Goal: Information Seeking & Learning: Learn about a topic

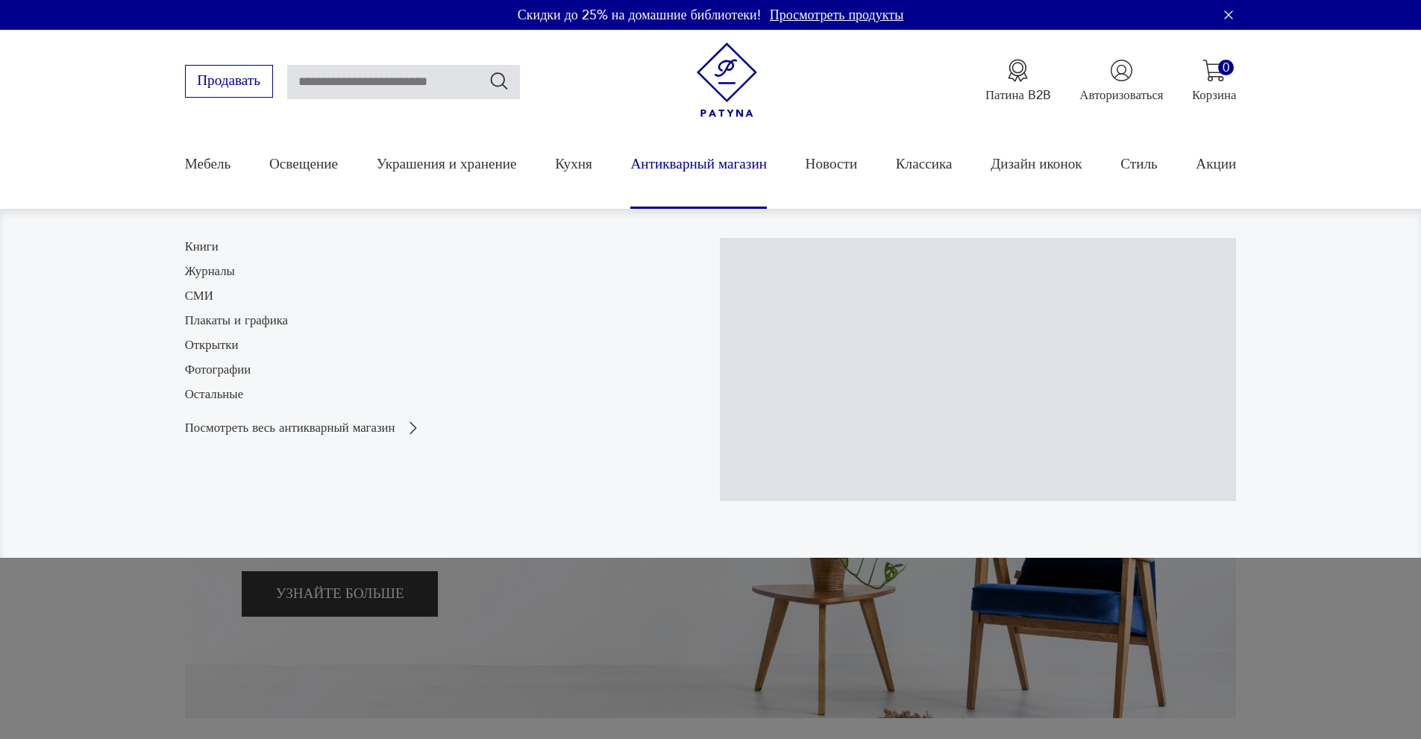
click at [698, 162] on font "Антикварный магазин" at bounding box center [698, 163] width 136 height 19
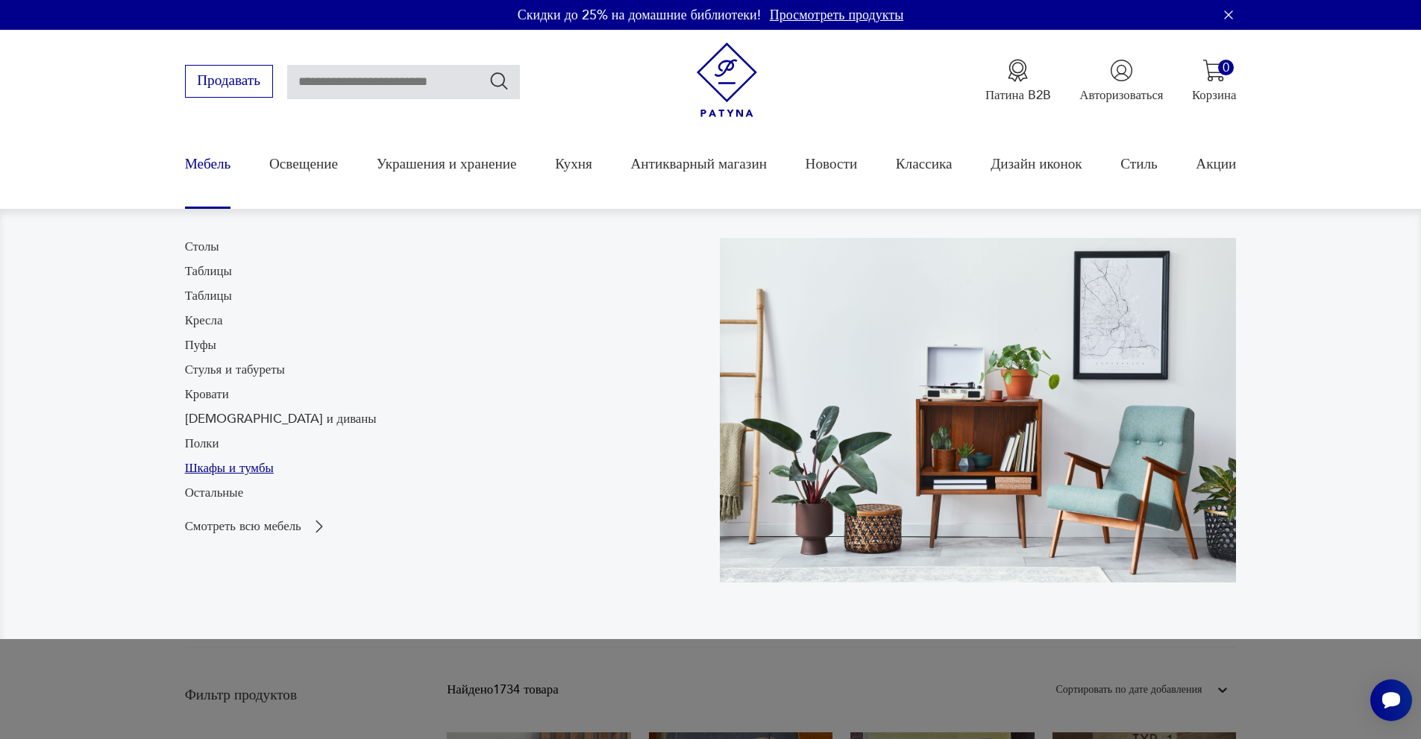
click at [224, 468] on font "Шкафы и тумбы" at bounding box center [229, 467] width 89 height 17
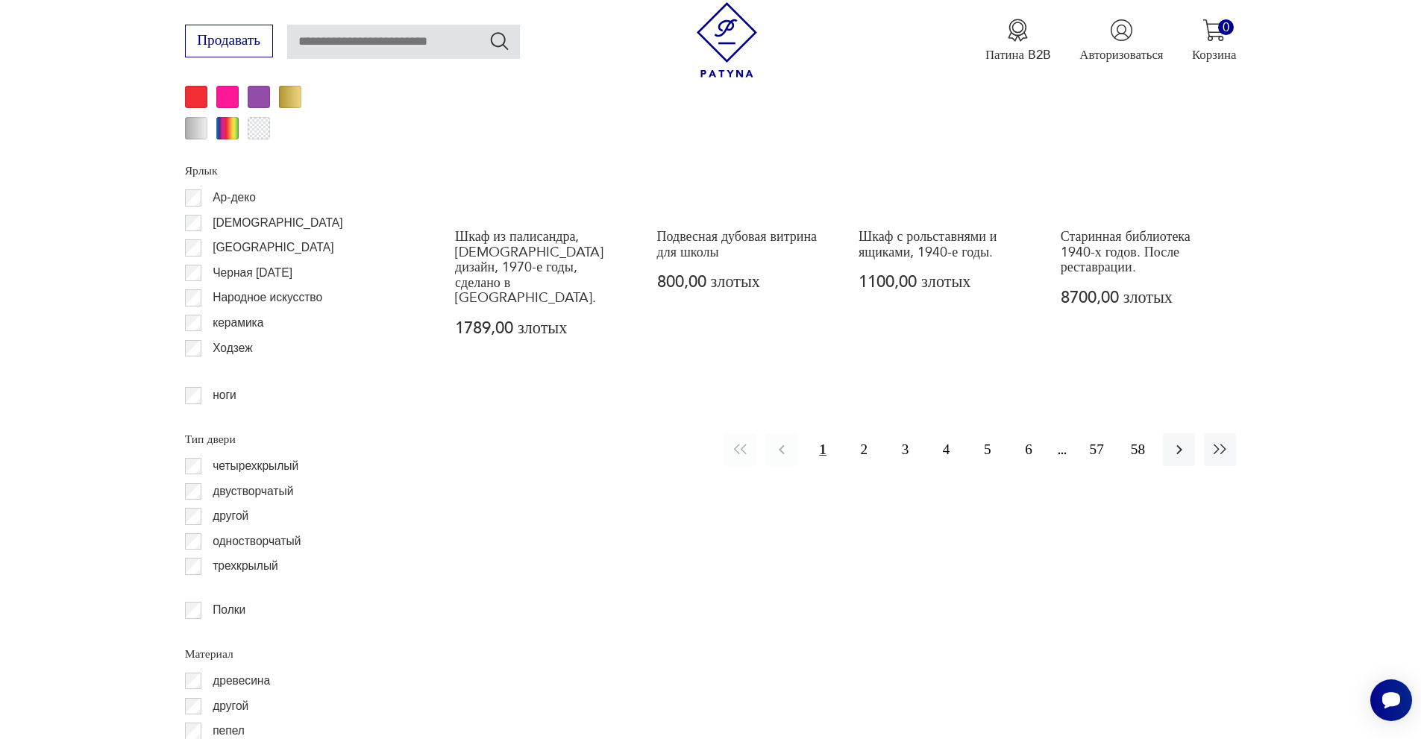
scroll to position [1841, 0]
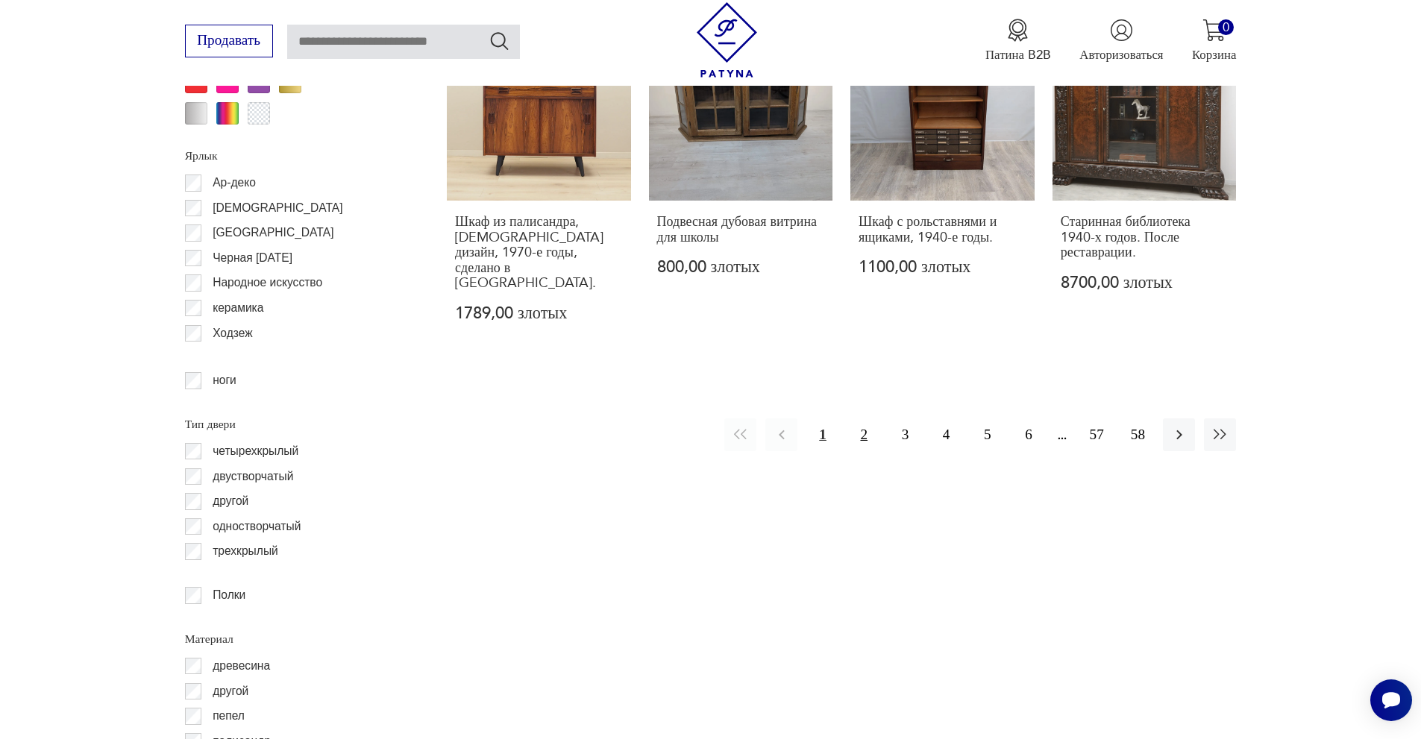
drag, startPoint x: 860, startPoint y: 403, endPoint x: 860, endPoint y: 415, distance: 11.9
click at [860, 427] on font "2" at bounding box center [863, 435] width 7 height 16
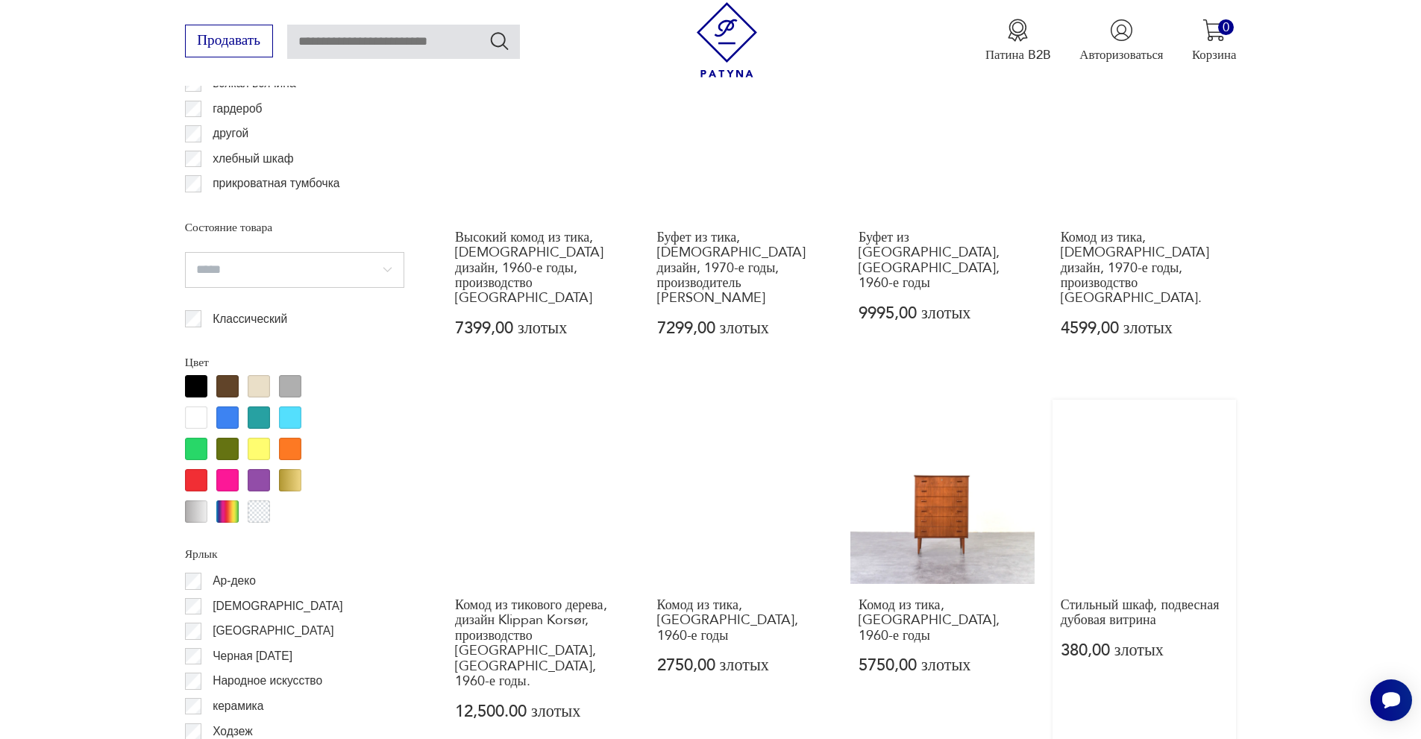
scroll to position [1699, 0]
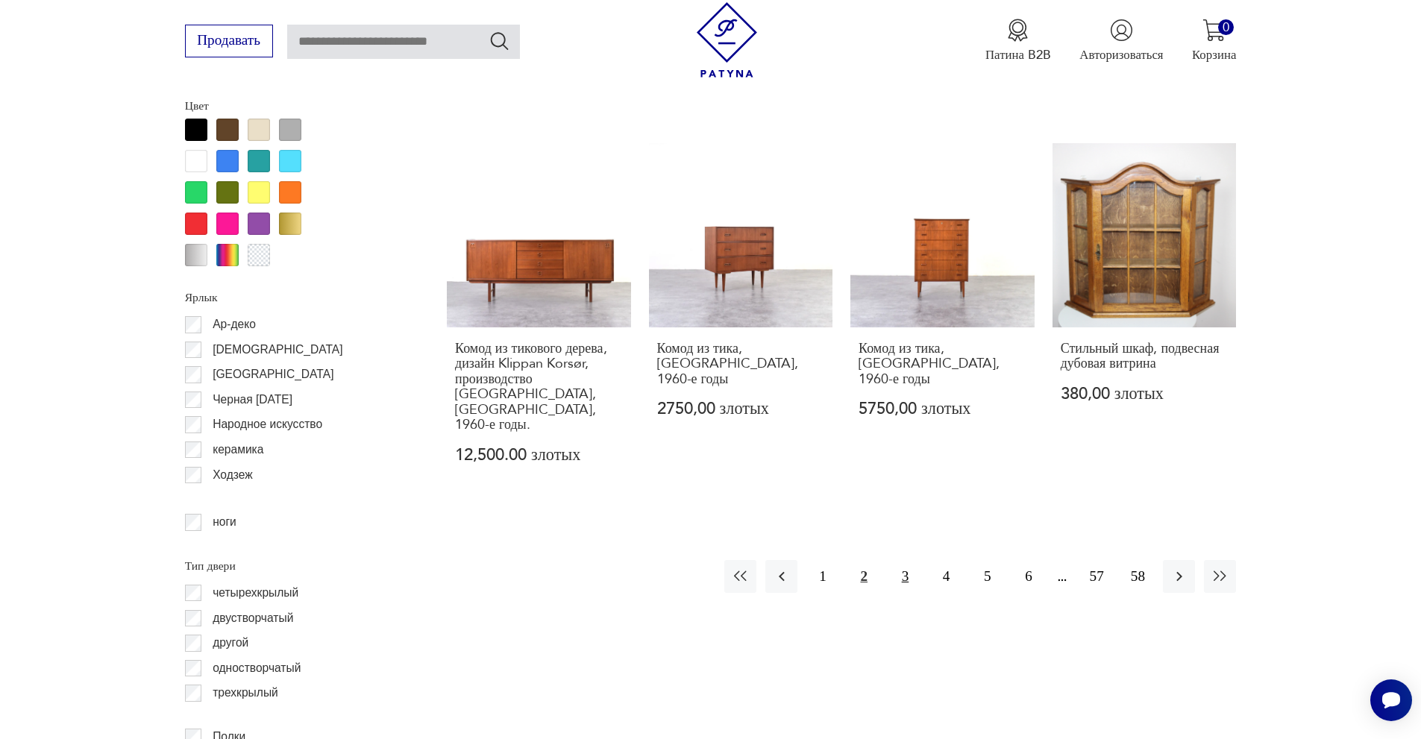
click at [902, 568] on font "3" at bounding box center [905, 576] width 7 height 16
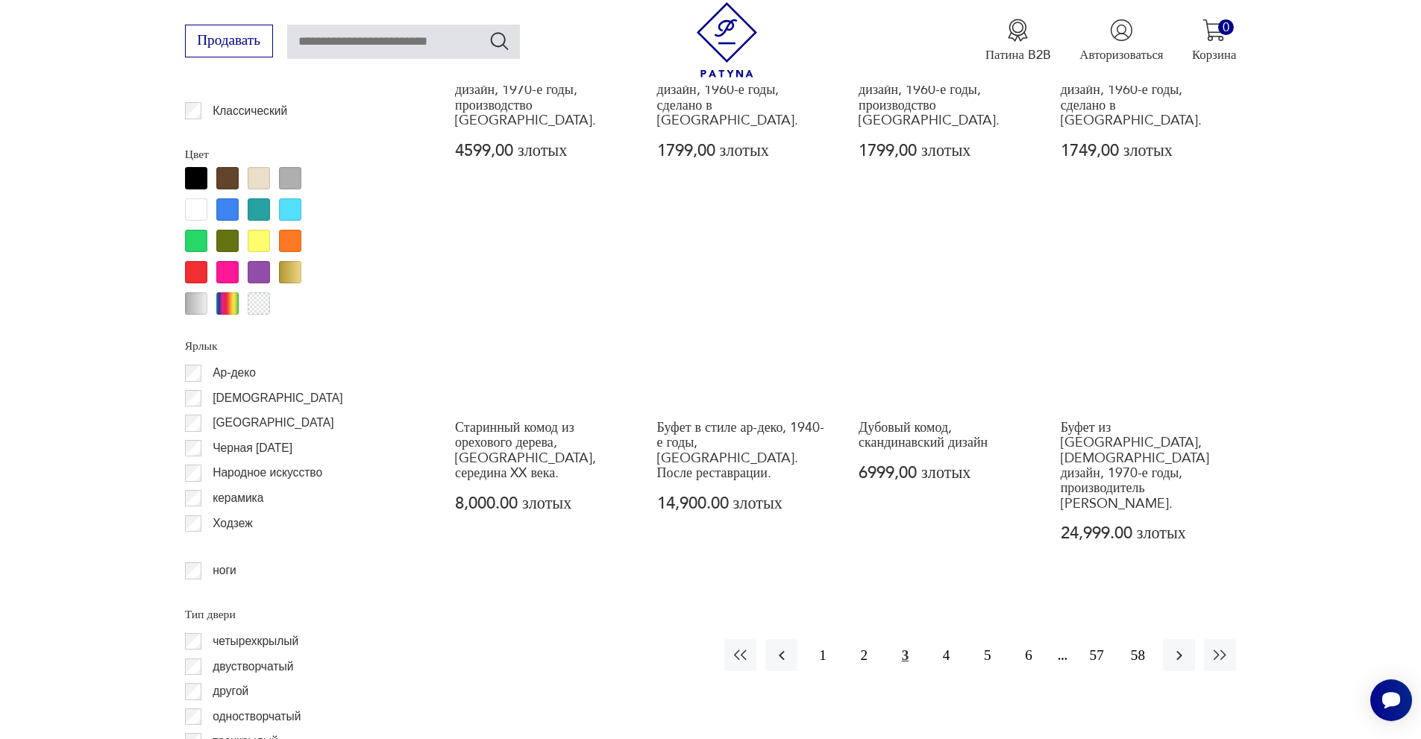
scroll to position [1923, 0]
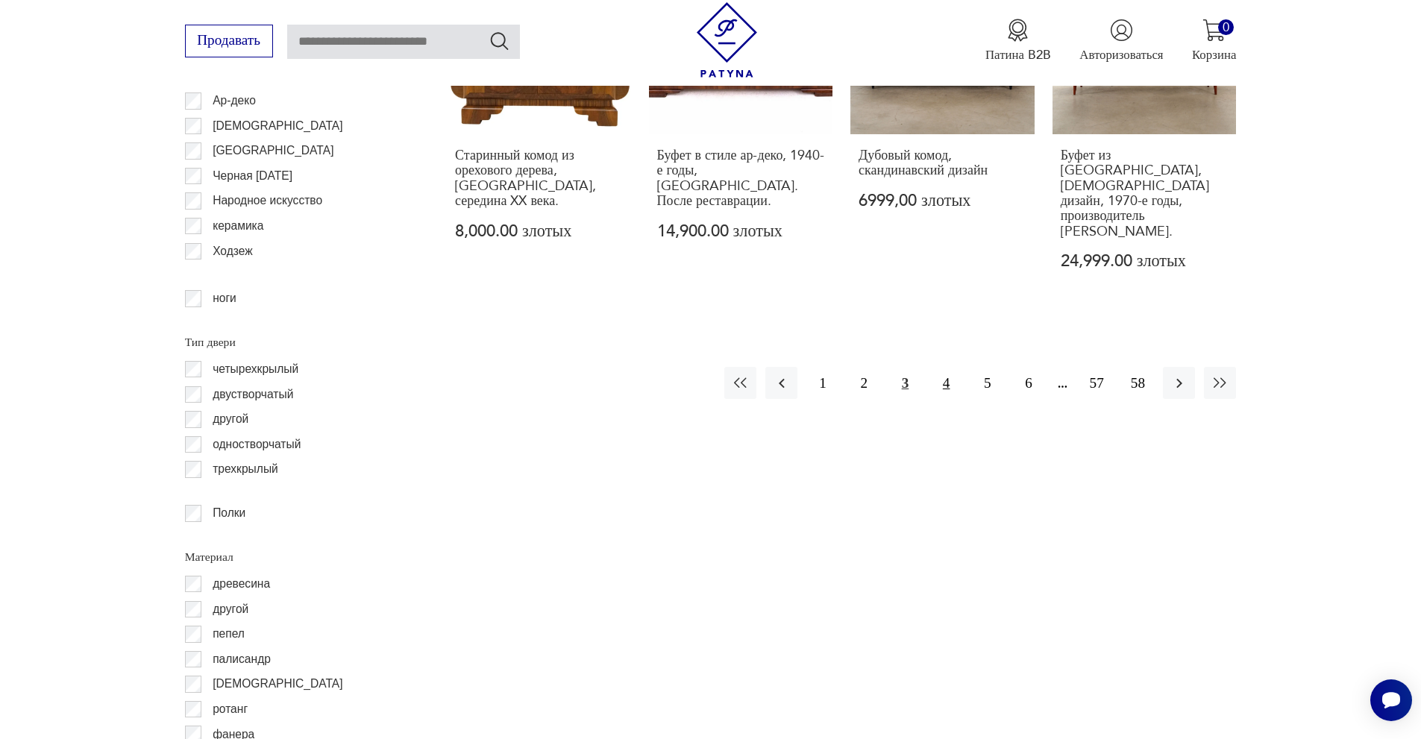
click at [941, 367] on button "4" at bounding box center [946, 383] width 32 height 32
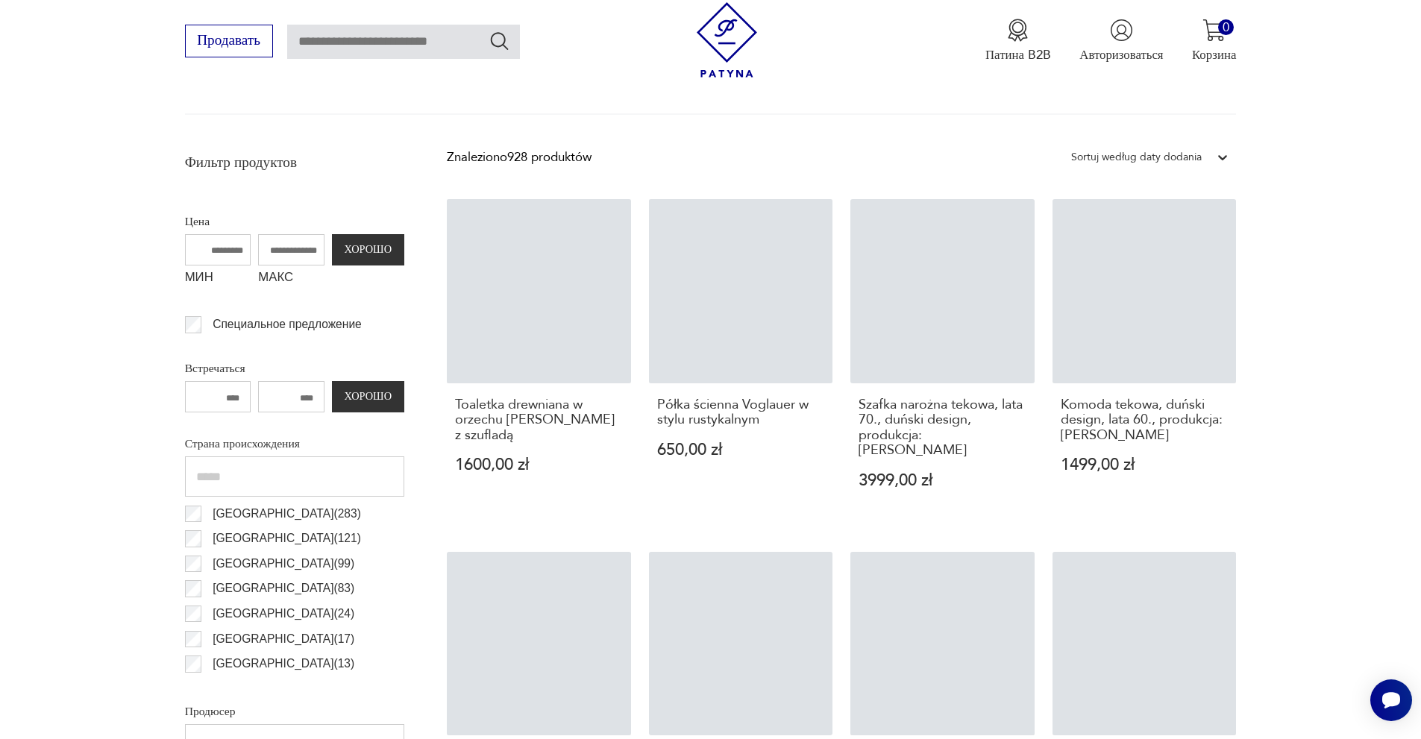
scroll to position [506, 0]
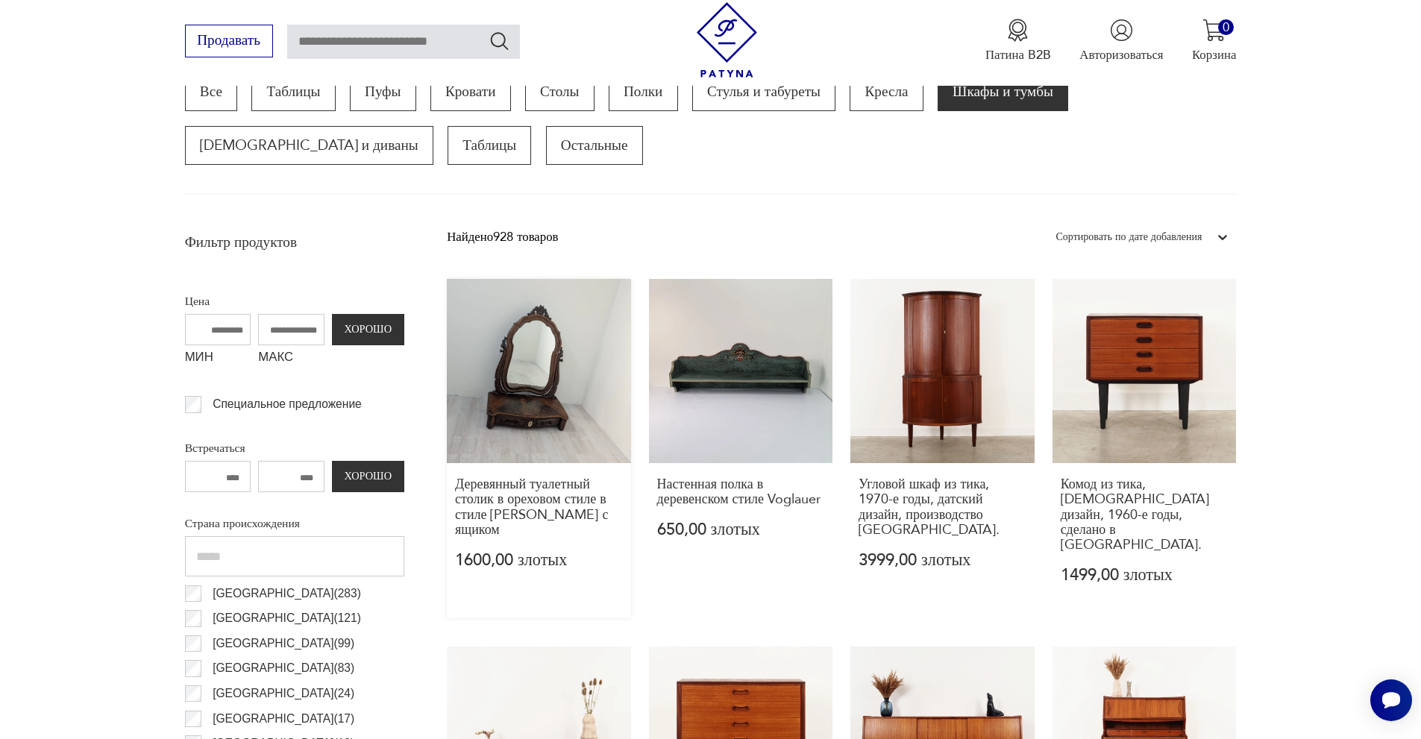
click at [514, 377] on link "Деревянный туалетный столик в ореховом стиле в стиле Людовика XIX с ящиком 1600…" at bounding box center [539, 448] width 184 height 339
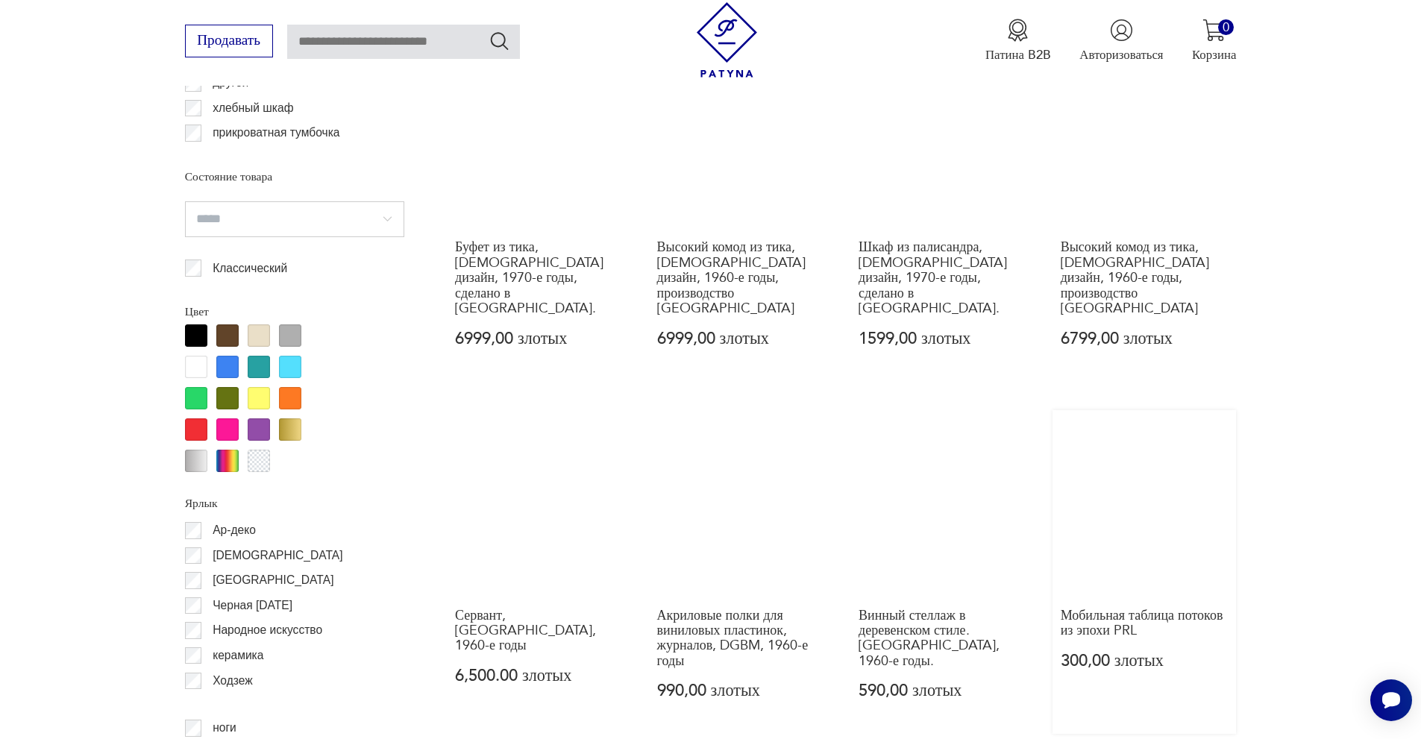
scroll to position [1715, 0]
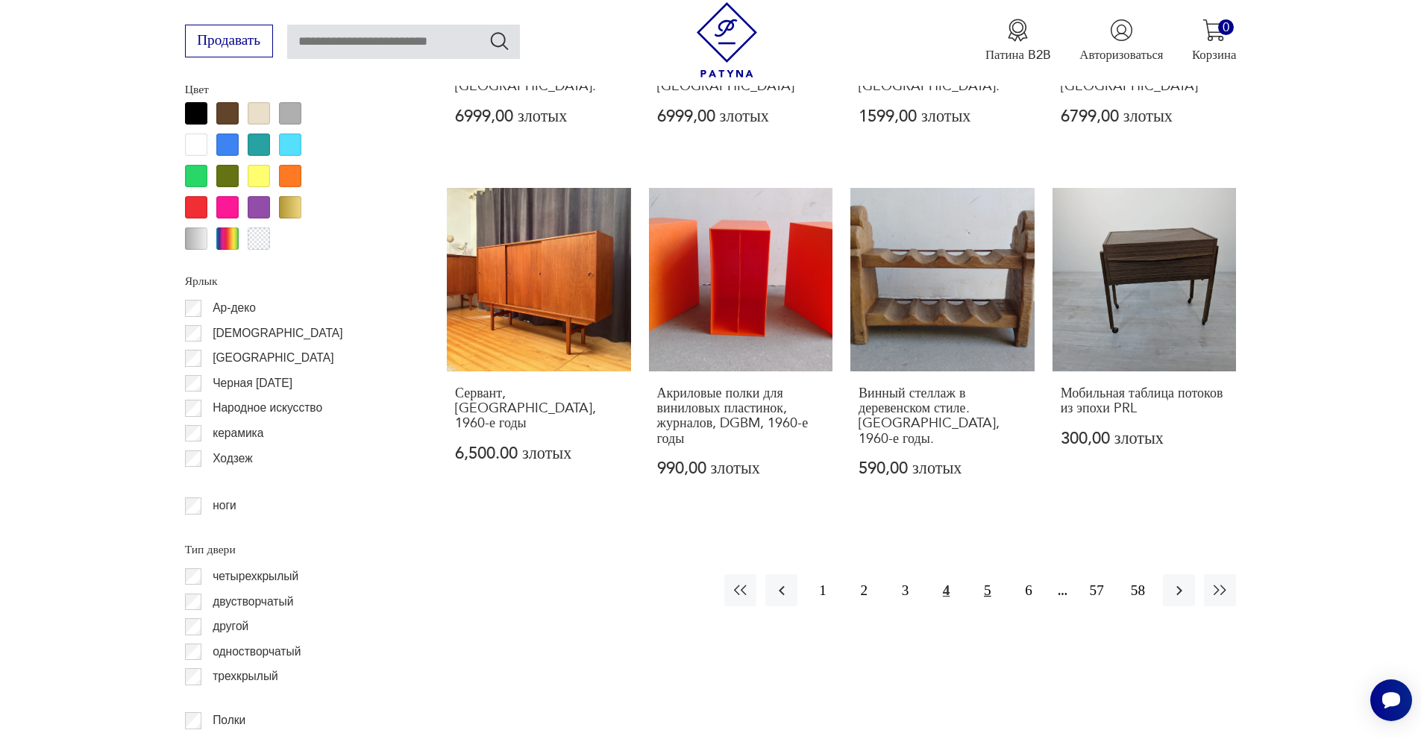
click at [982, 574] on button "5" at bounding box center [987, 590] width 32 height 32
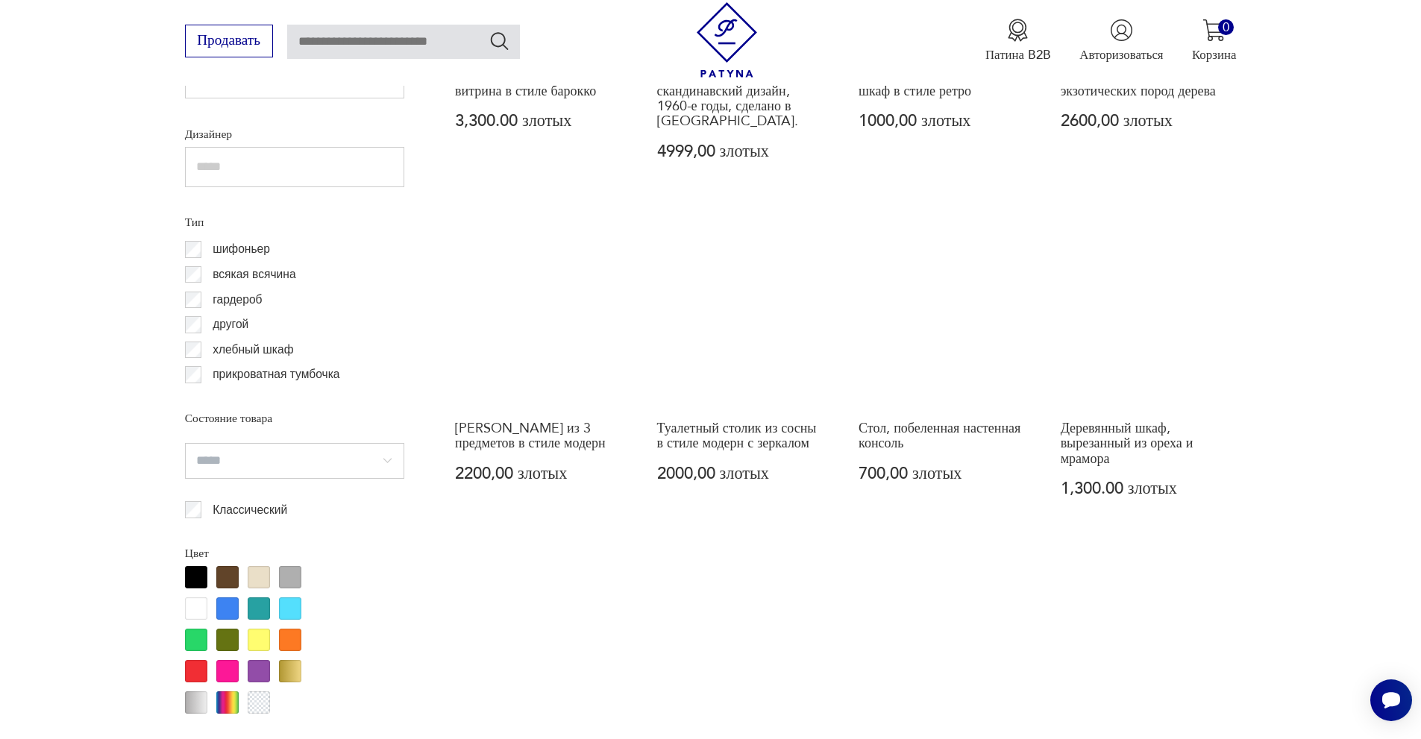
scroll to position [1624, 0]
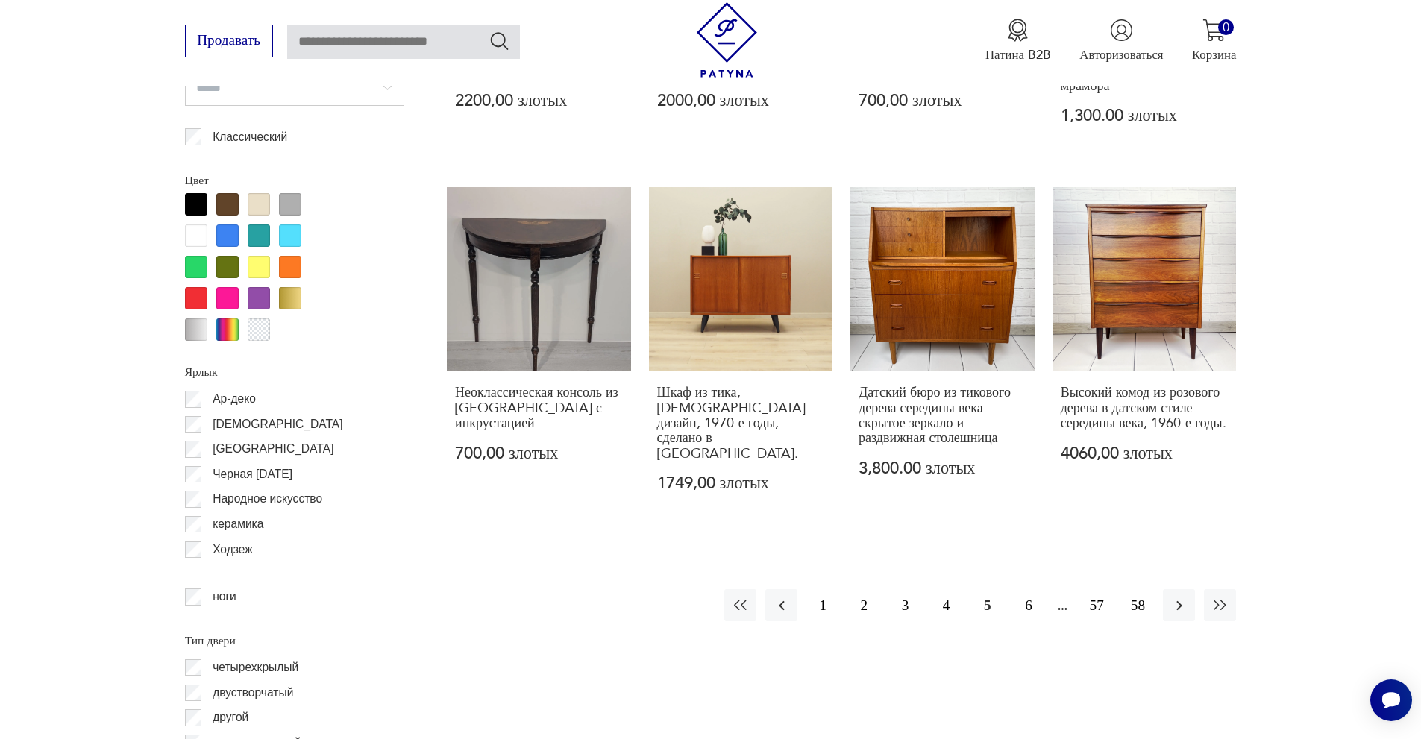
click at [1034, 606] on button "6" at bounding box center [1028, 605] width 32 height 32
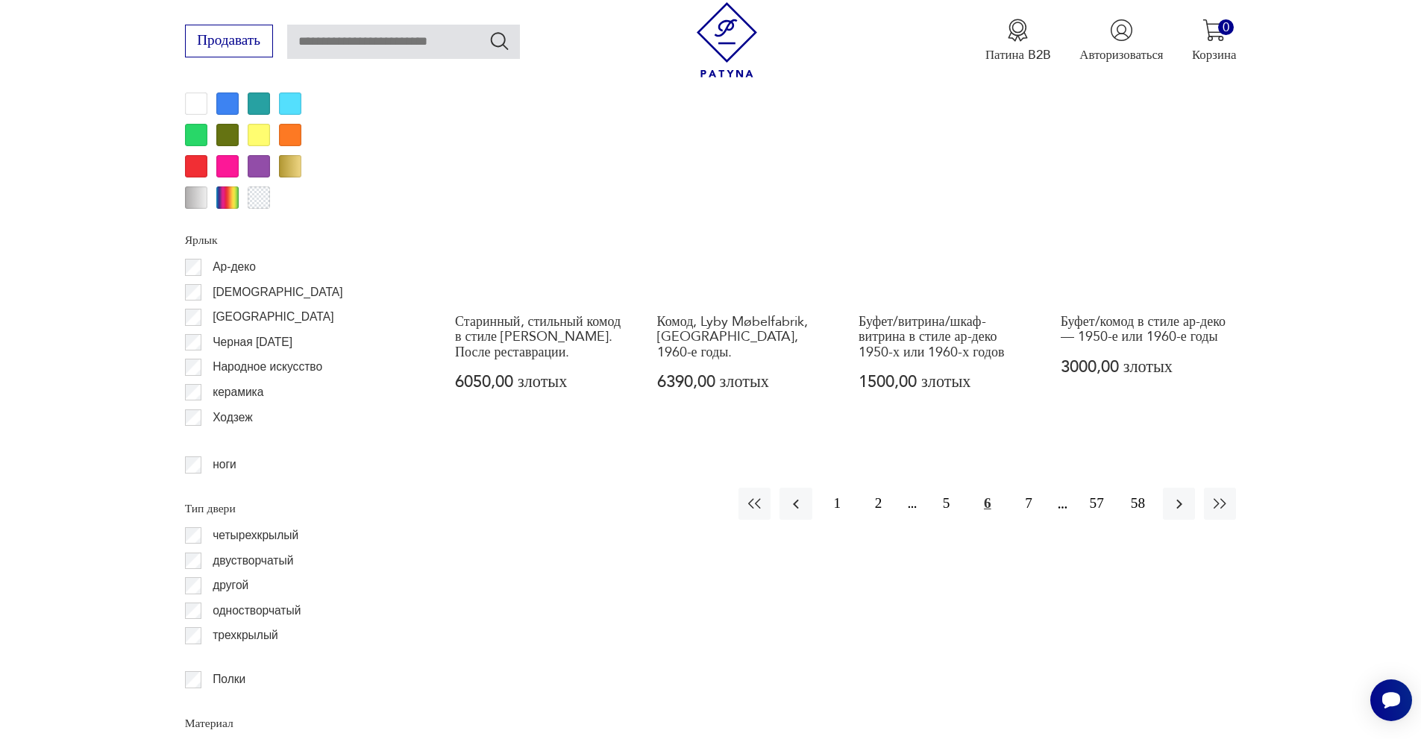
scroll to position [1773, 0]
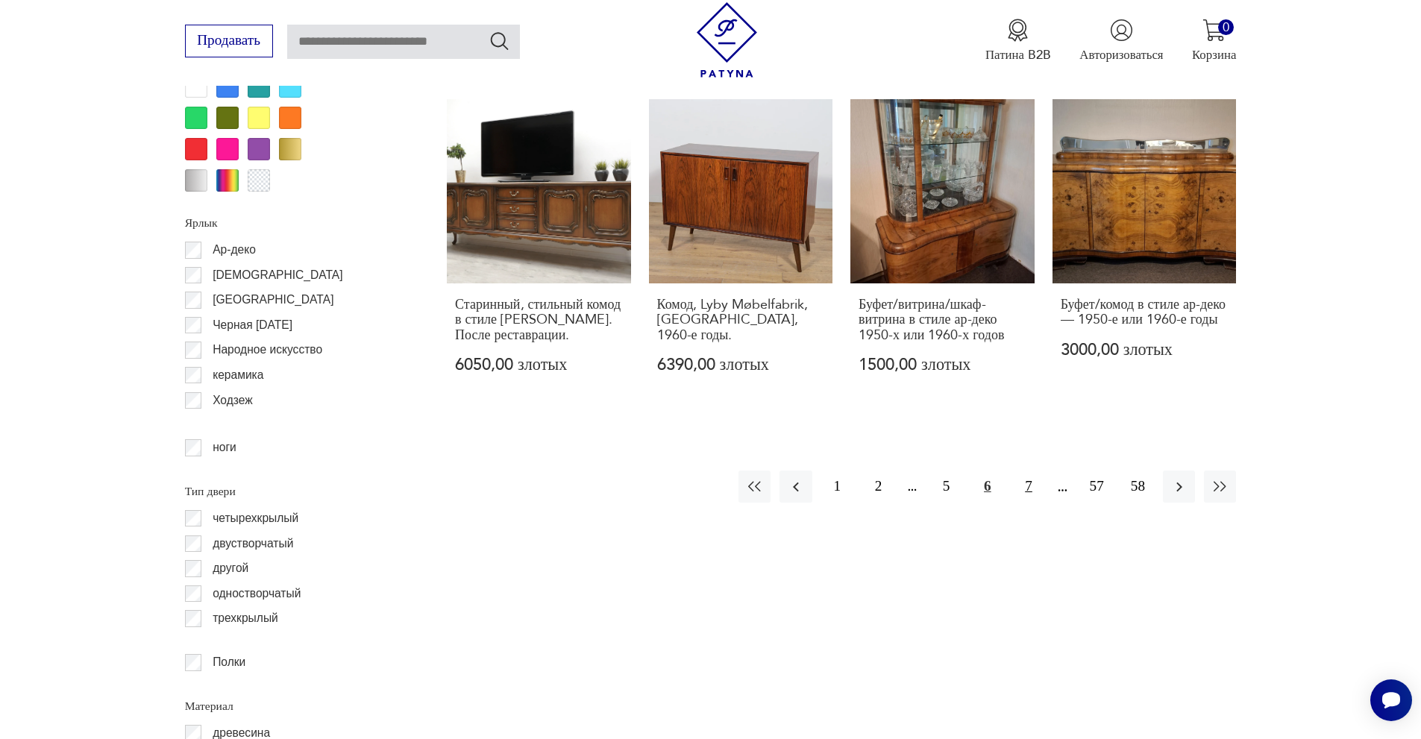
click at [1034, 472] on button "7" at bounding box center [1028, 487] width 32 height 32
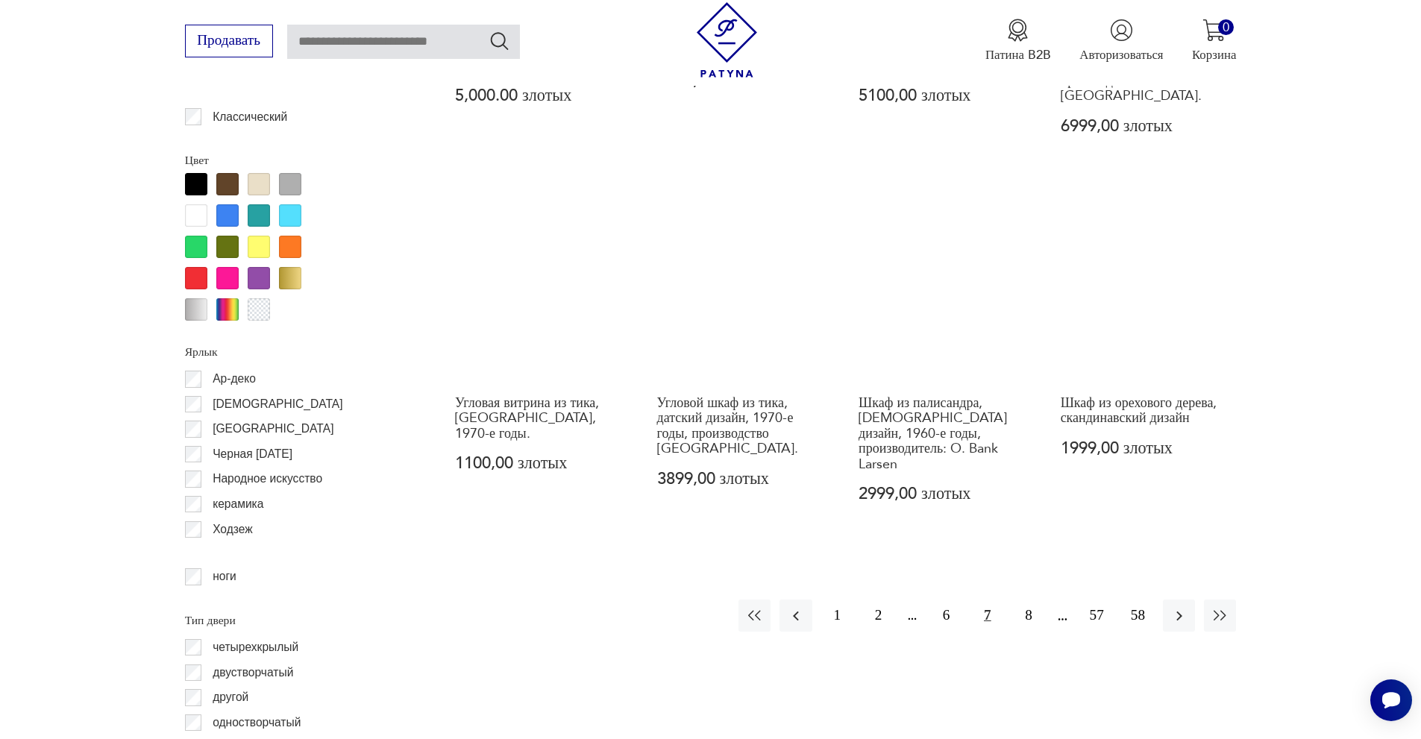
scroll to position [1699, 0]
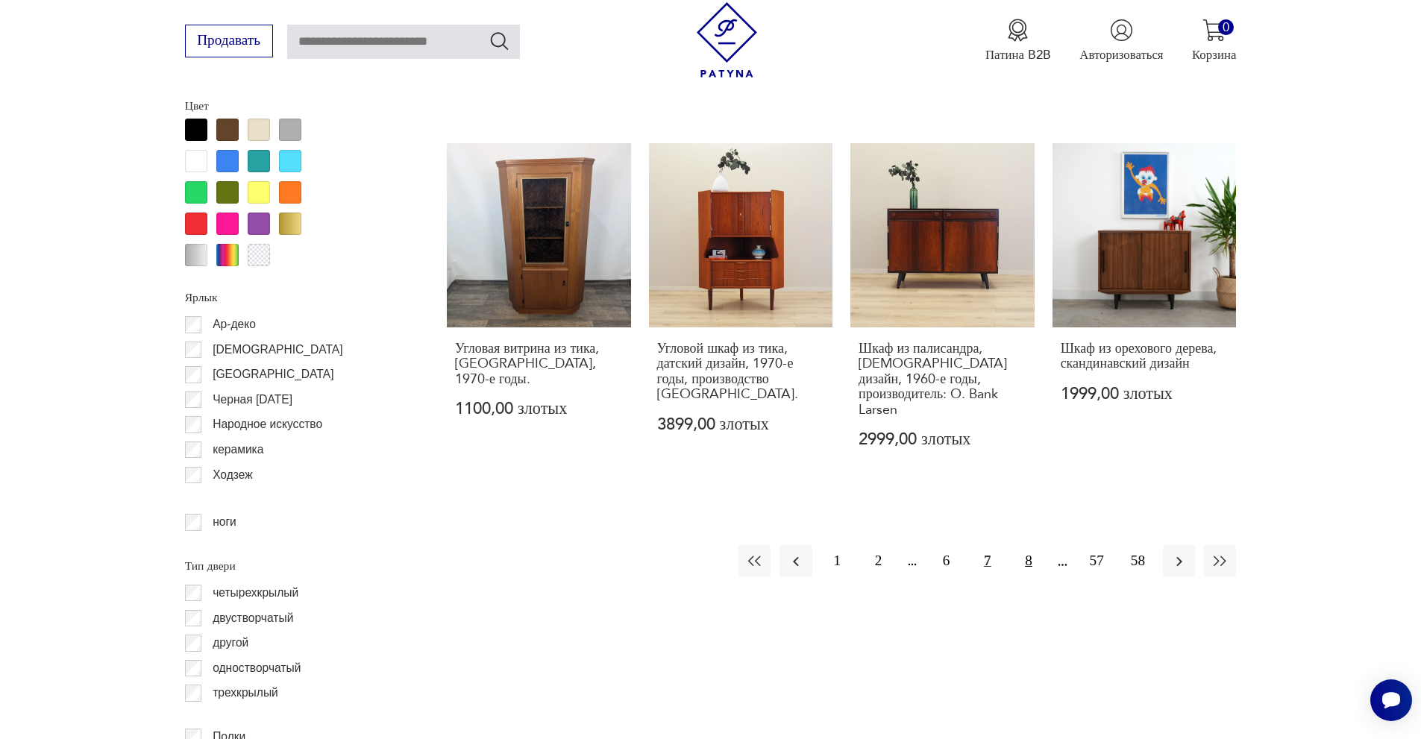
click at [1031, 553] on font "8" at bounding box center [1028, 561] width 7 height 16
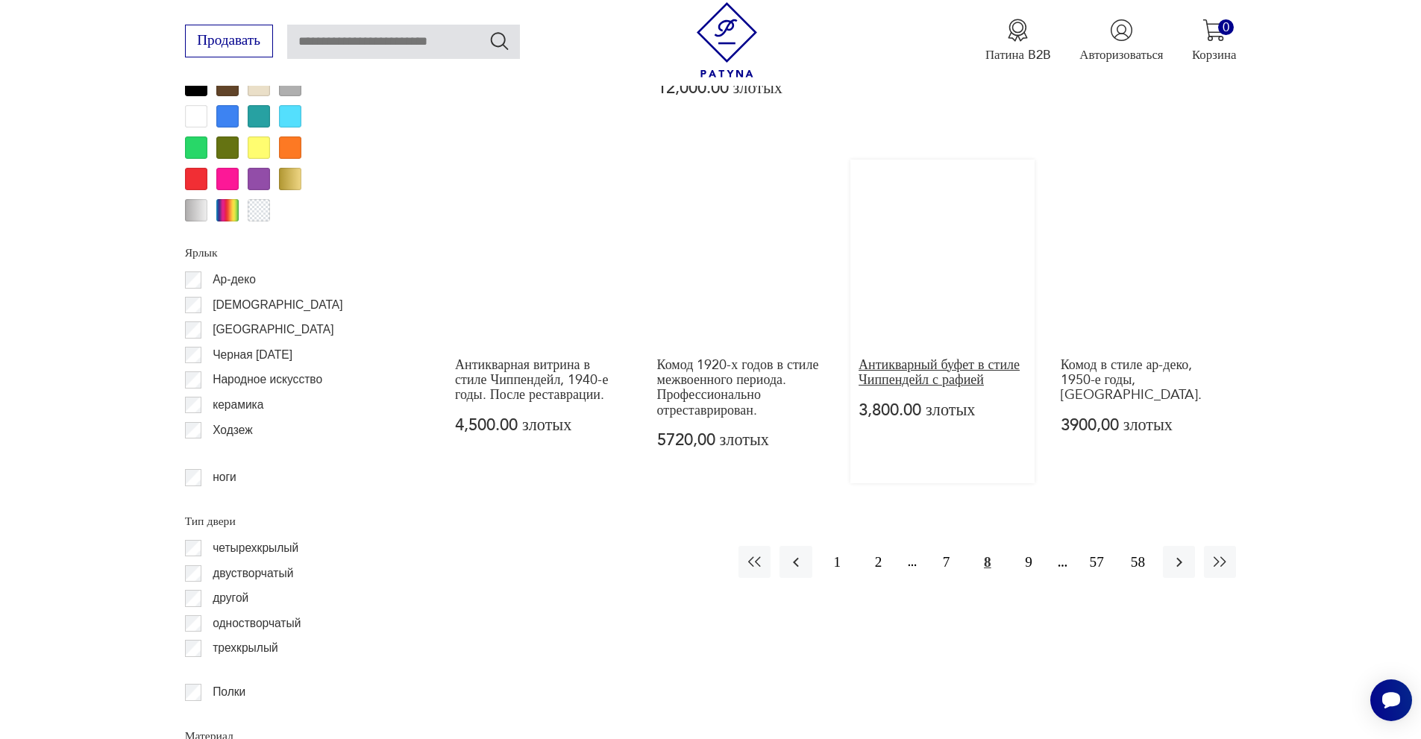
scroll to position [1773, 0]
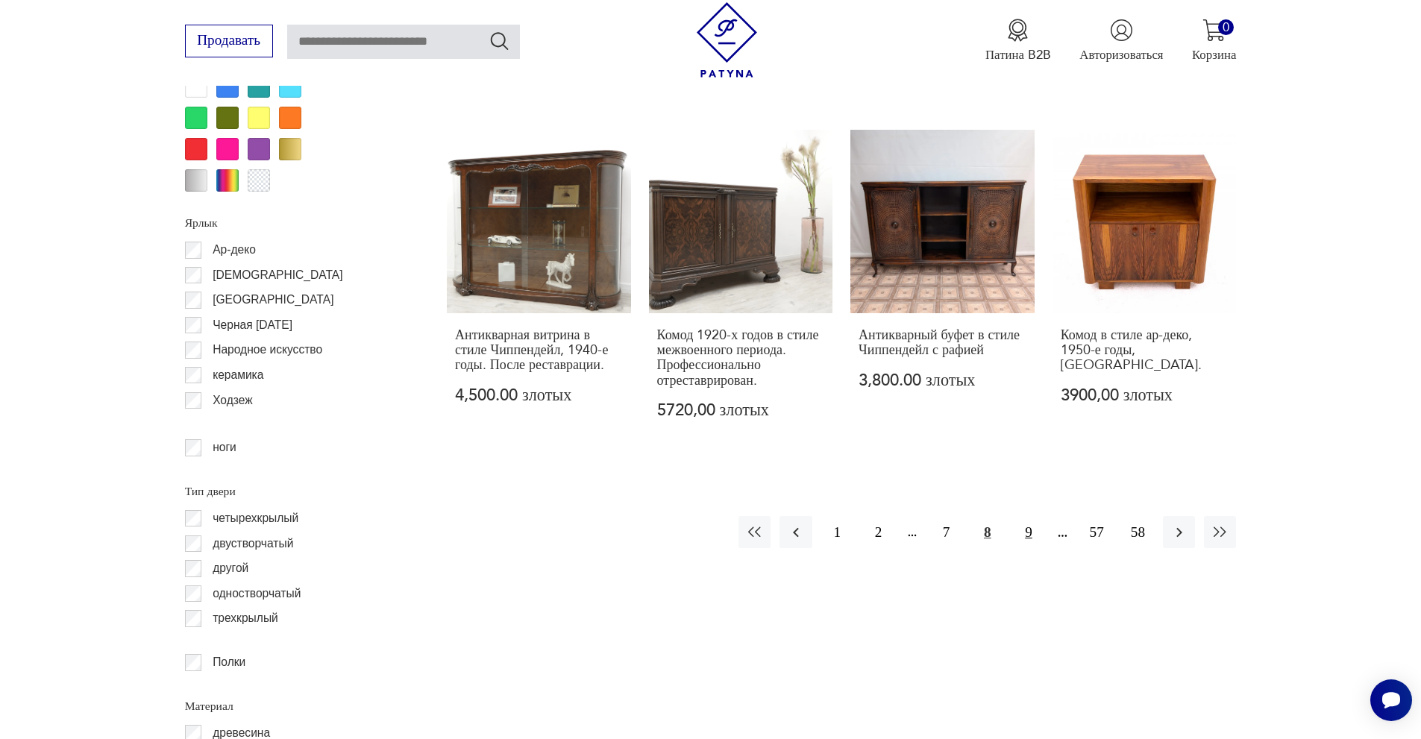
click at [1023, 516] on button "9" at bounding box center [1028, 532] width 32 height 32
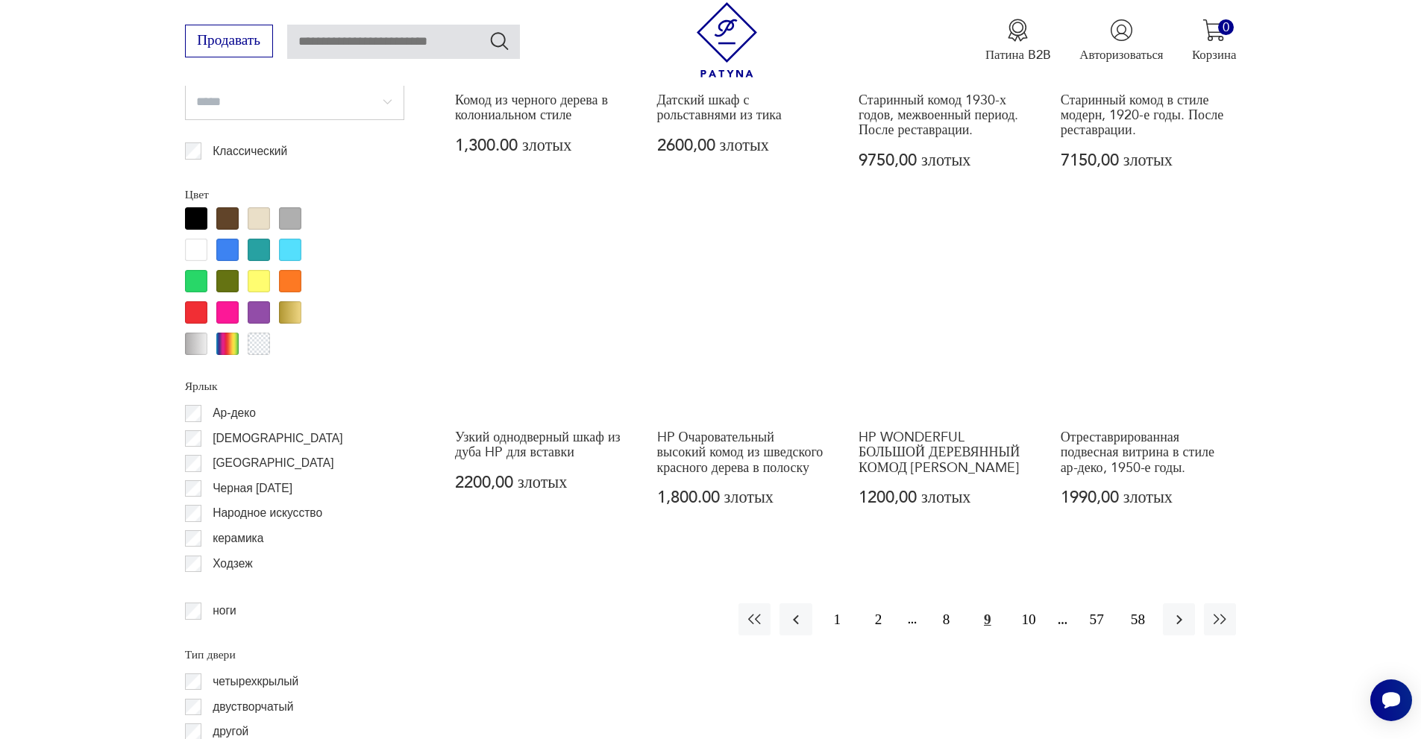
scroll to position [1773, 0]
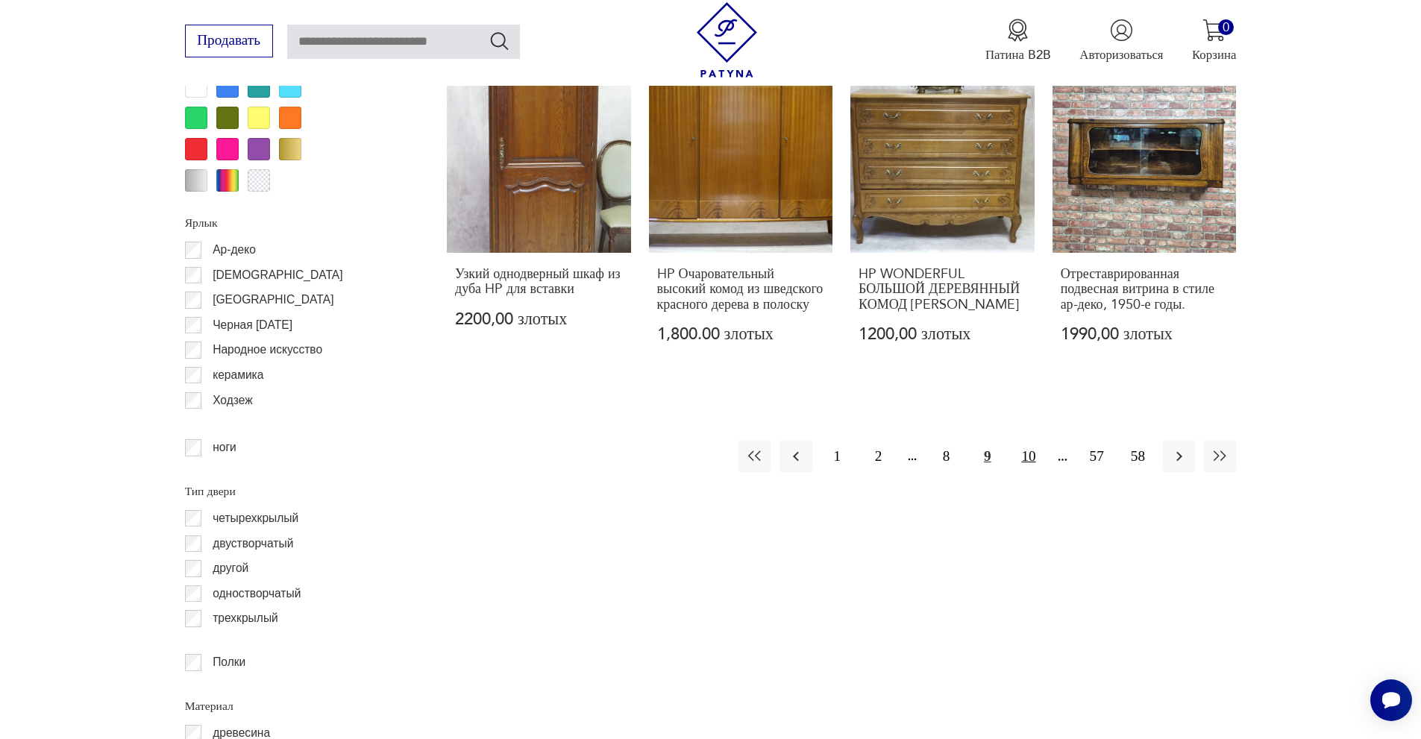
click at [1033, 464] on font "10" at bounding box center [1028, 456] width 14 height 16
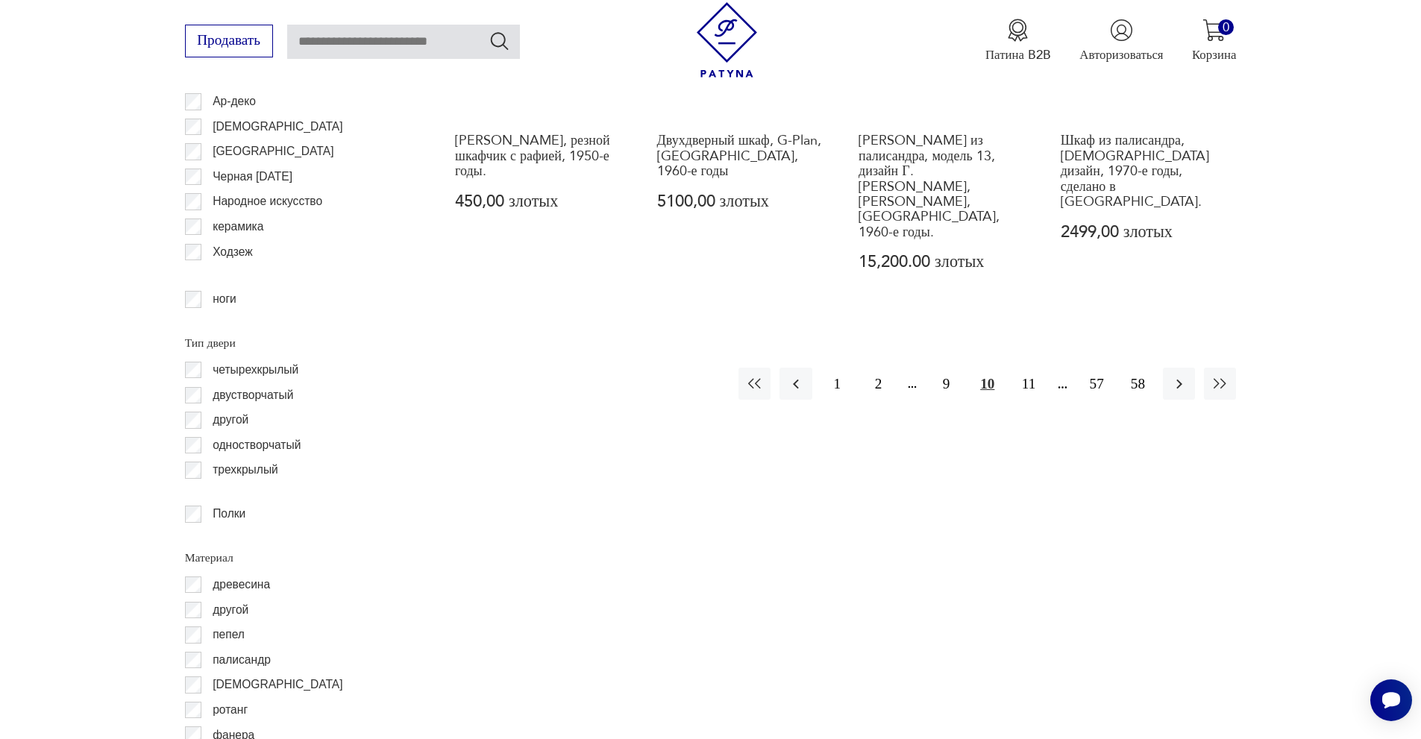
scroll to position [1923, 0]
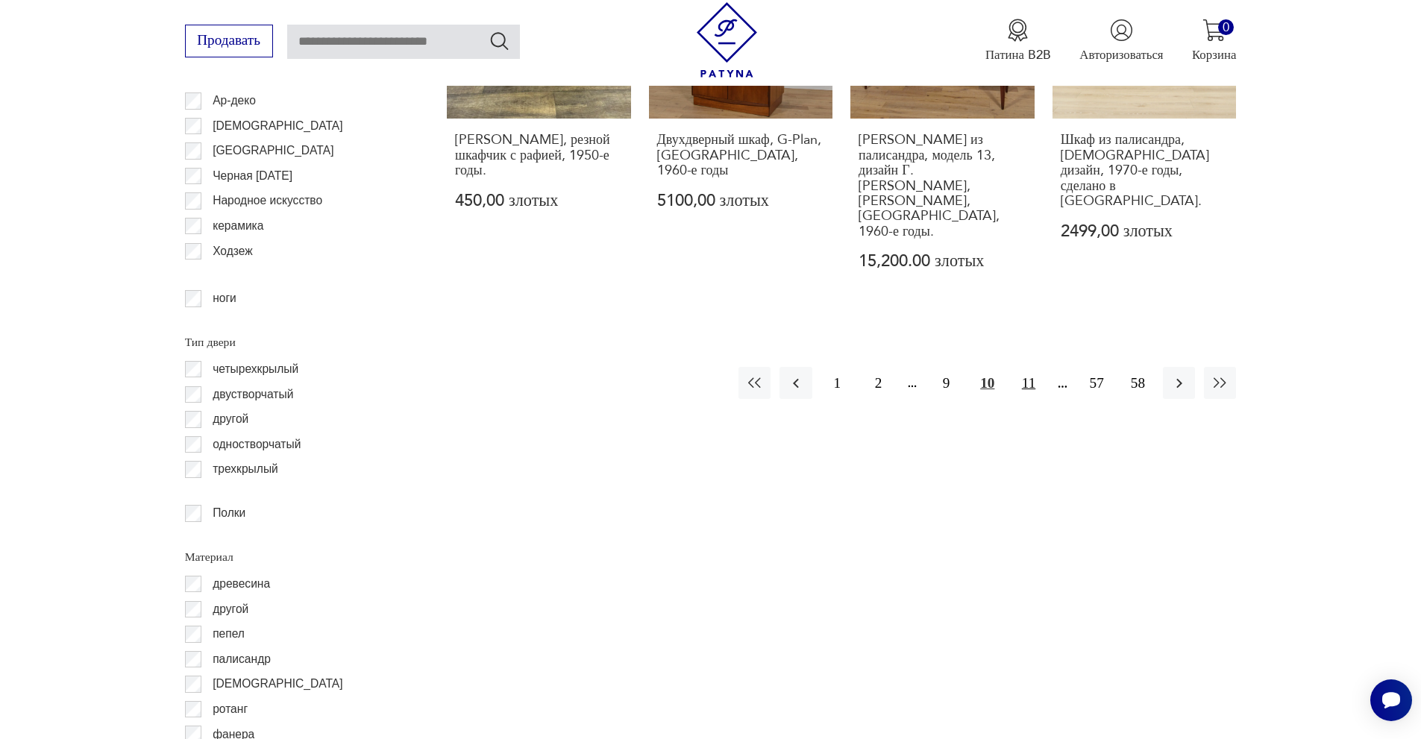
click at [1027, 375] on font "11" at bounding box center [1028, 383] width 13 height 16
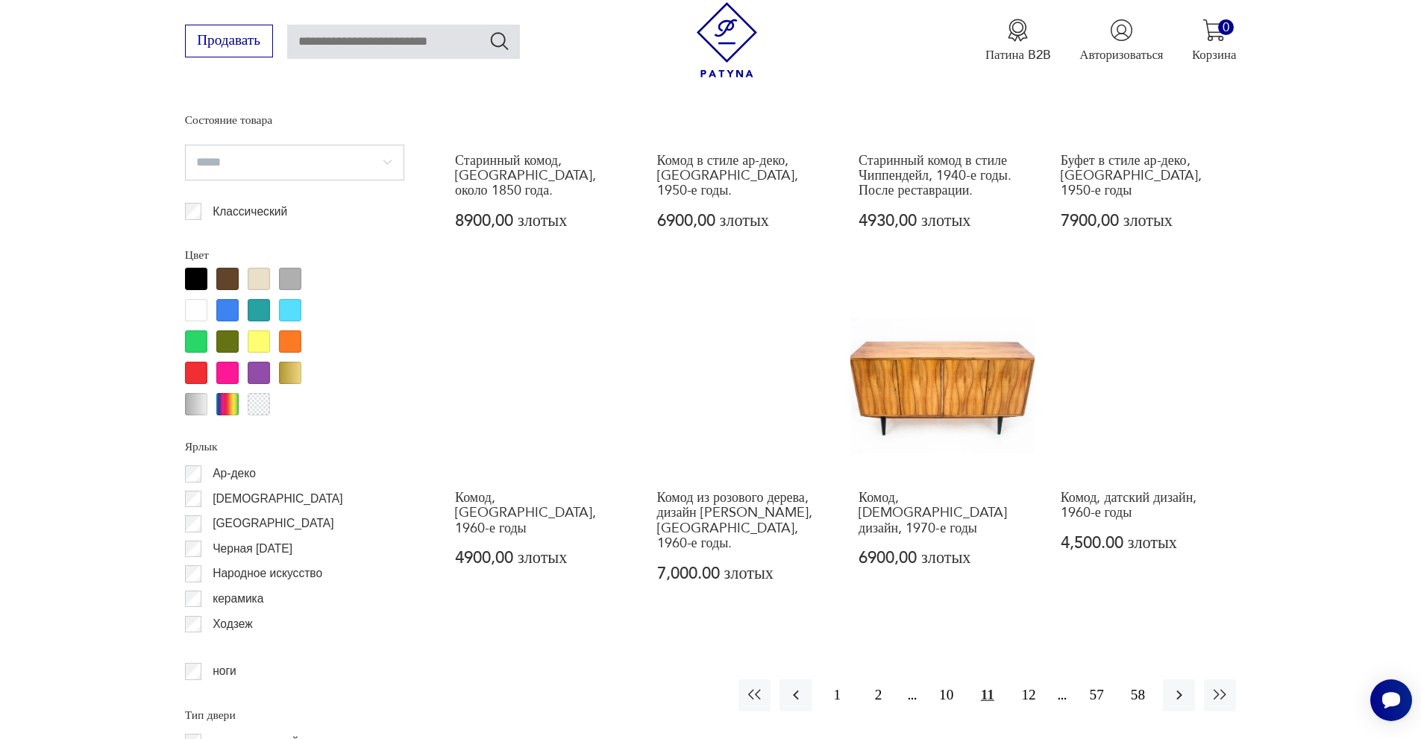
scroll to position [1848, 0]
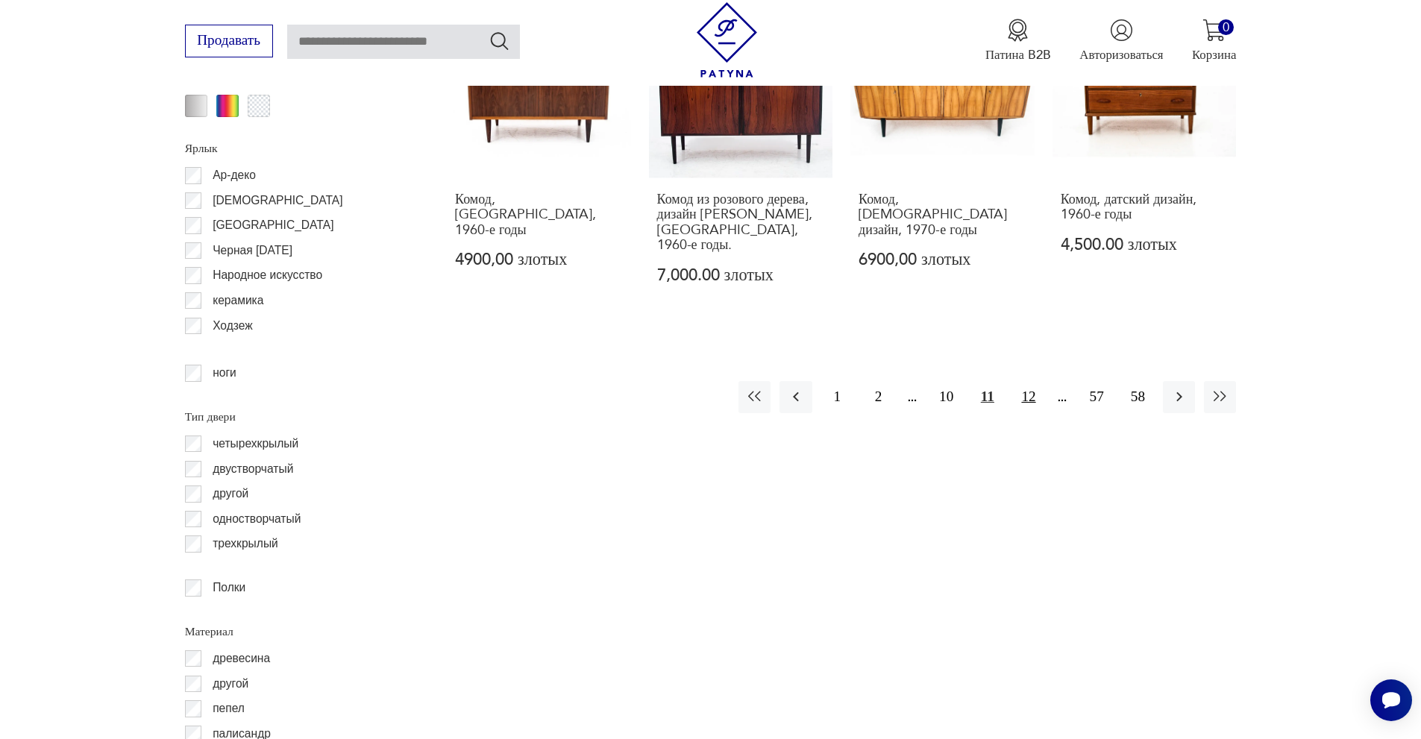
click at [1031, 389] on font "12" at bounding box center [1028, 397] width 14 height 16
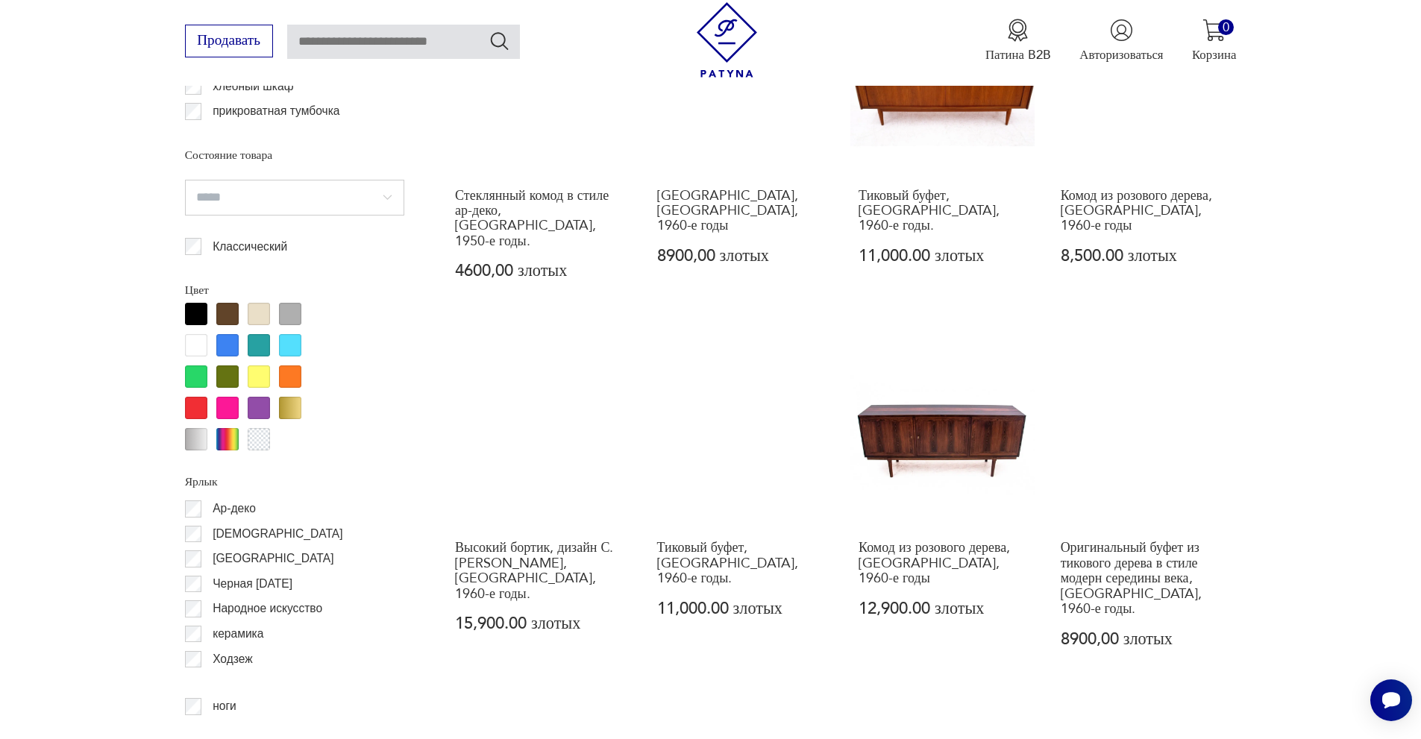
scroll to position [1699, 0]
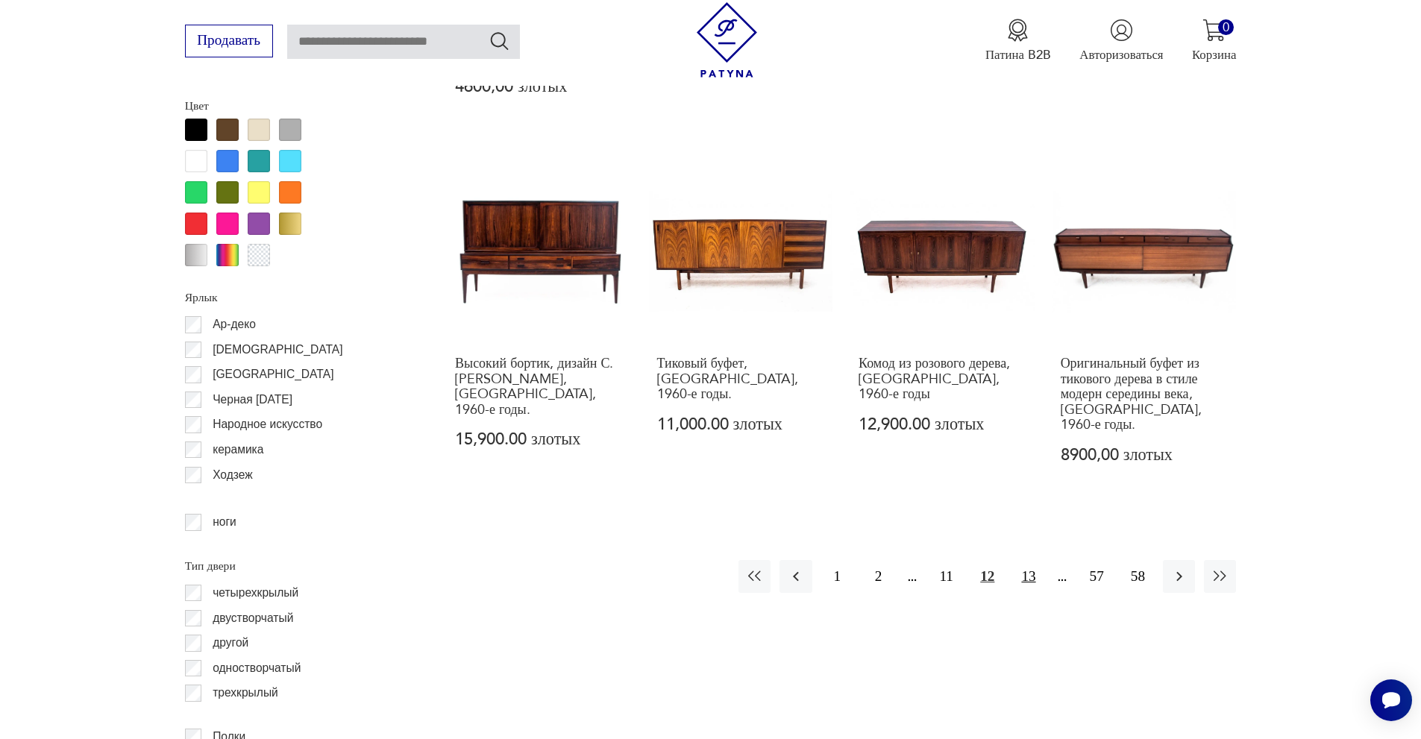
click at [1033, 568] on font "13" at bounding box center [1028, 576] width 14 height 16
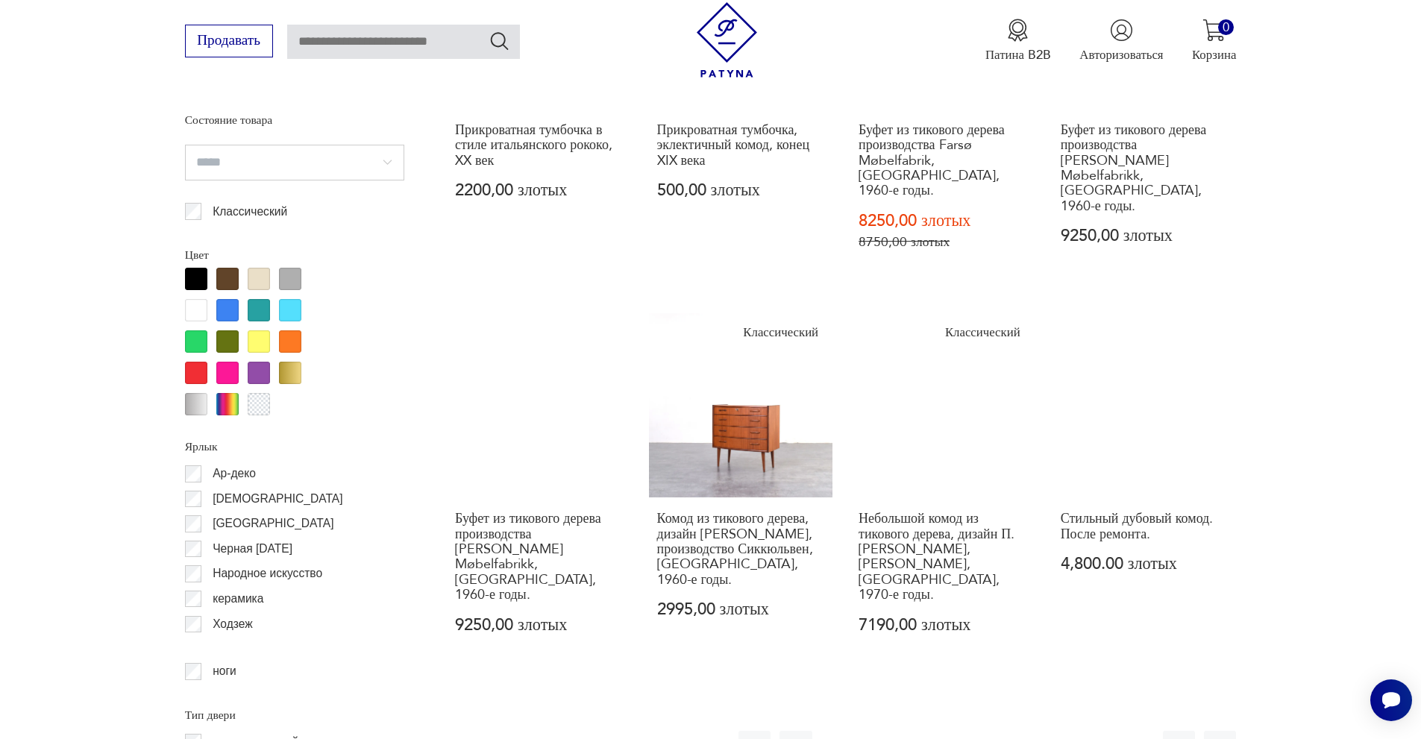
scroll to position [1997, 0]
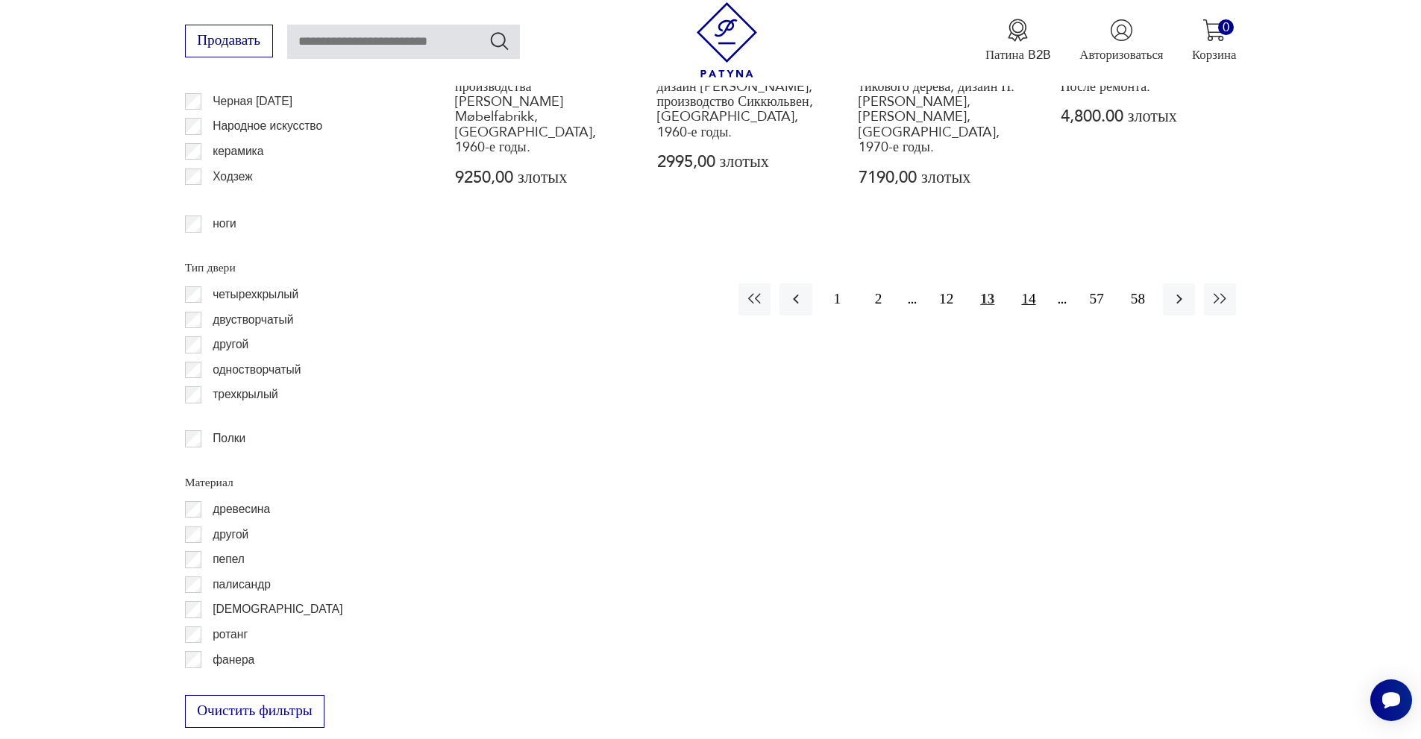
click at [1037, 283] on button "14" at bounding box center [1028, 299] width 32 height 32
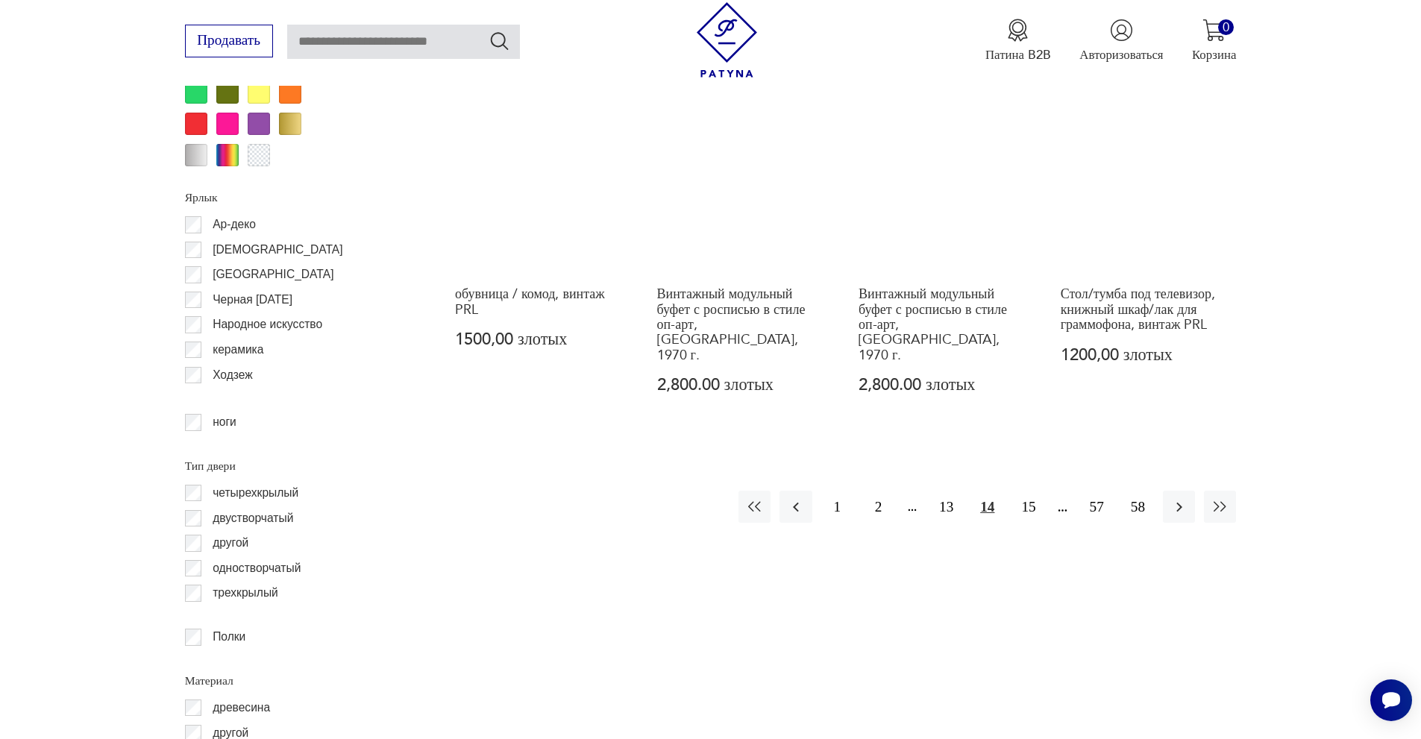
scroll to position [1848, 0]
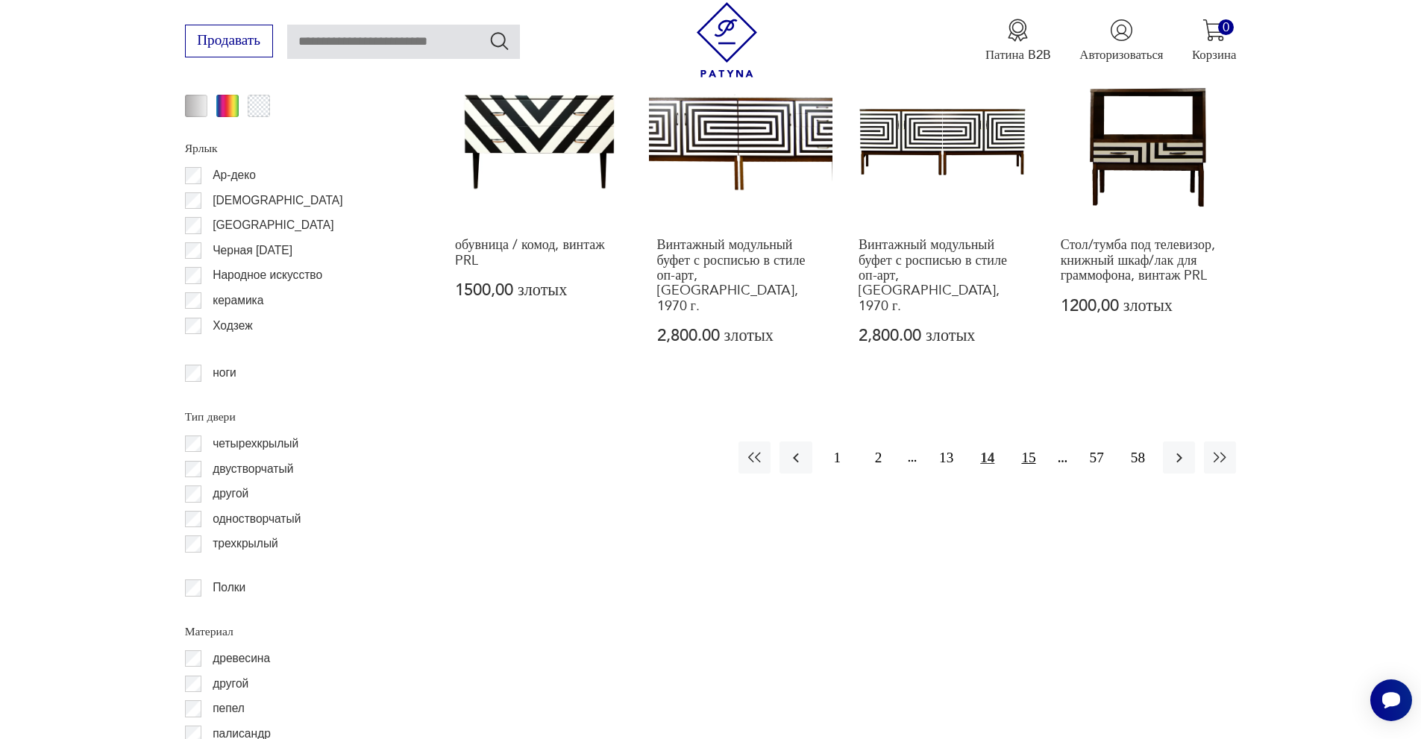
click at [1031, 450] on font "15" at bounding box center [1028, 458] width 14 height 16
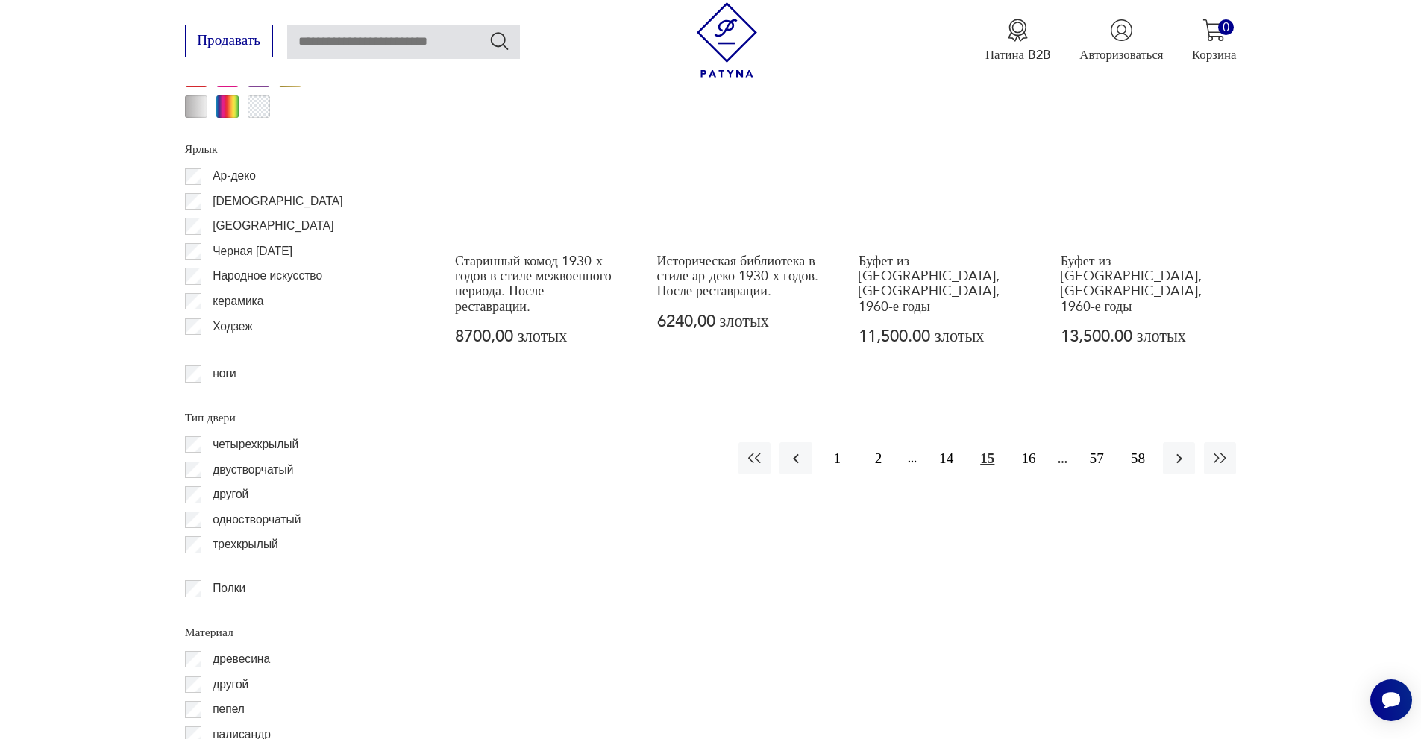
scroll to position [1848, 0]
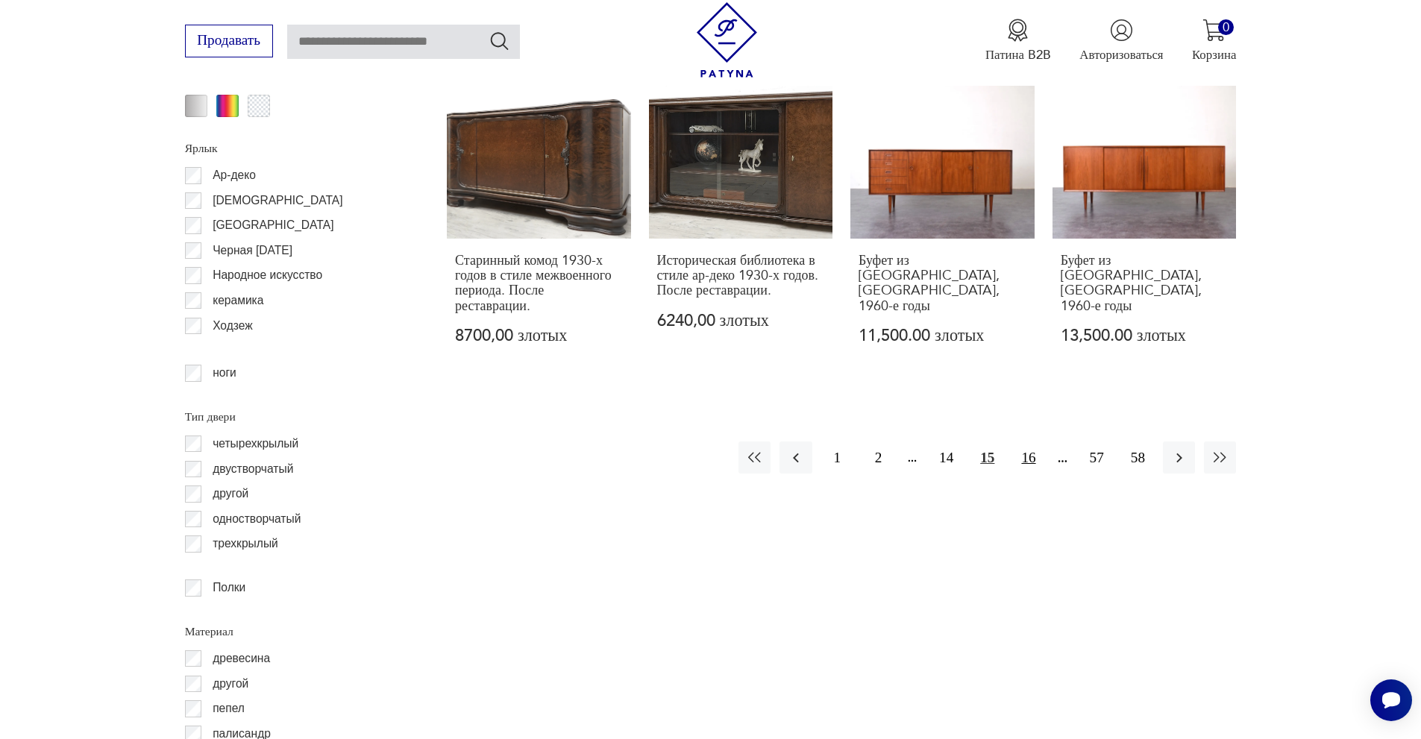
click at [1023, 450] on font "16" at bounding box center [1028, 458] width 14 height 16
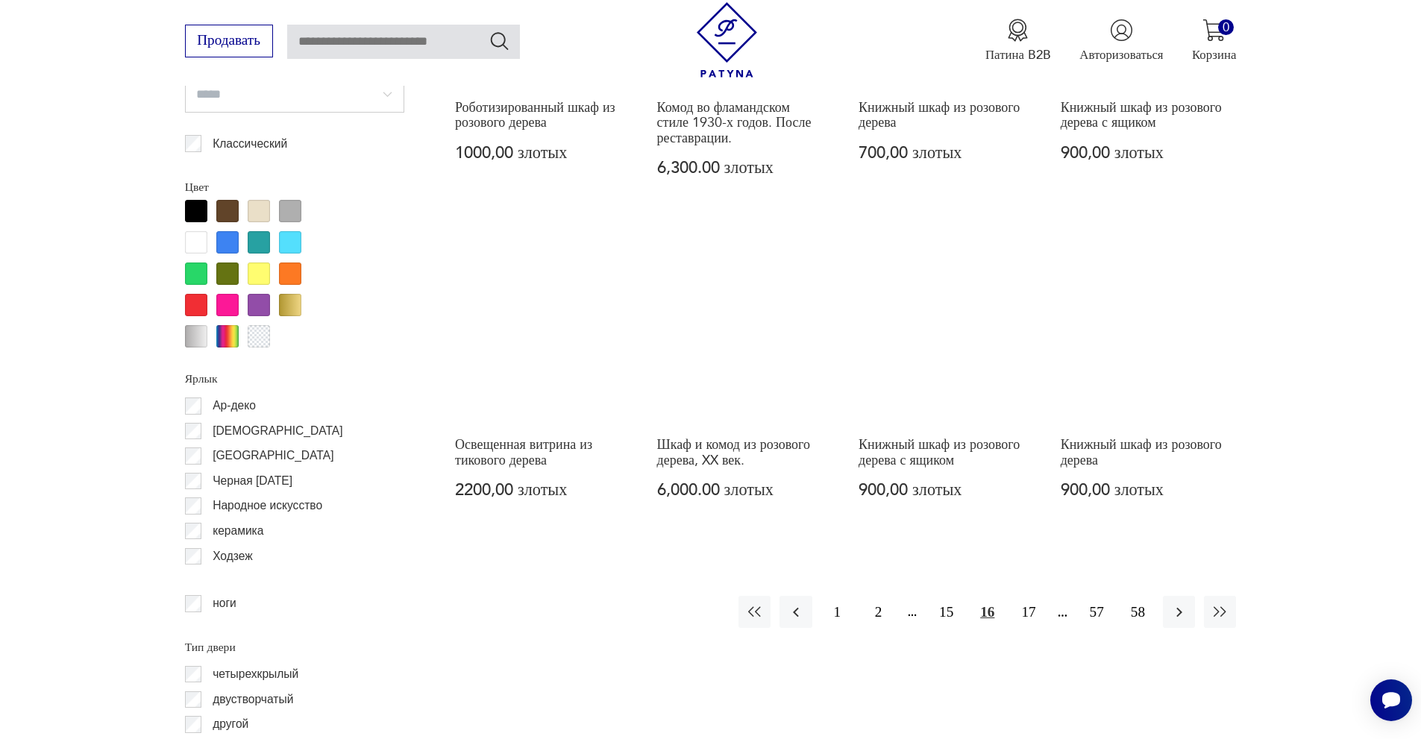
scroll to position [1848, 0]
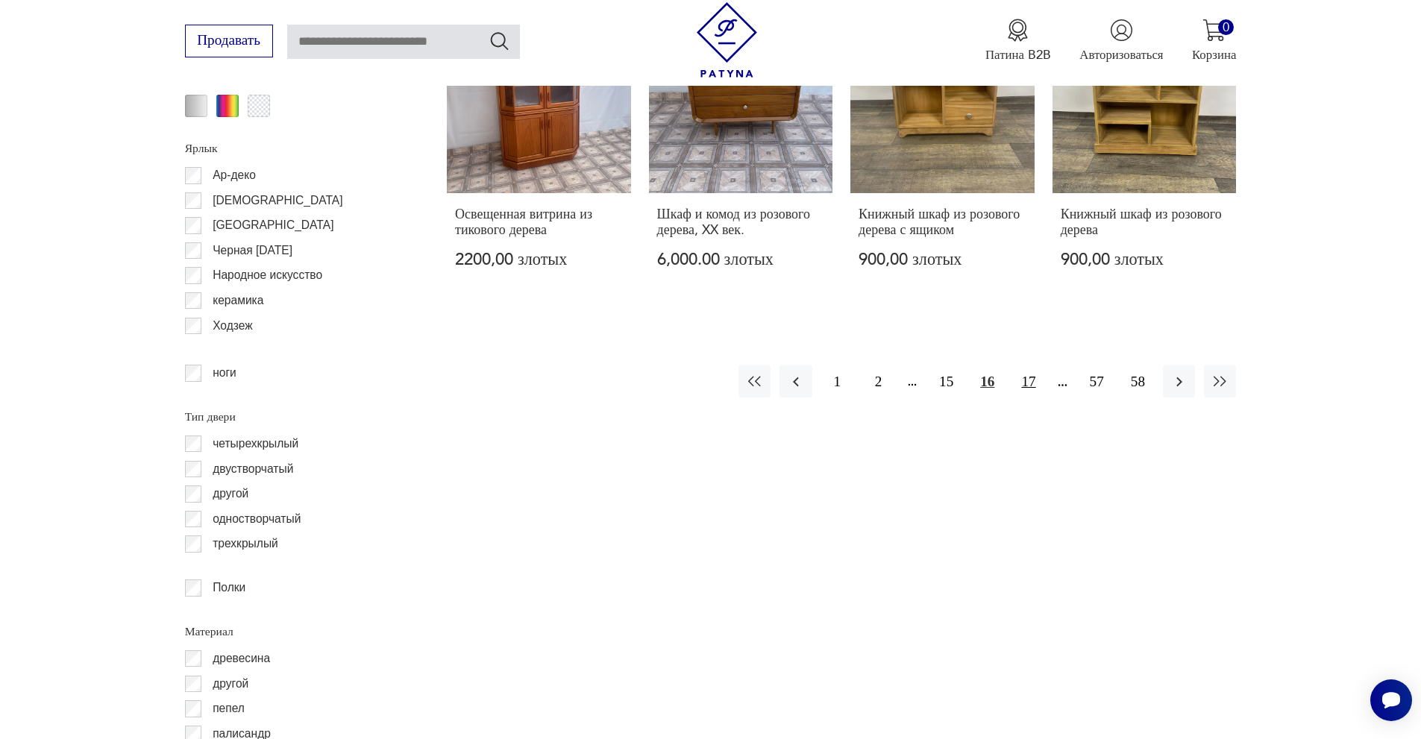
click at [1029, 389] on font "17" at bounding box center [1028, 382] width 14 height 16
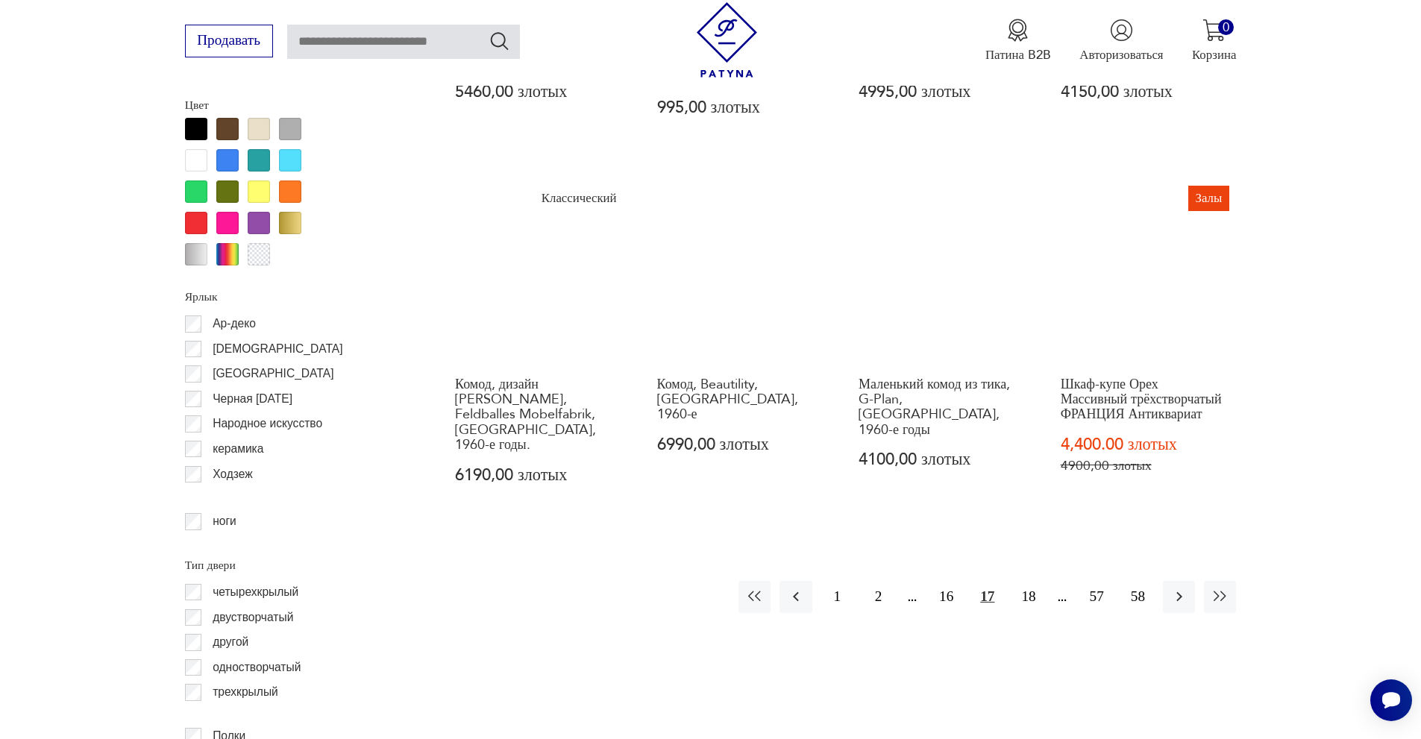
scroll to position [1773, 0]
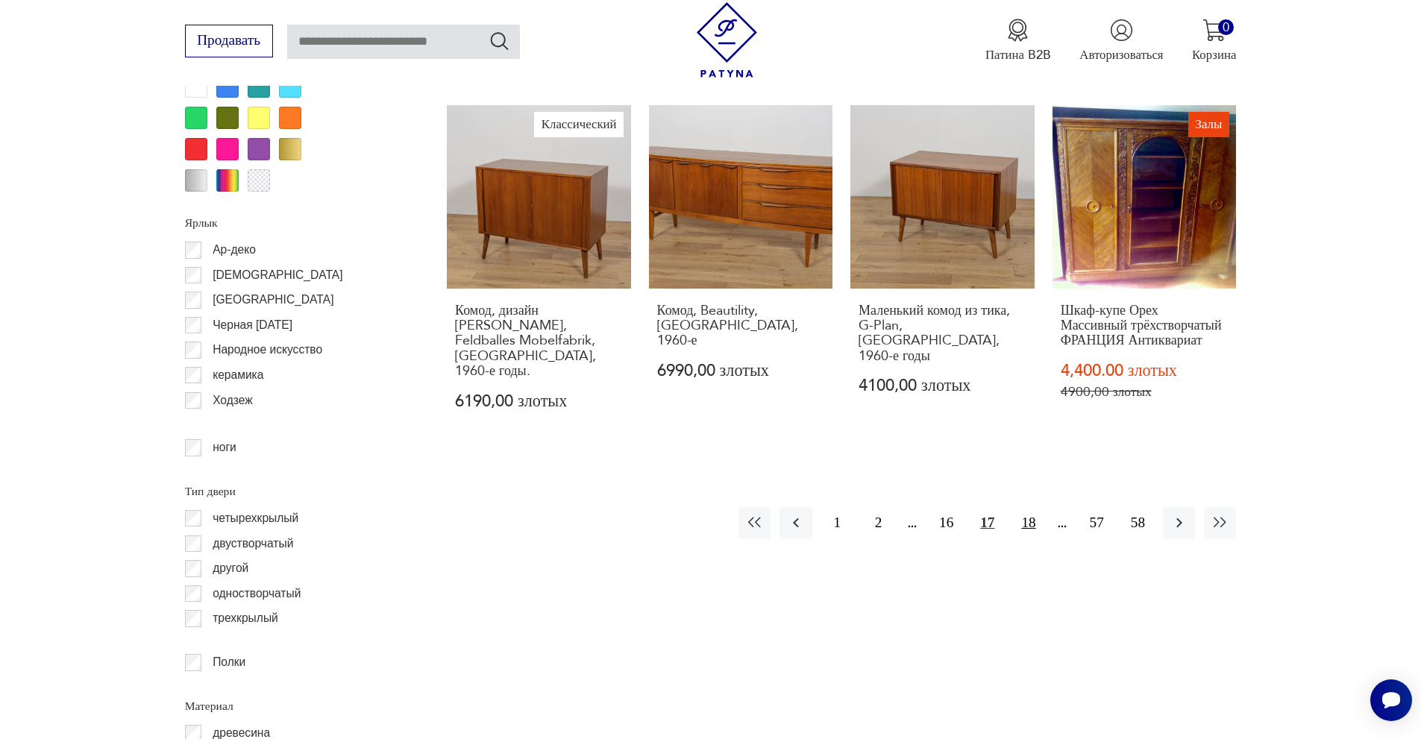
click at [1026, 515] on font "18" at bounding box center [1028, 523] width 14 height 16
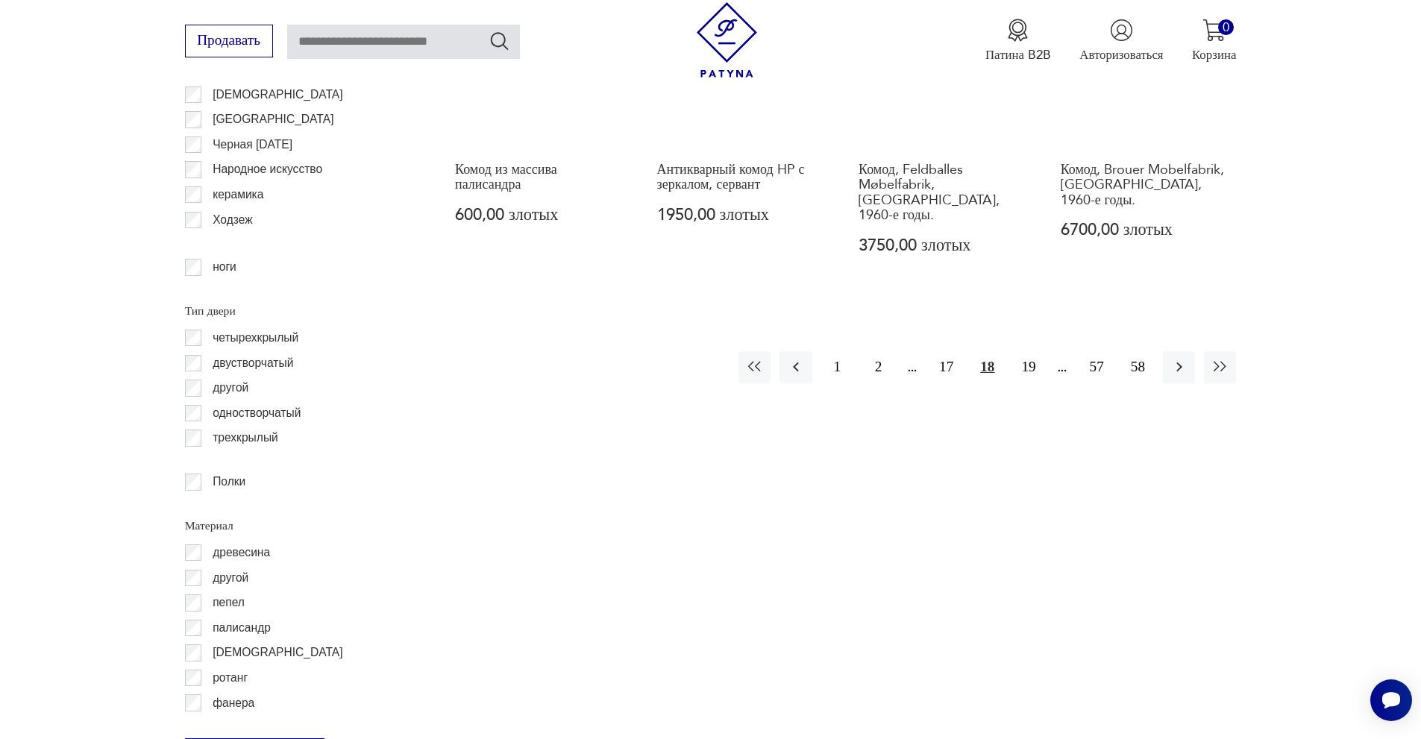
scroll to position [1997, 0]
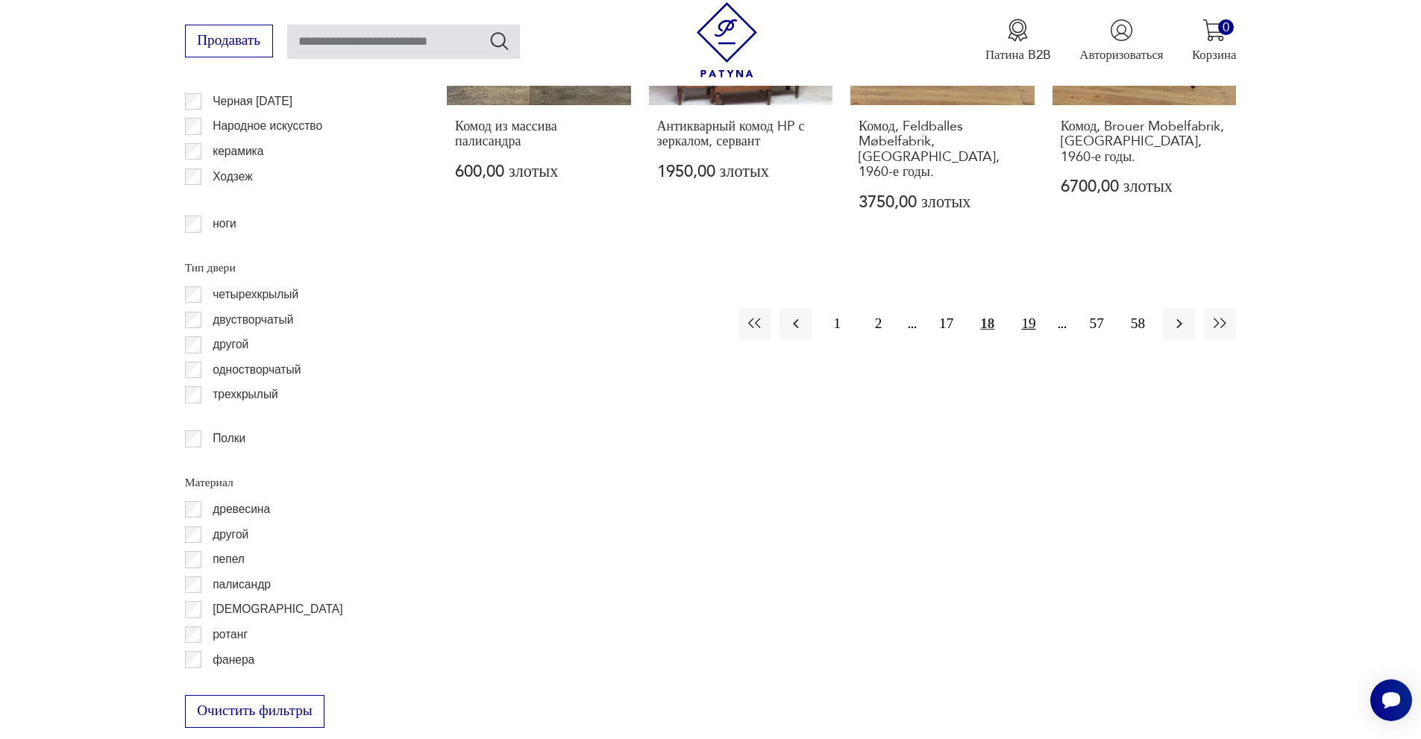
click at [1024, 315] on font "19" at bounding box center [1028, 323] width 14 height 16
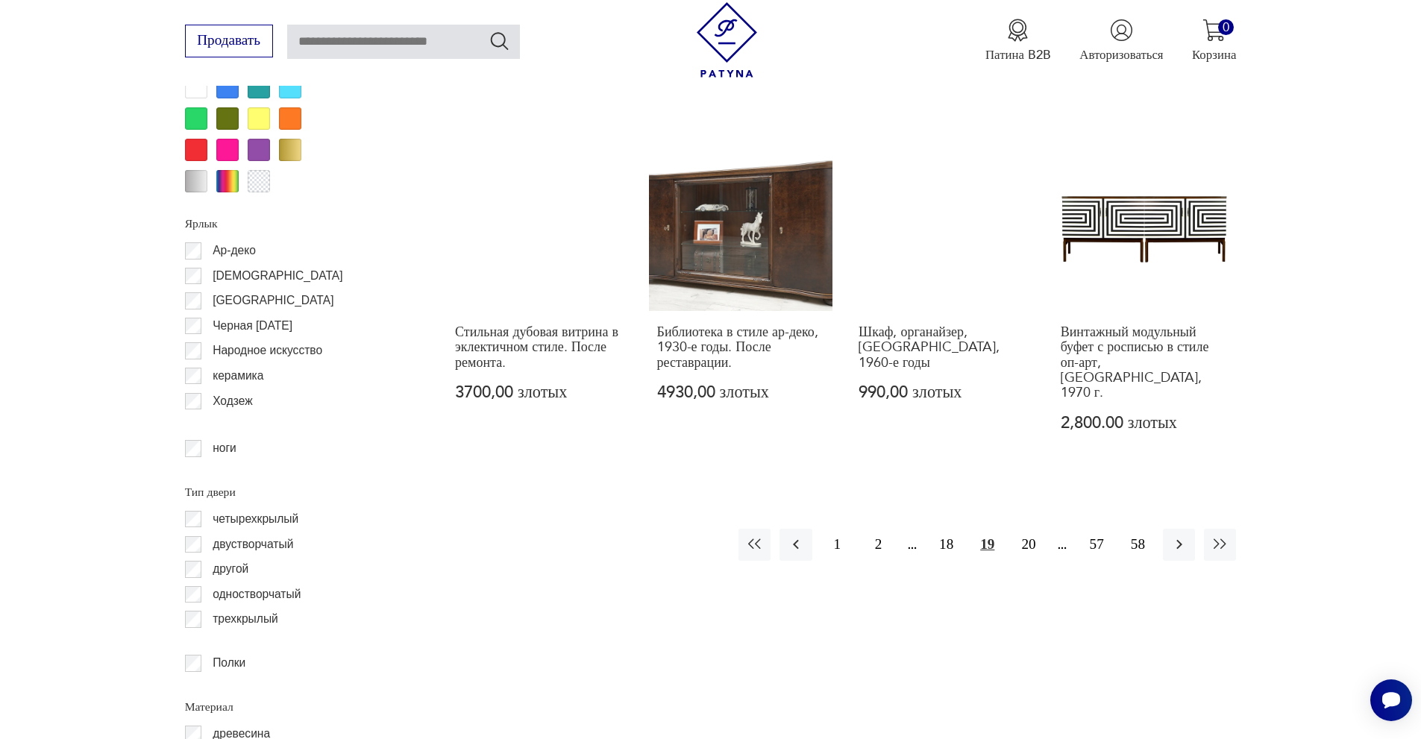
scroll to position [1773, 0]
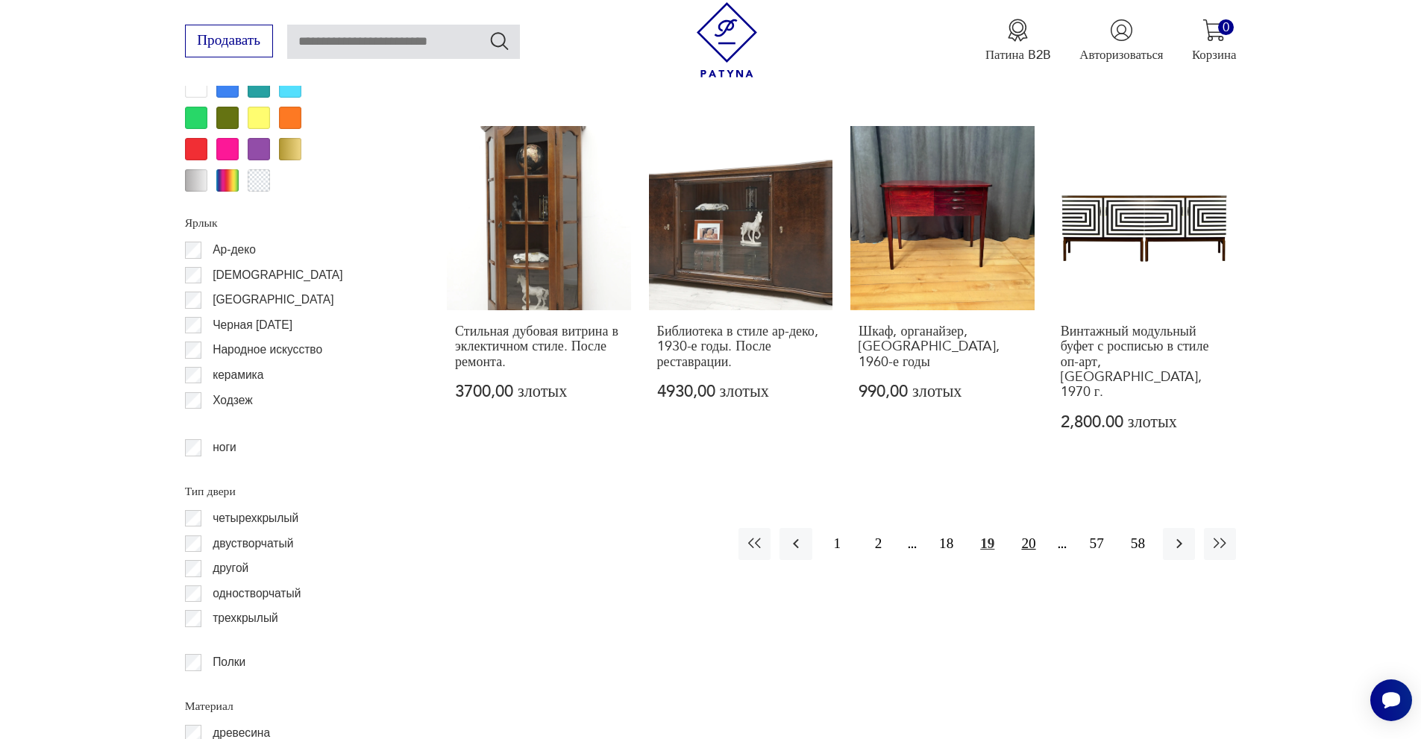
click at [1024, 535] on font "20" at bounding box center [1028, 543] width 14 height 16
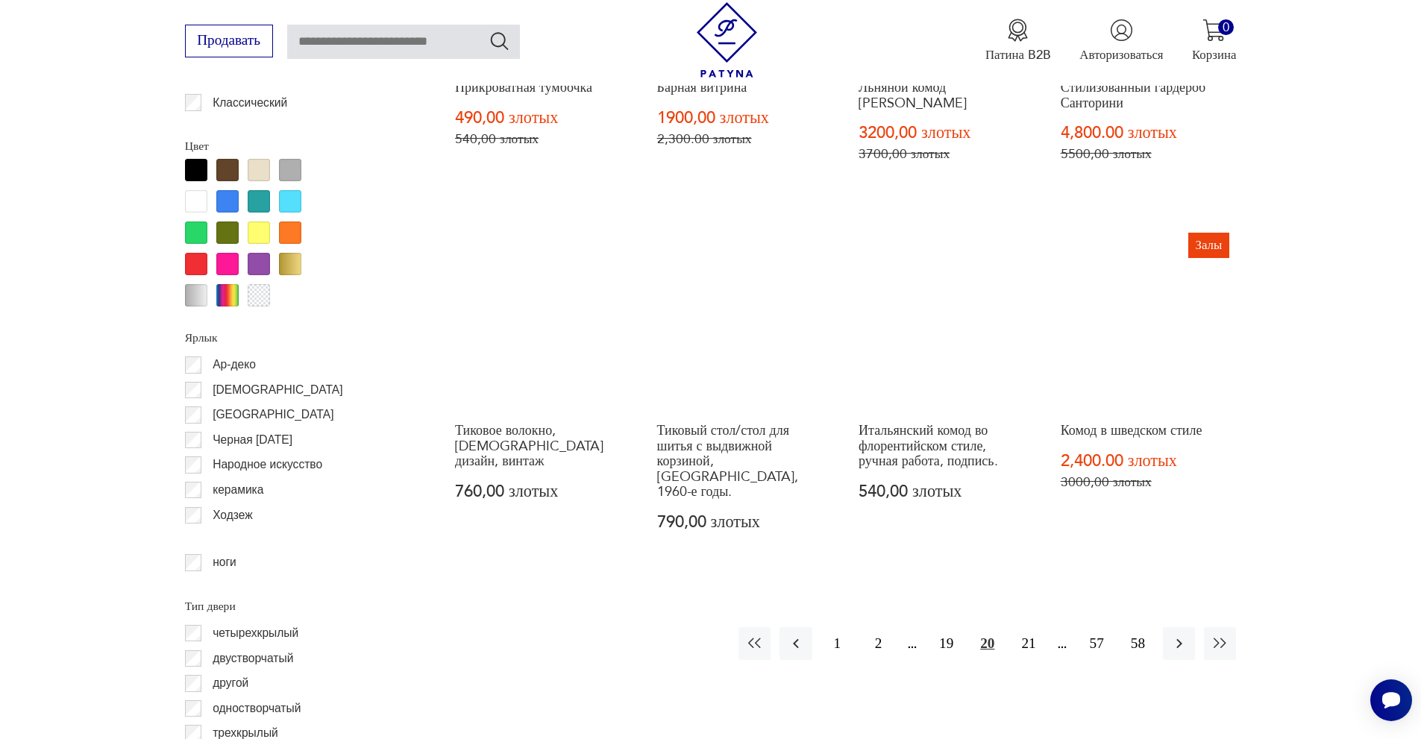
scroll to position [1848, 0]
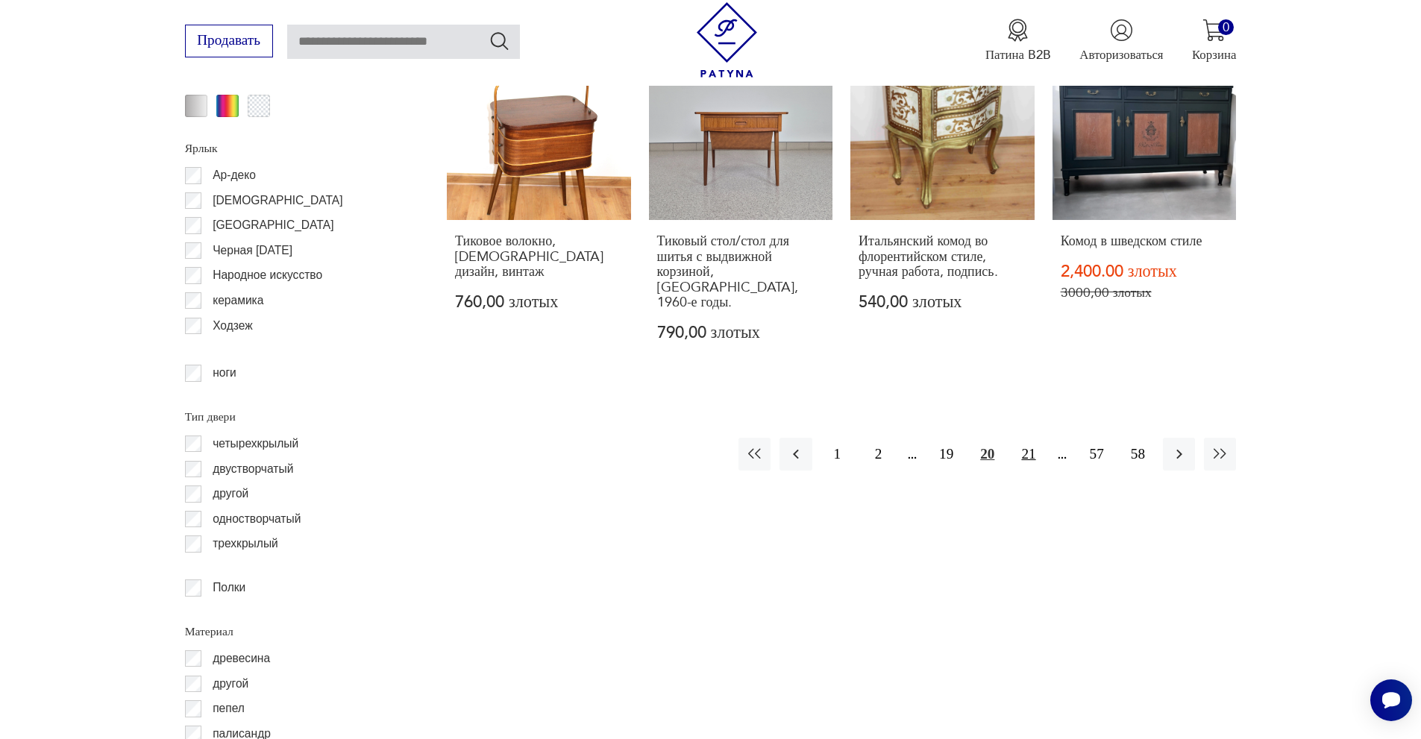
click at [1027, 446] on font "21" at bounding box center [1028, 454] width 14 height 16
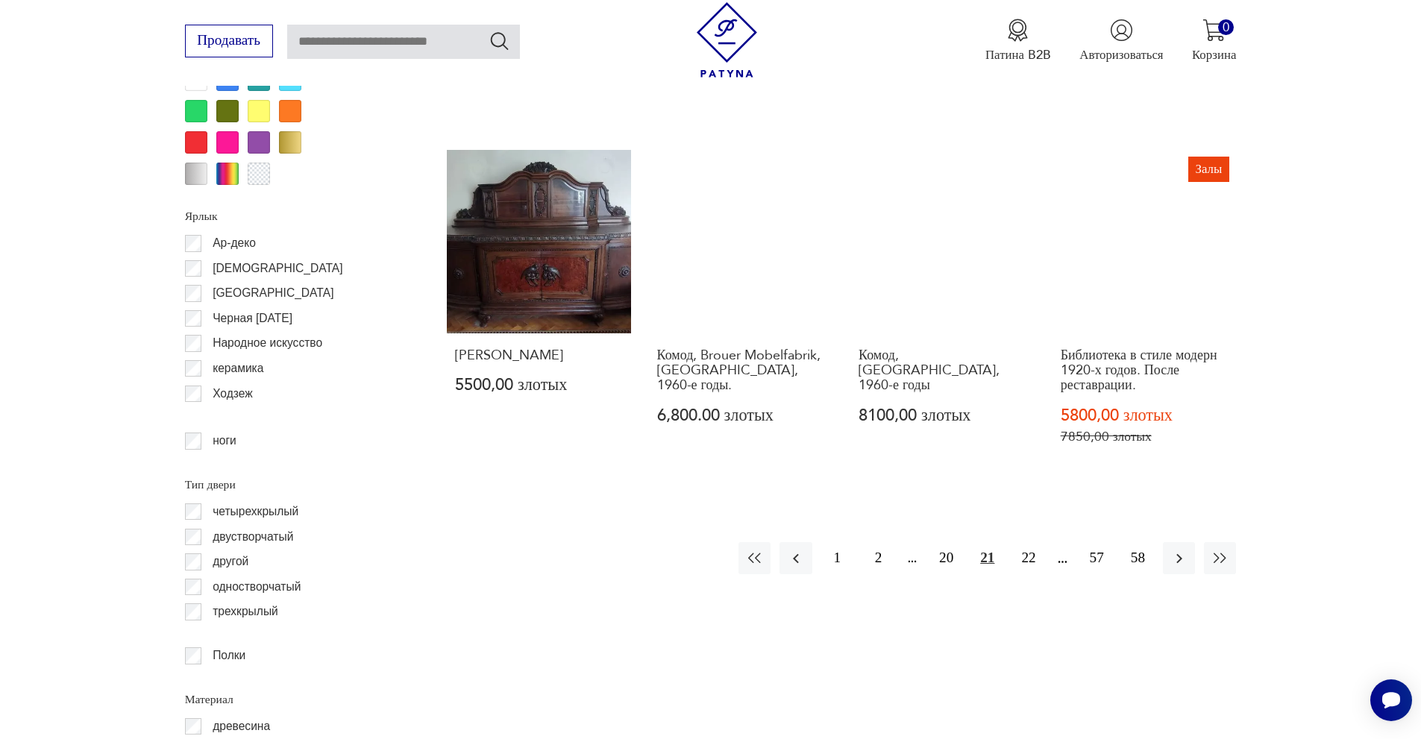
scroll to position [2072, 0]
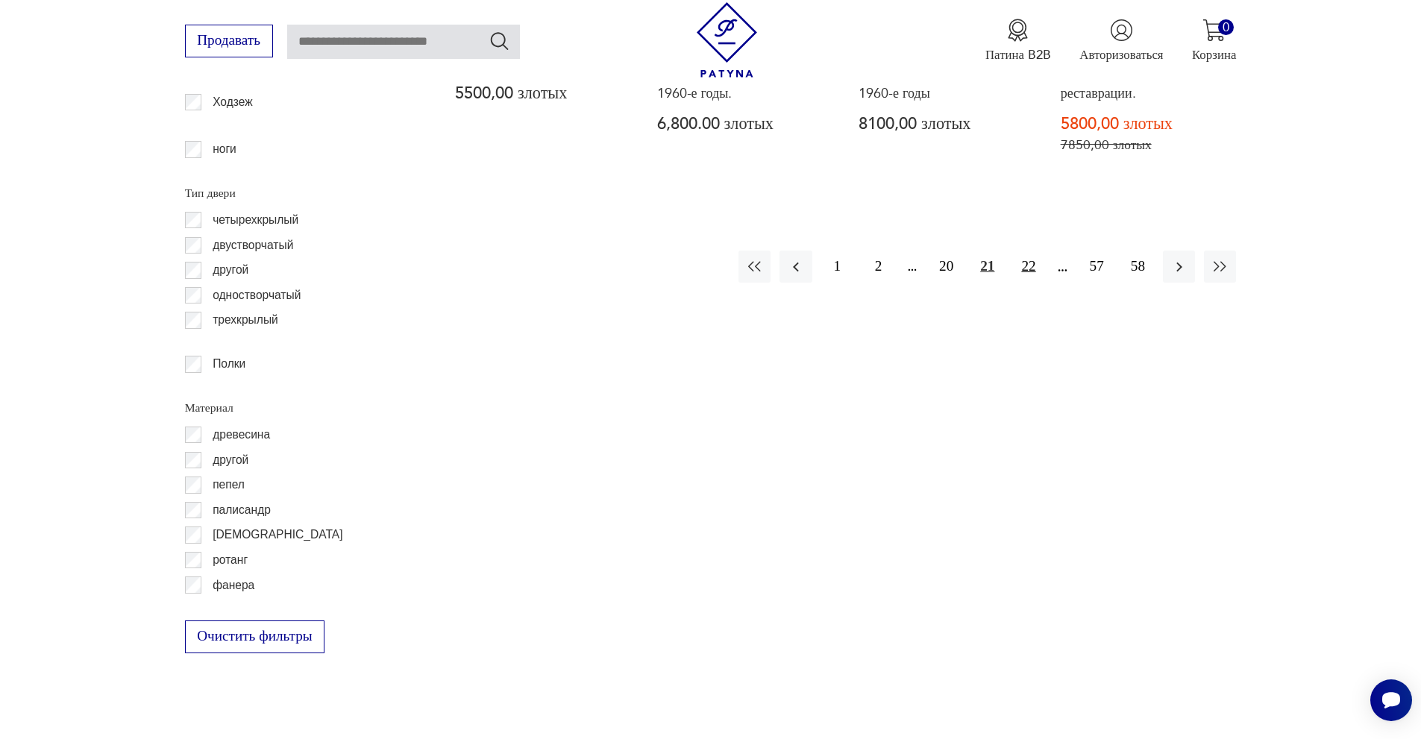
click at [1028, 258] on font "22" at bounding box center [1028, 266] width 14 height 16
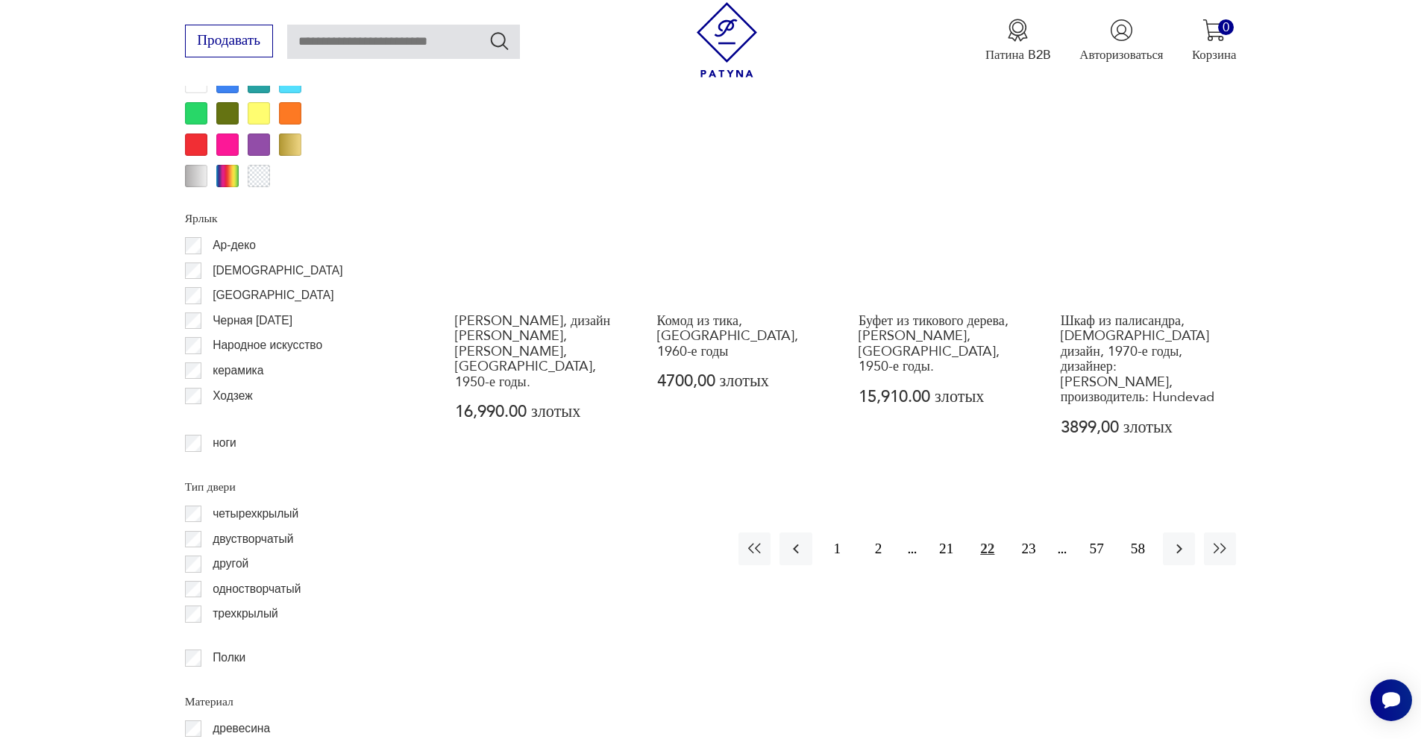
scroll to position [1848, 0]
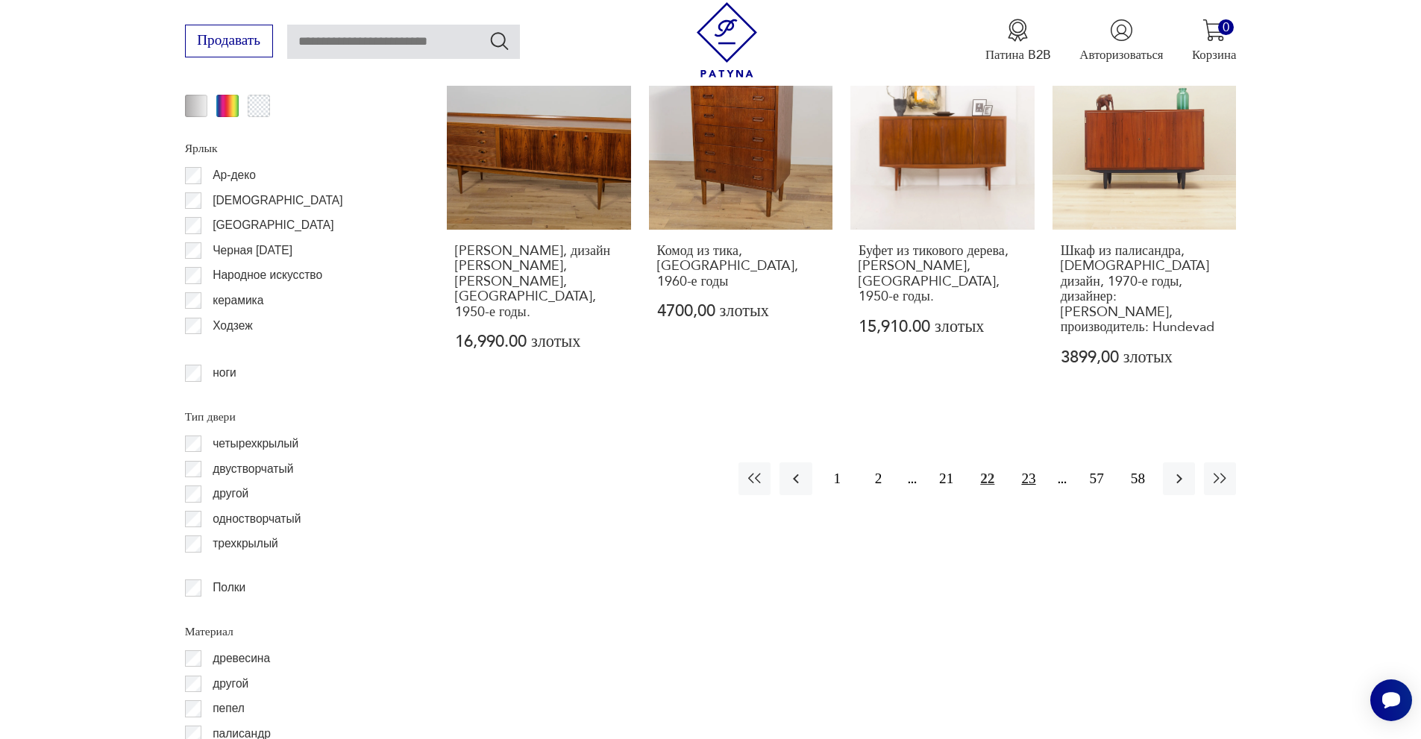
click at [1031, 471] on font "23" at bounding box center [1028, 479] width 14 height 16
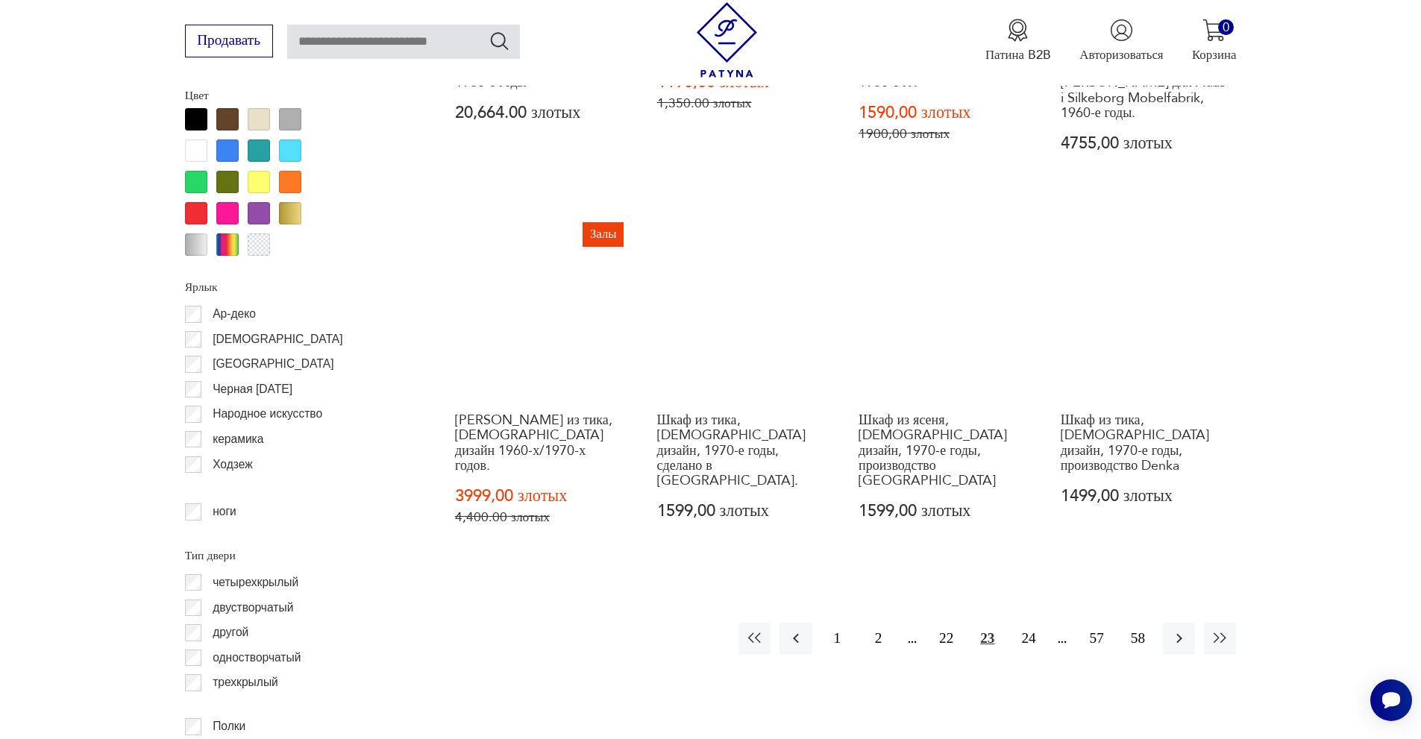
scroll to position [1923, 0]
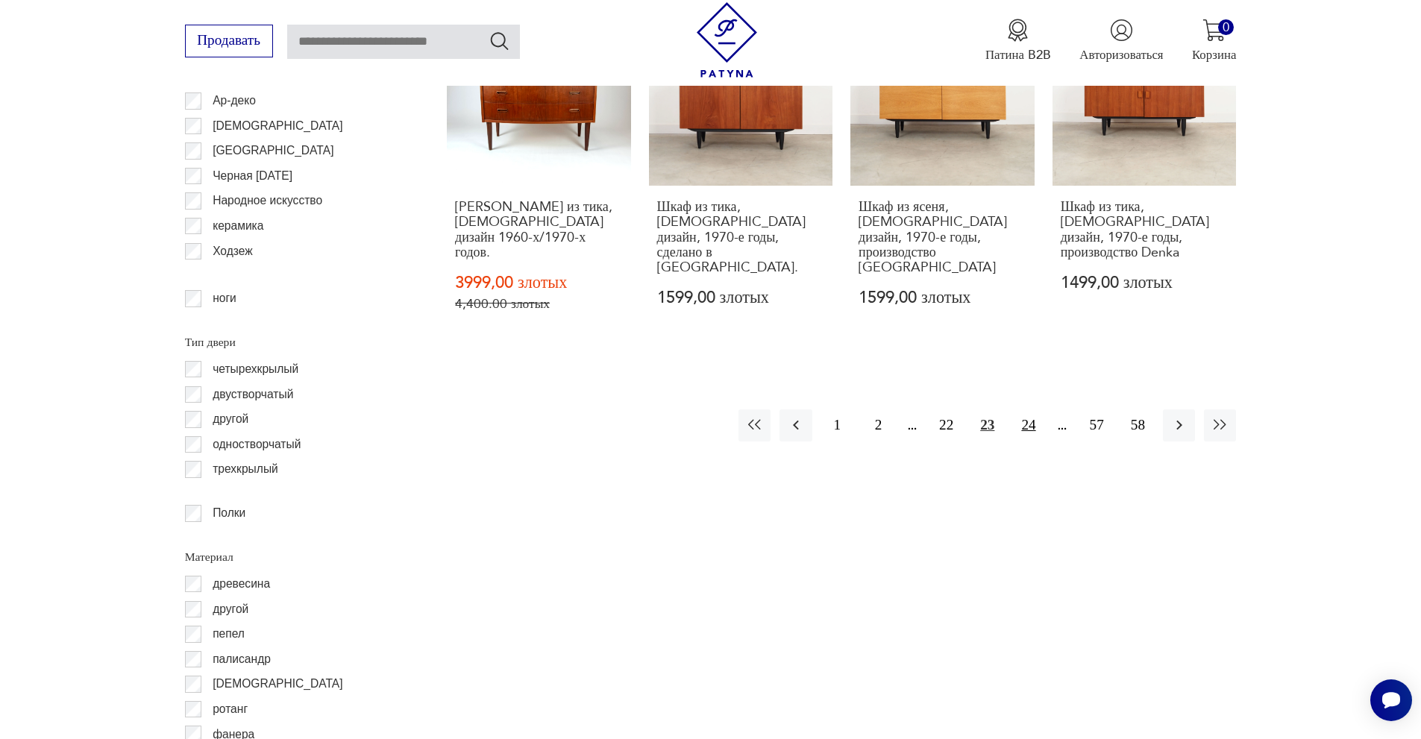
click at [1029, 417] on font "24" at bounding box center [1028, 425] width 14 height 16
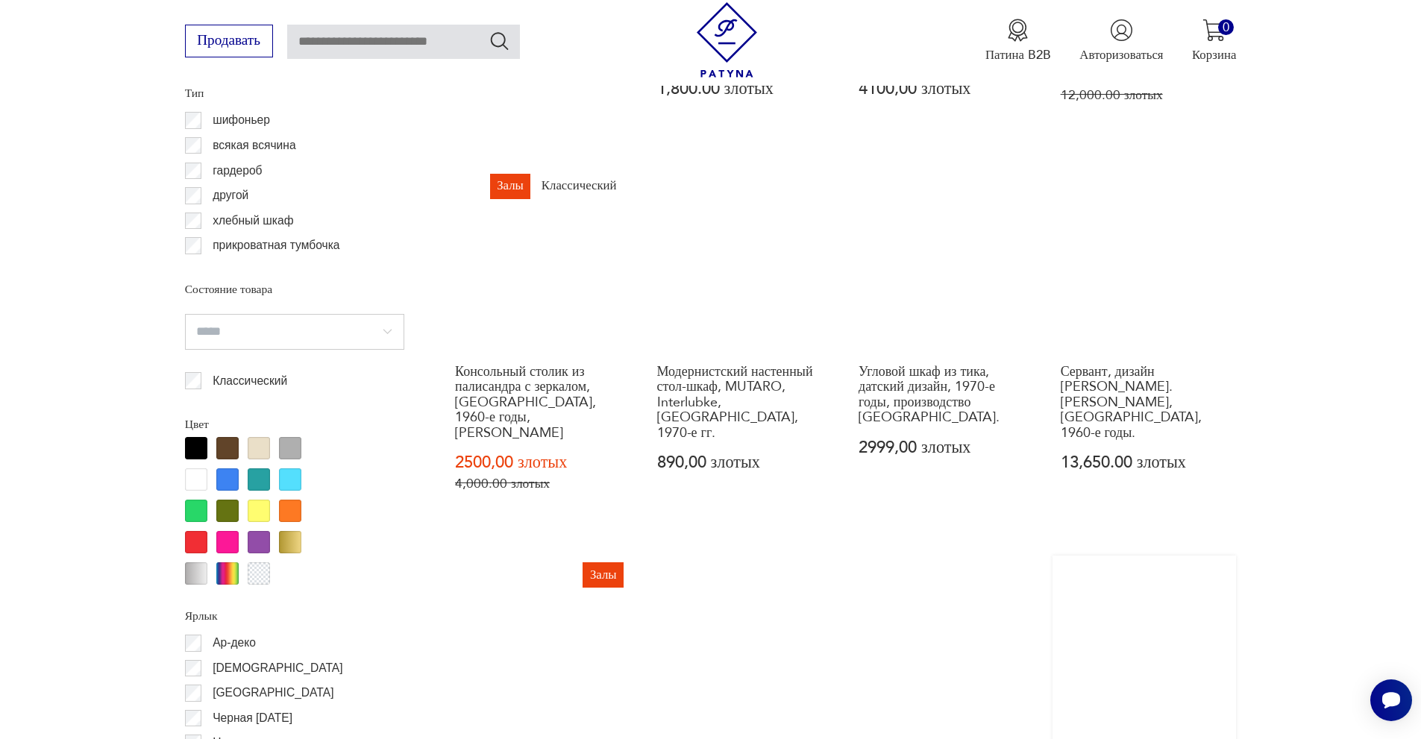
scroll to position [1773, 0]
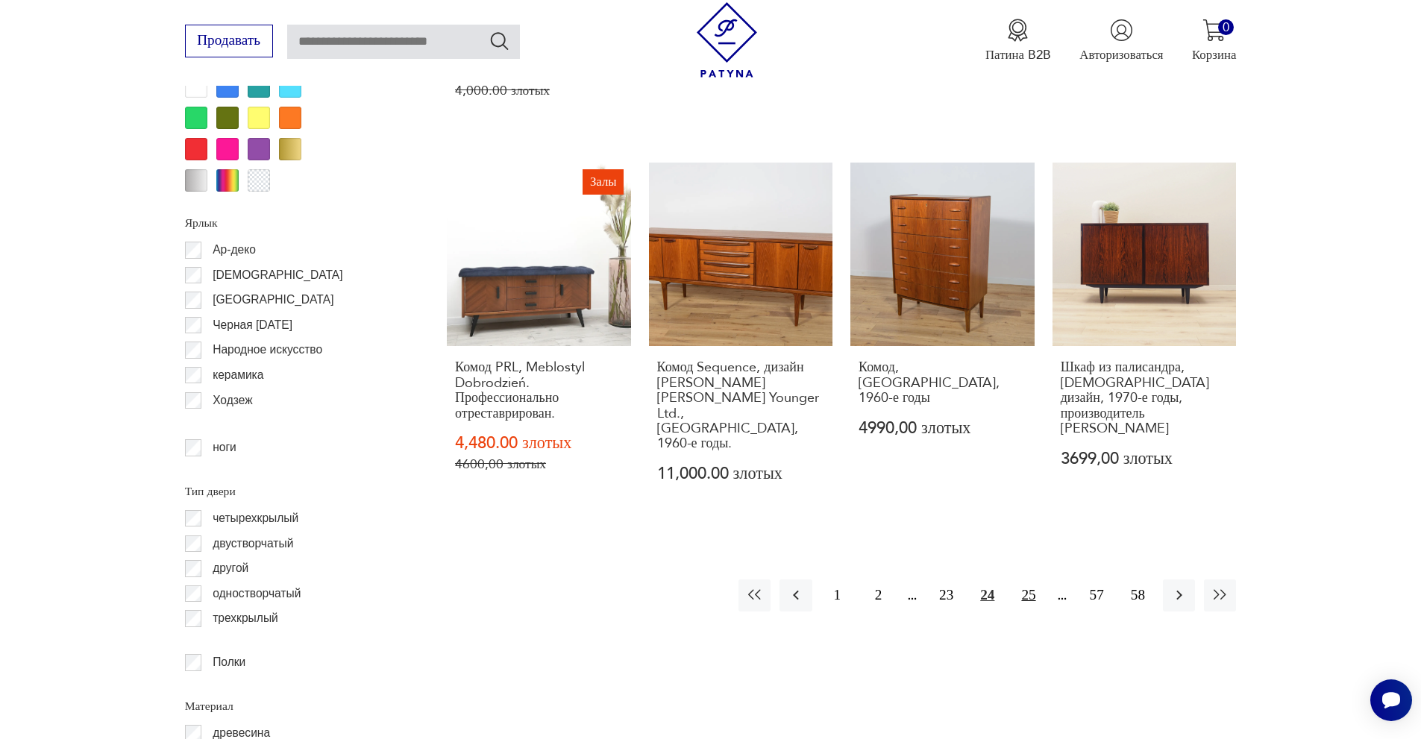
click at [1032, 587] on font "25" at bounding box center [1028, 595] width 14 height 16
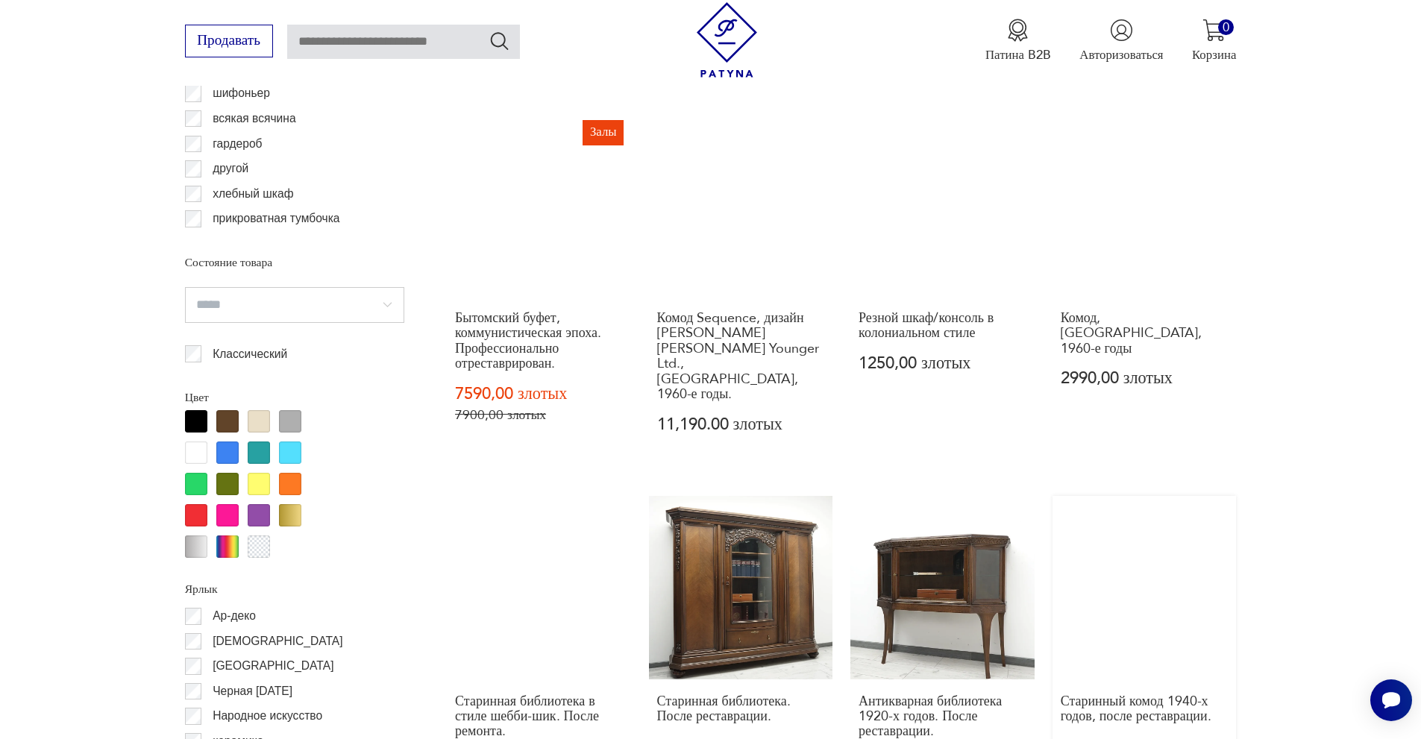
scroll to position [1699, 0]
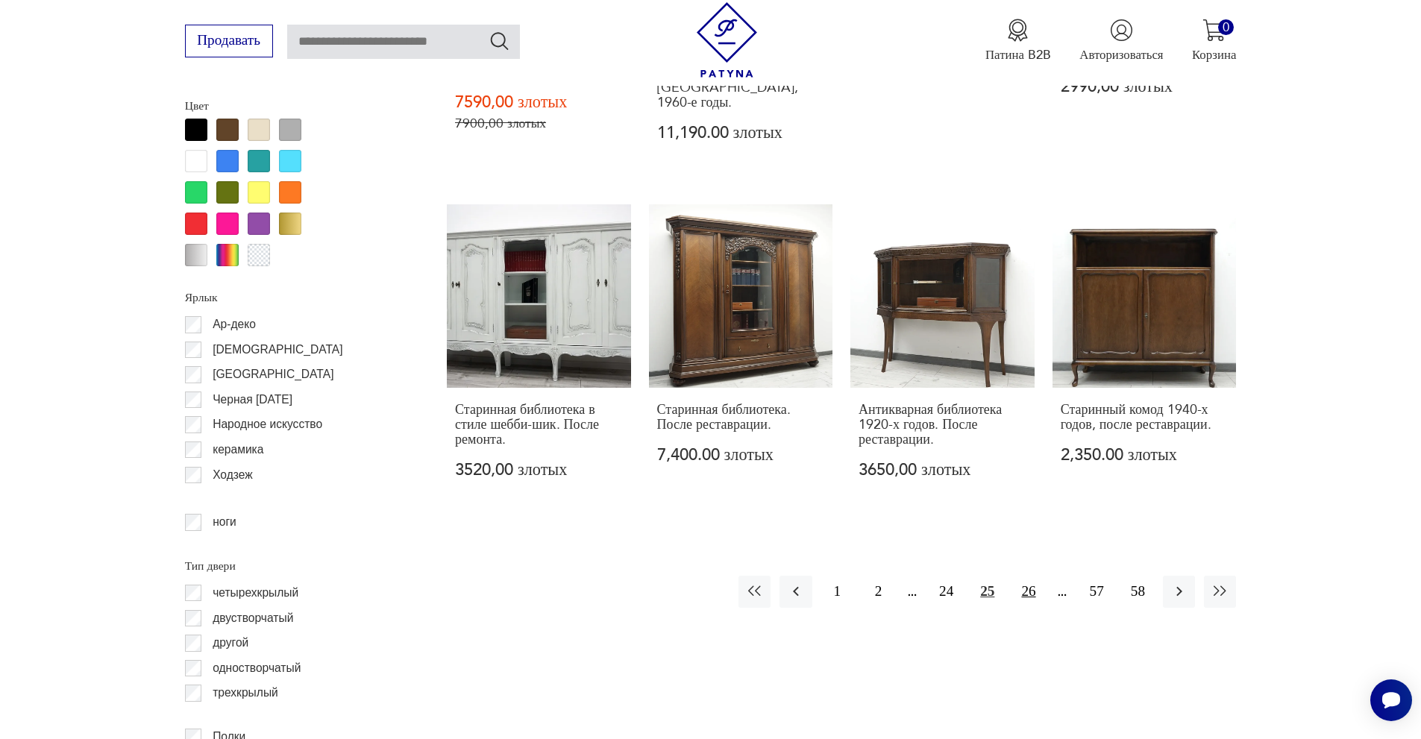
click at [1030, 583] on font "26" at bounding box center [1028, 591] width 14 height 16
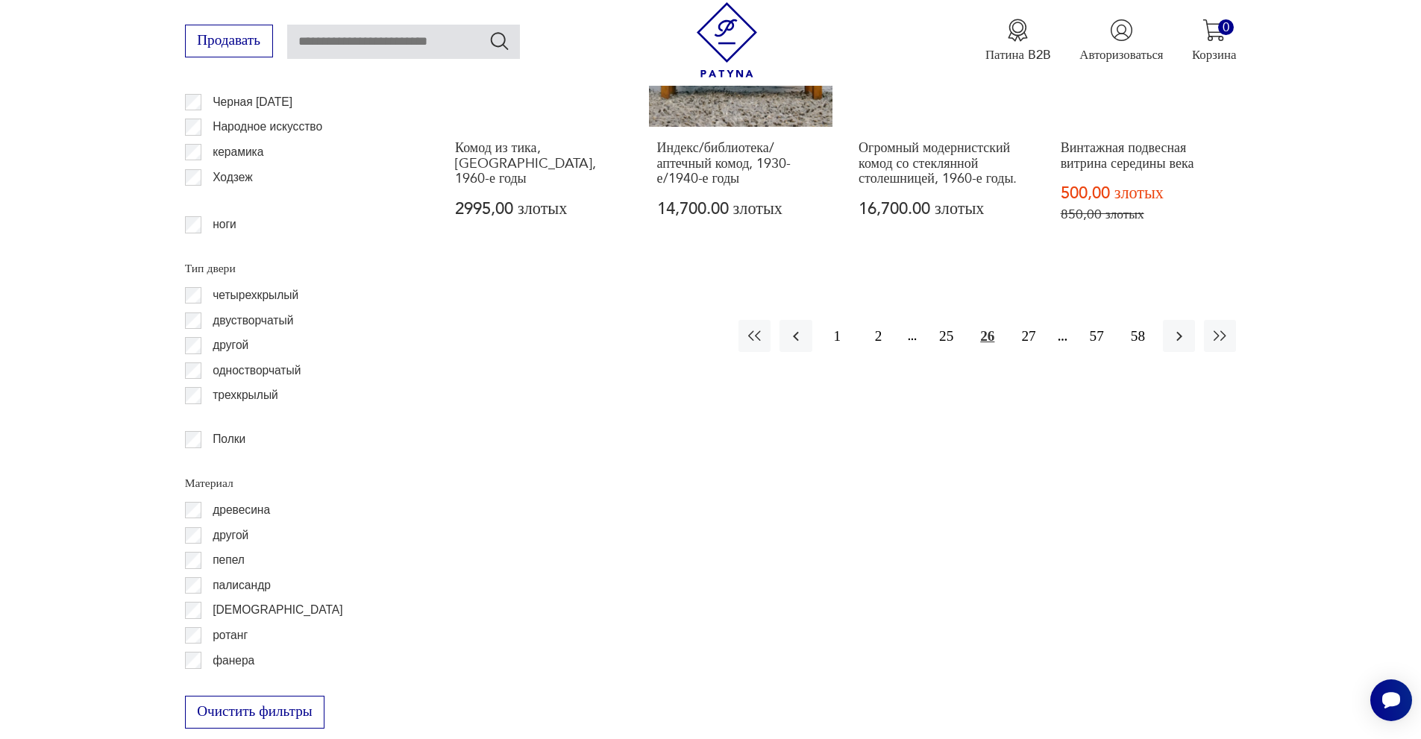
scroll to position [1997, 0]
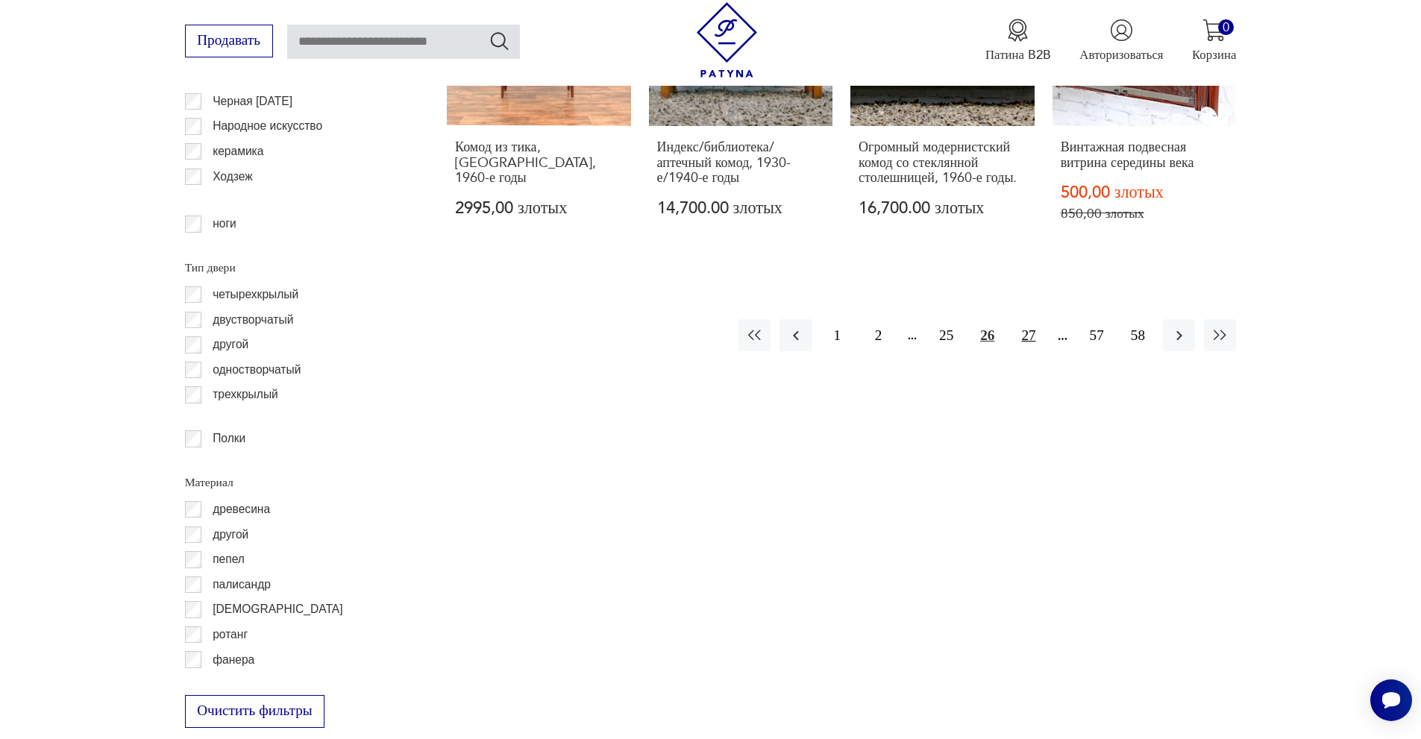
click at [1030, 327] on font "27" at bounding box center [1028, 335] width 14 height 16
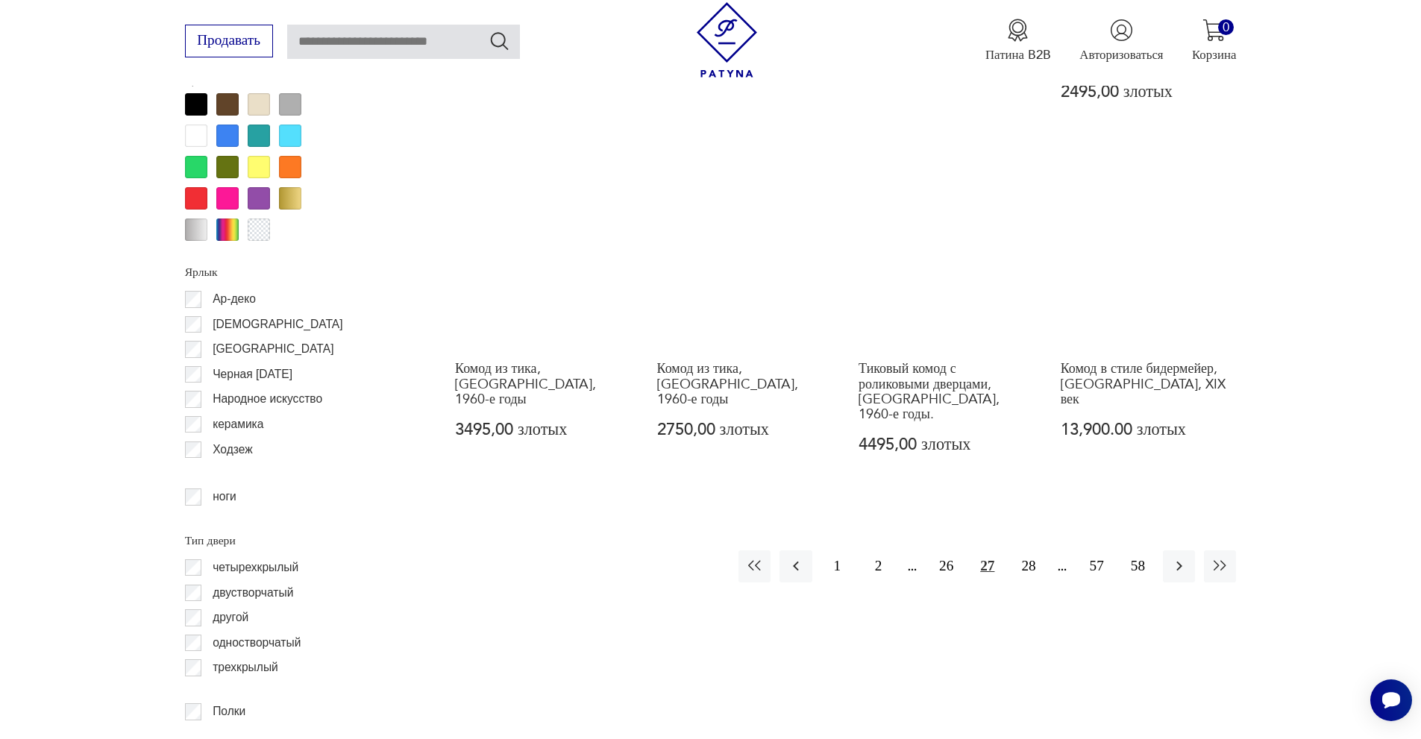
scroll to position [1773, 0]
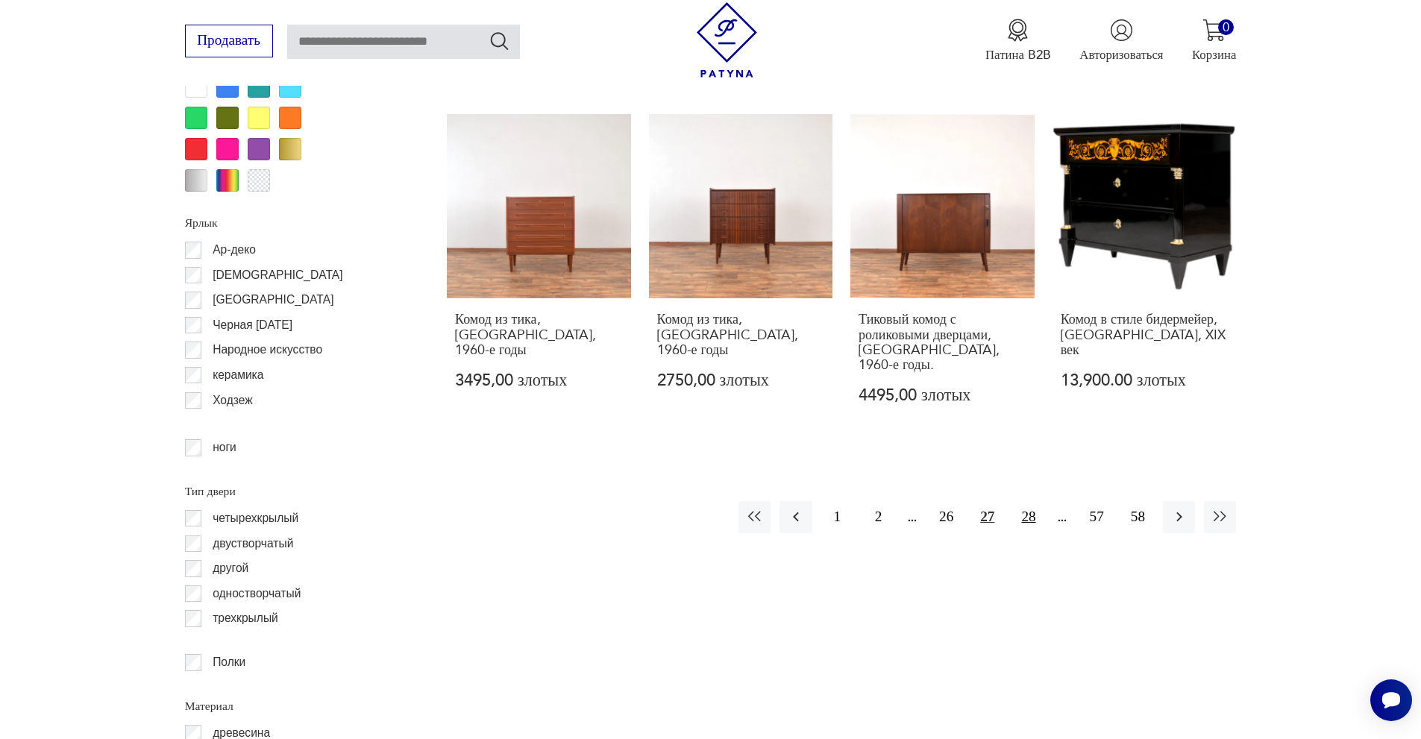
click at [1024, 509] on font "28" at bounding box center [1028, 517] width 14 height 16
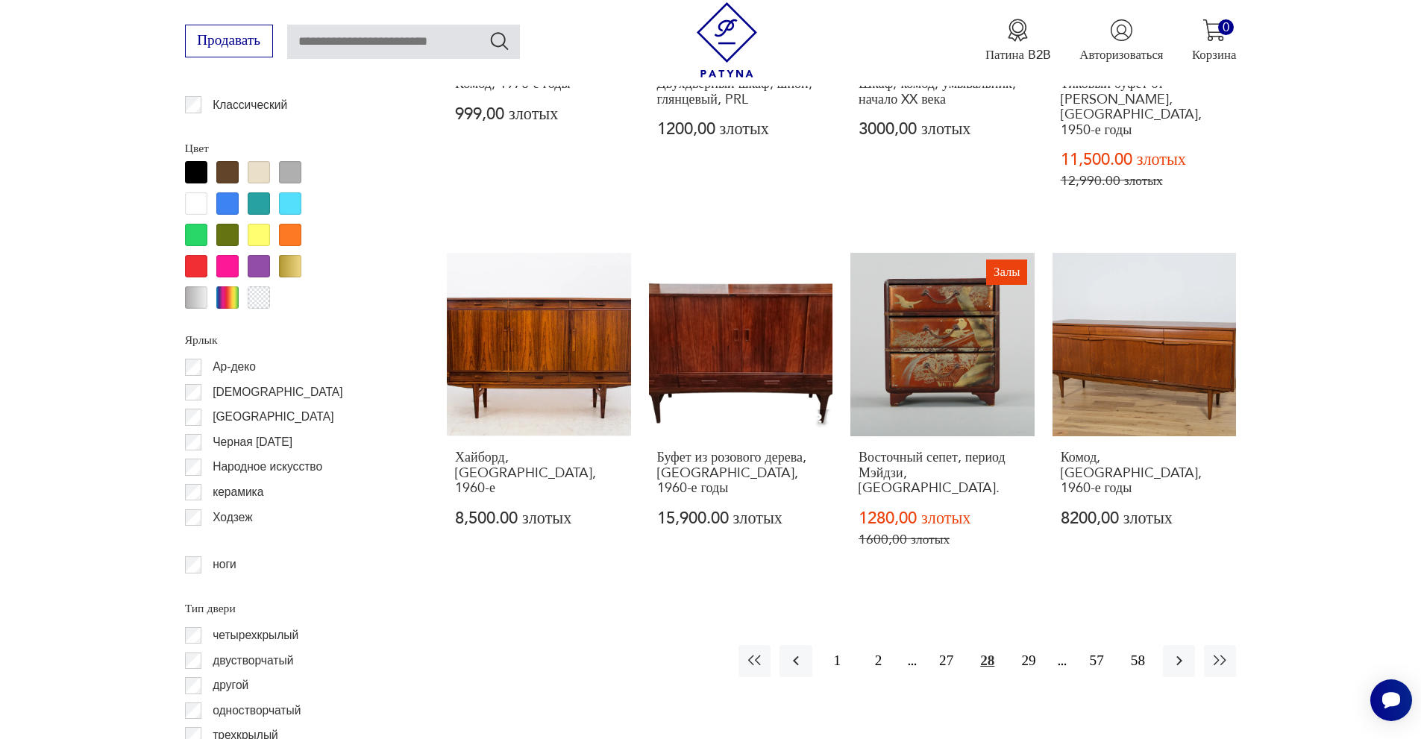
scroll to position [1848, 0]
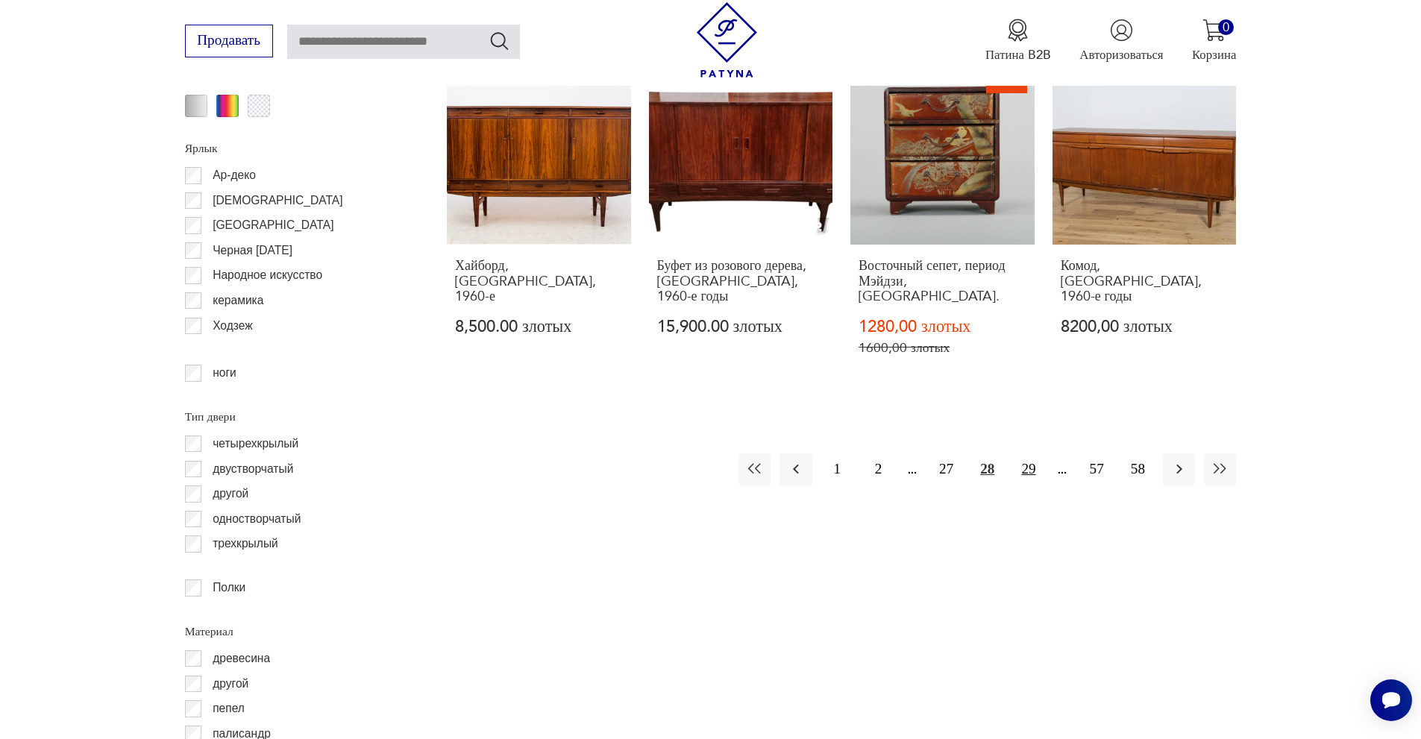
click at [1029, 461] on font "29" at bounding box center [1028, 469] width 14 height 16
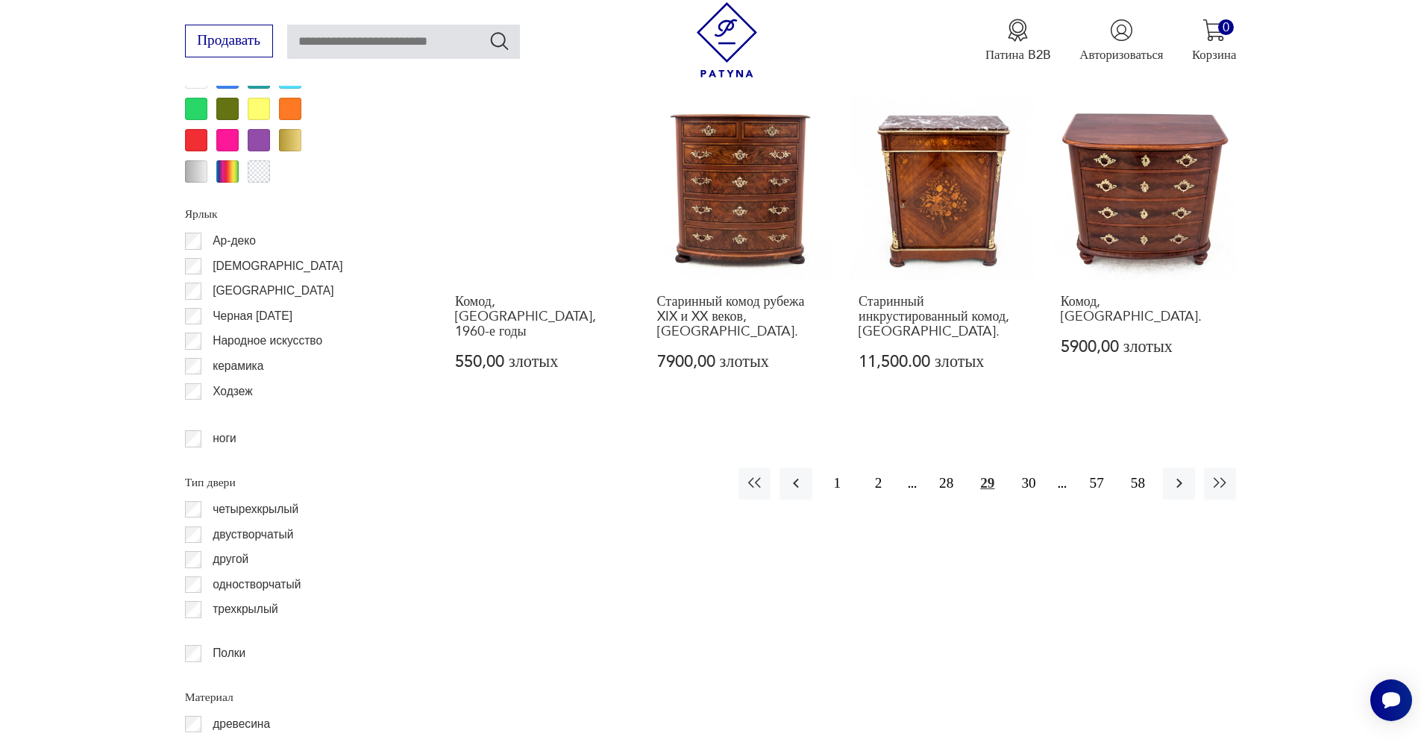
scroll to position [1848, 0]
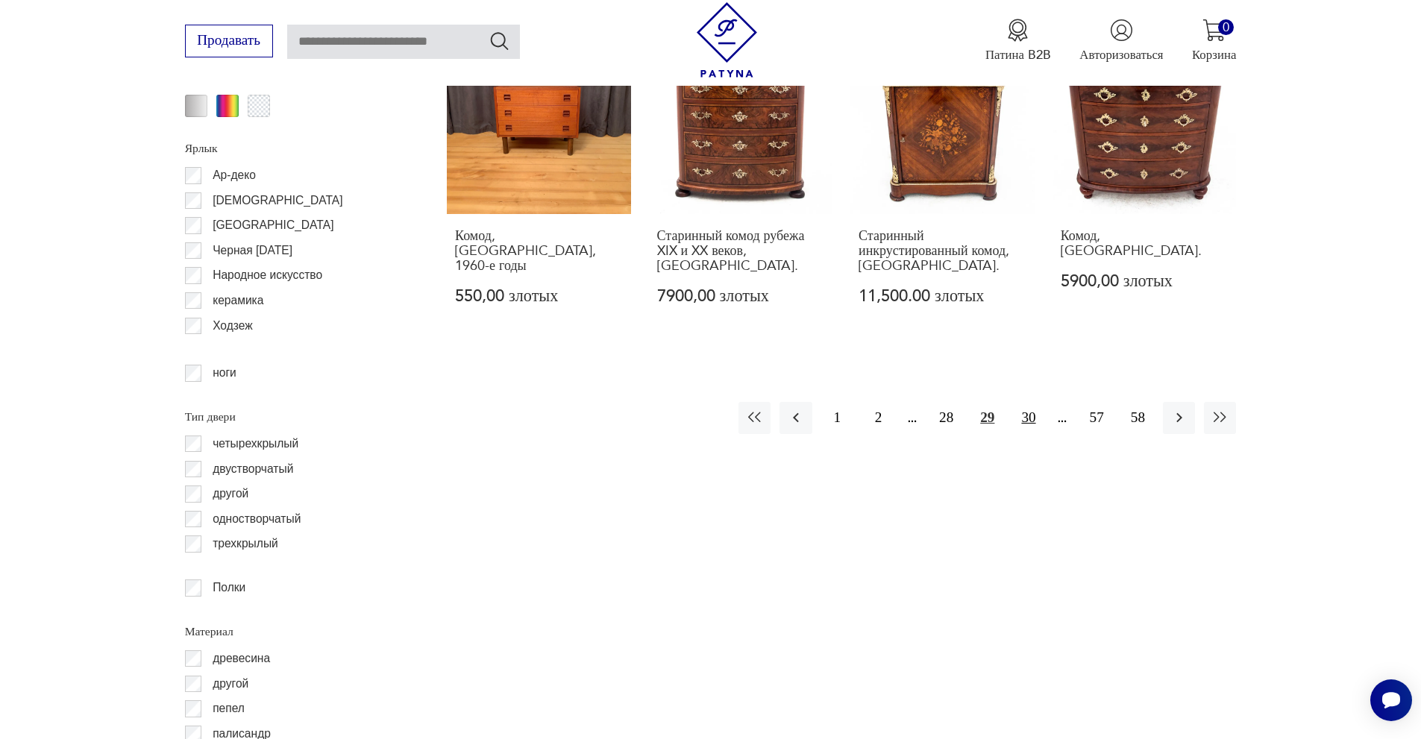
click at [1031, 409] on font "30" at bounding box center [1028, 417] width 14 height 16
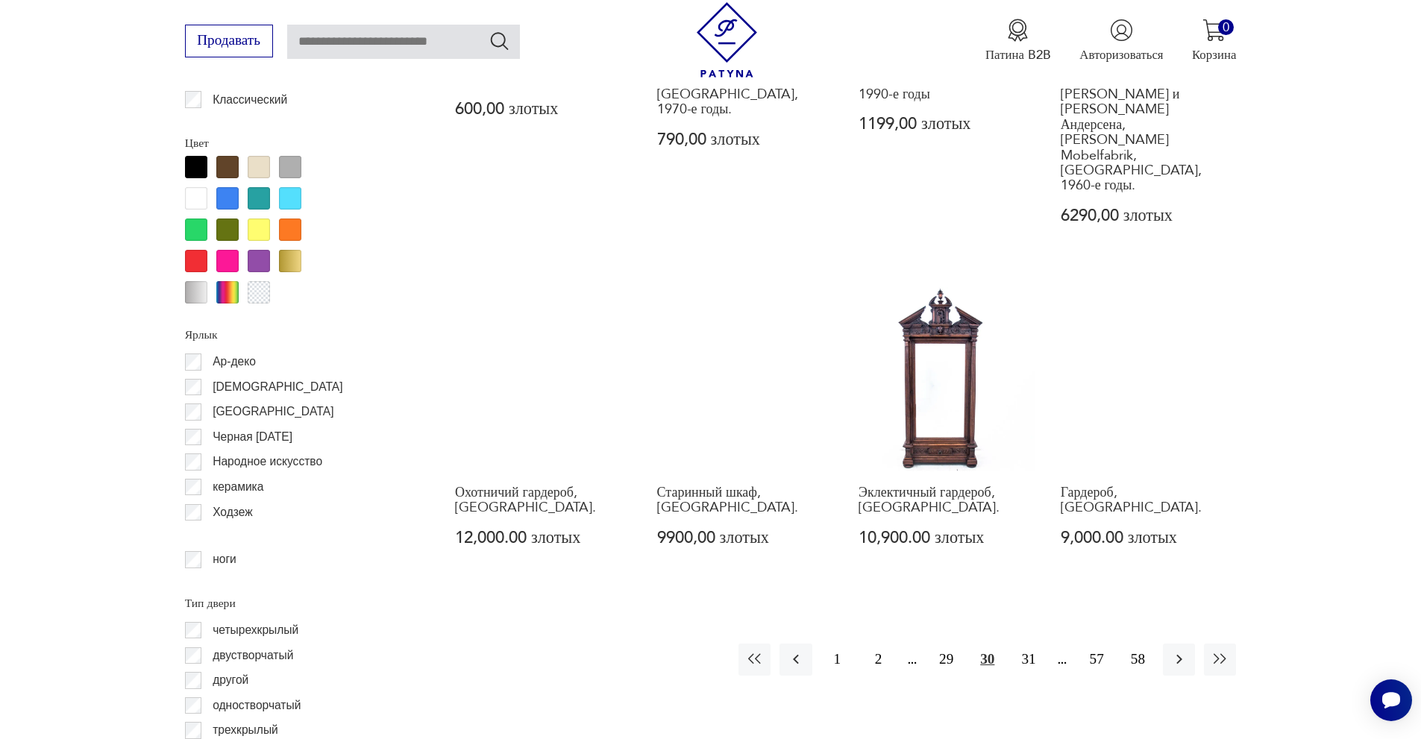
scroll to position [1848, 0]
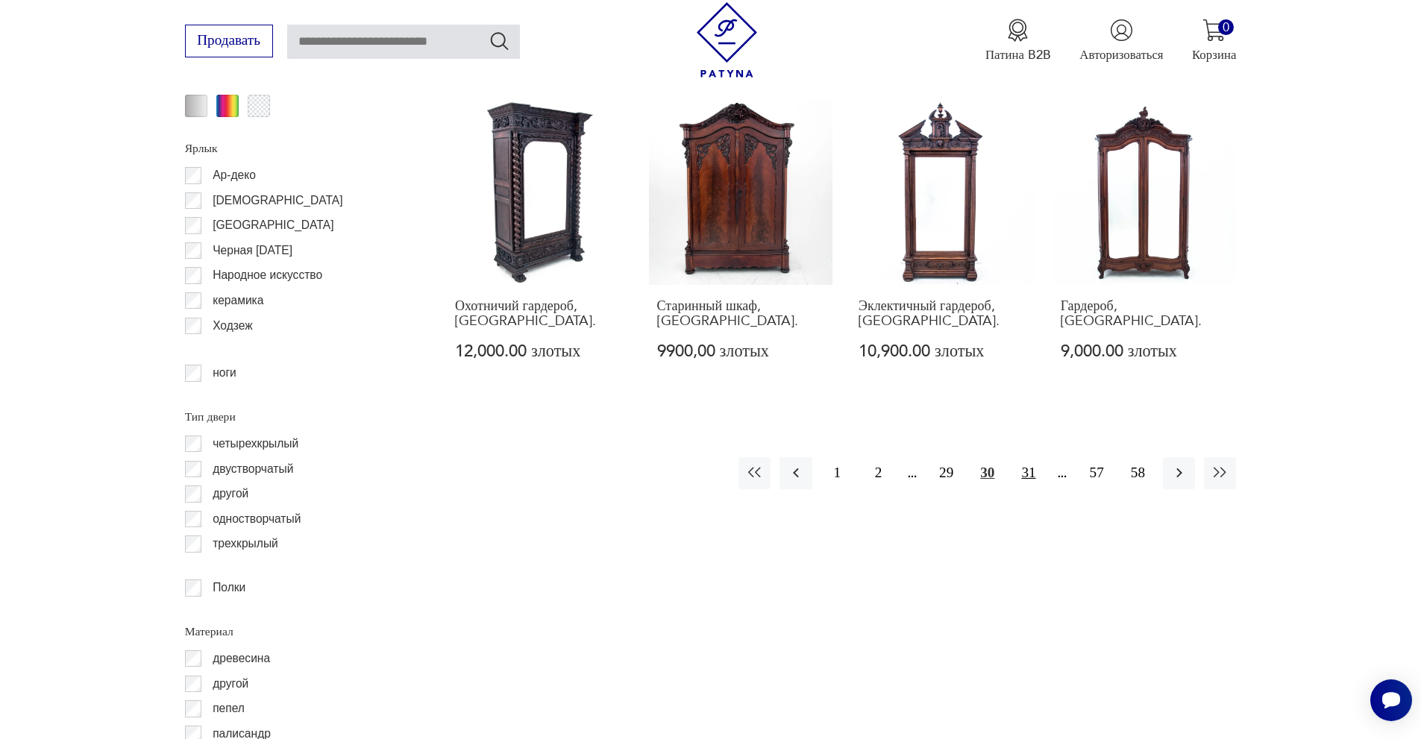
click at [1030, 465] on font "31" at bounding box center [1028, 473] width 14 height 16
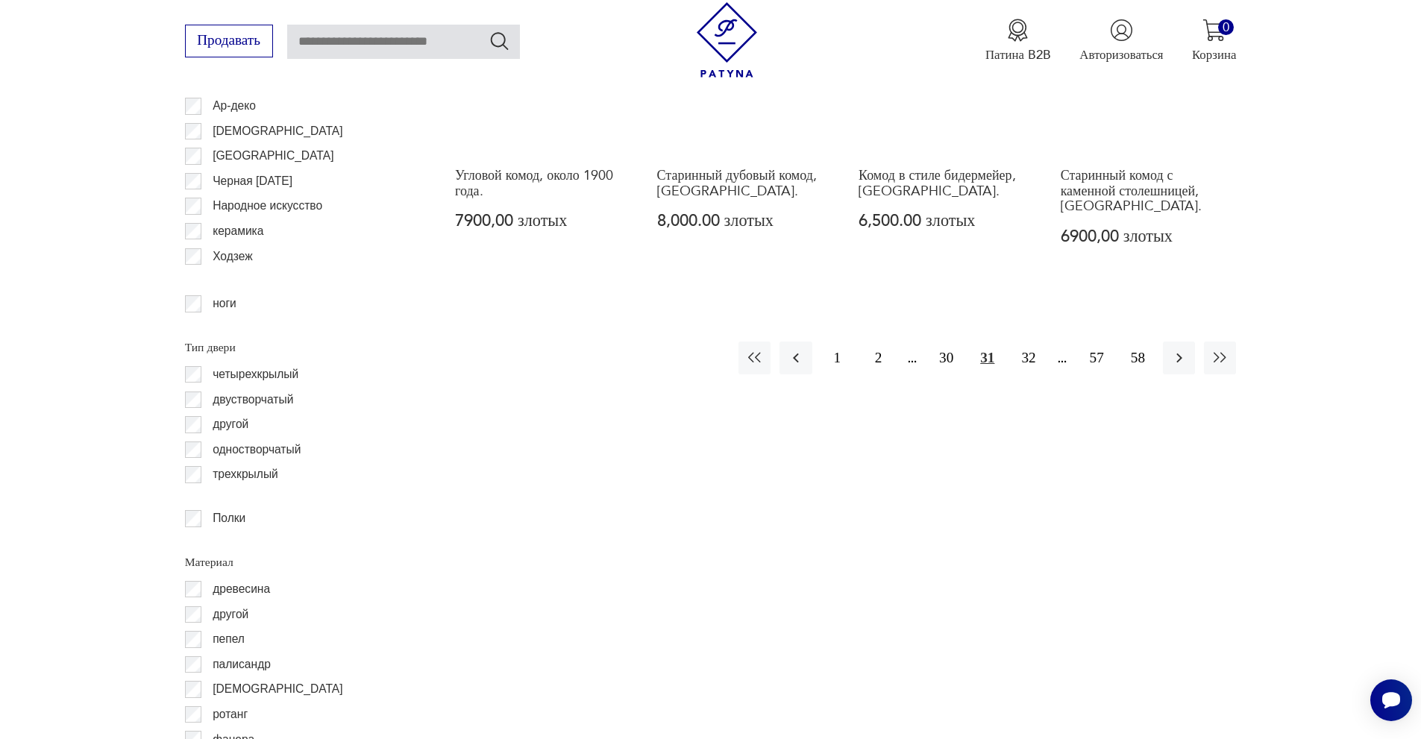
scroll to position [1923, 0]
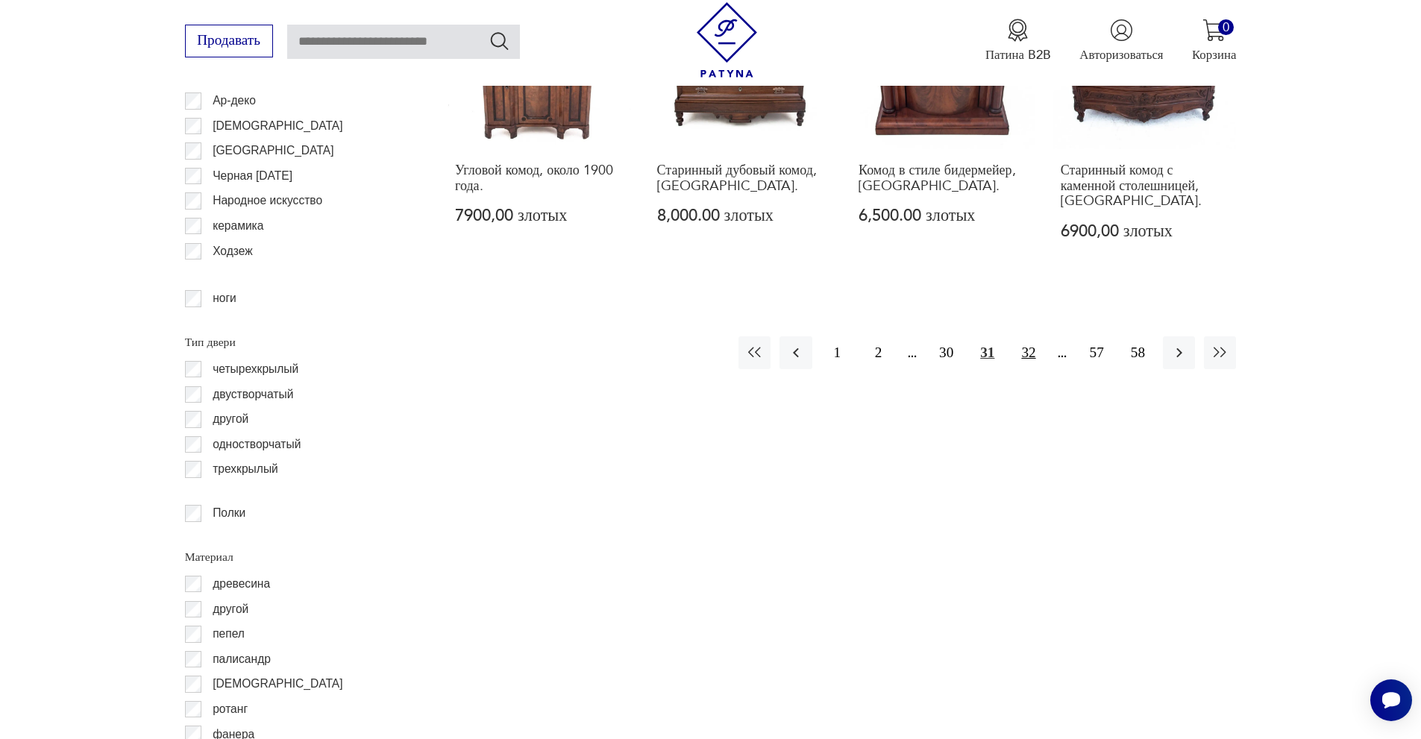
click at [1033, 345] on font "32" at bounding box center [1028, 353] width 14 height 16
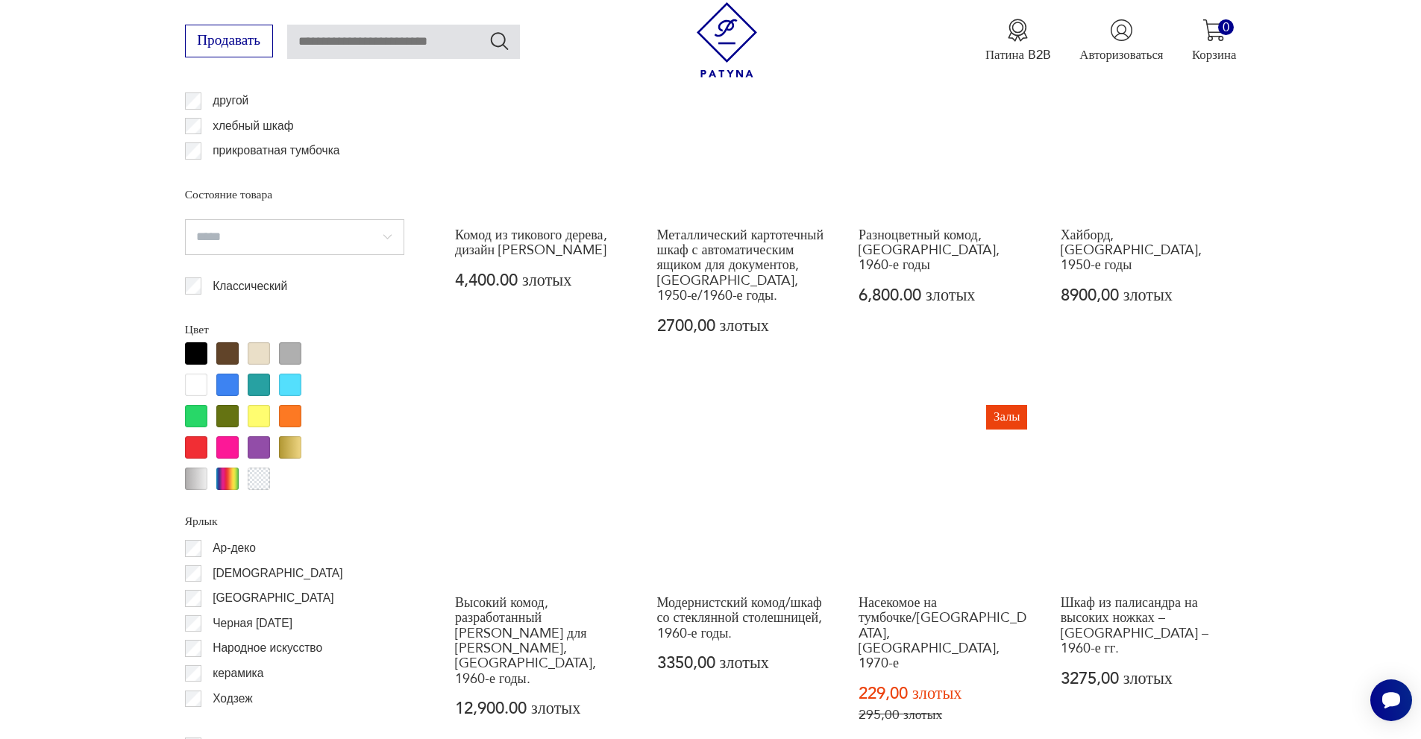
scroll to position [1923, 0]
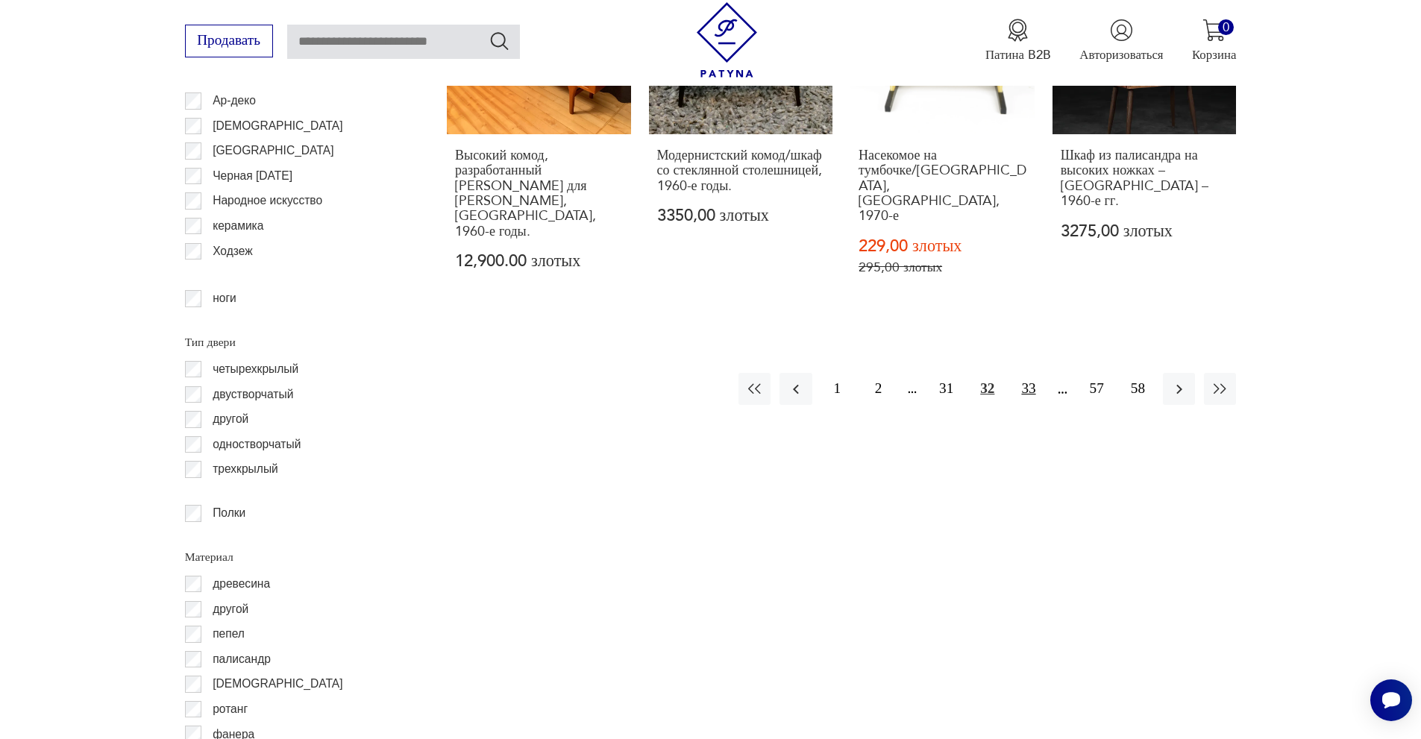
click at [1019, 373] on button "33" at bounding box center [1028, 389] width 32 height 32
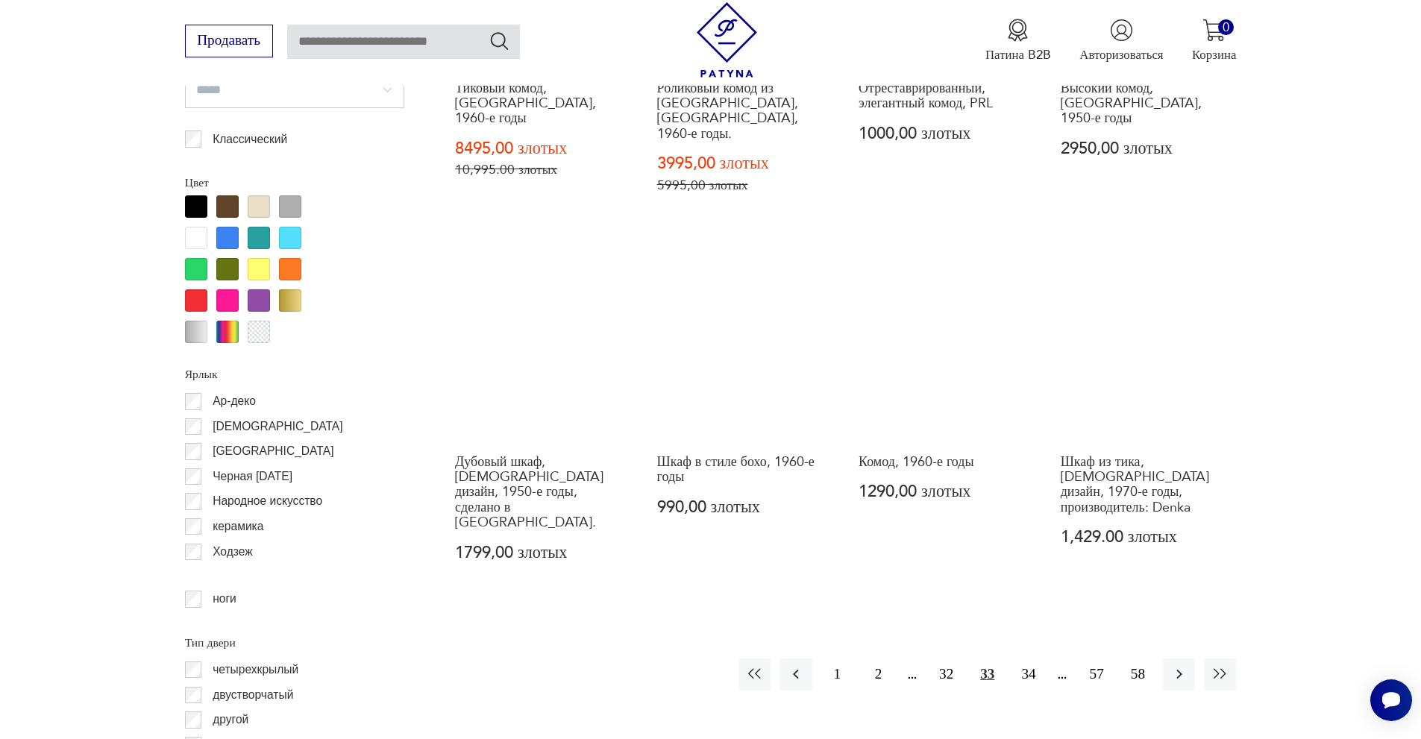
scroll to position [1624, 0]
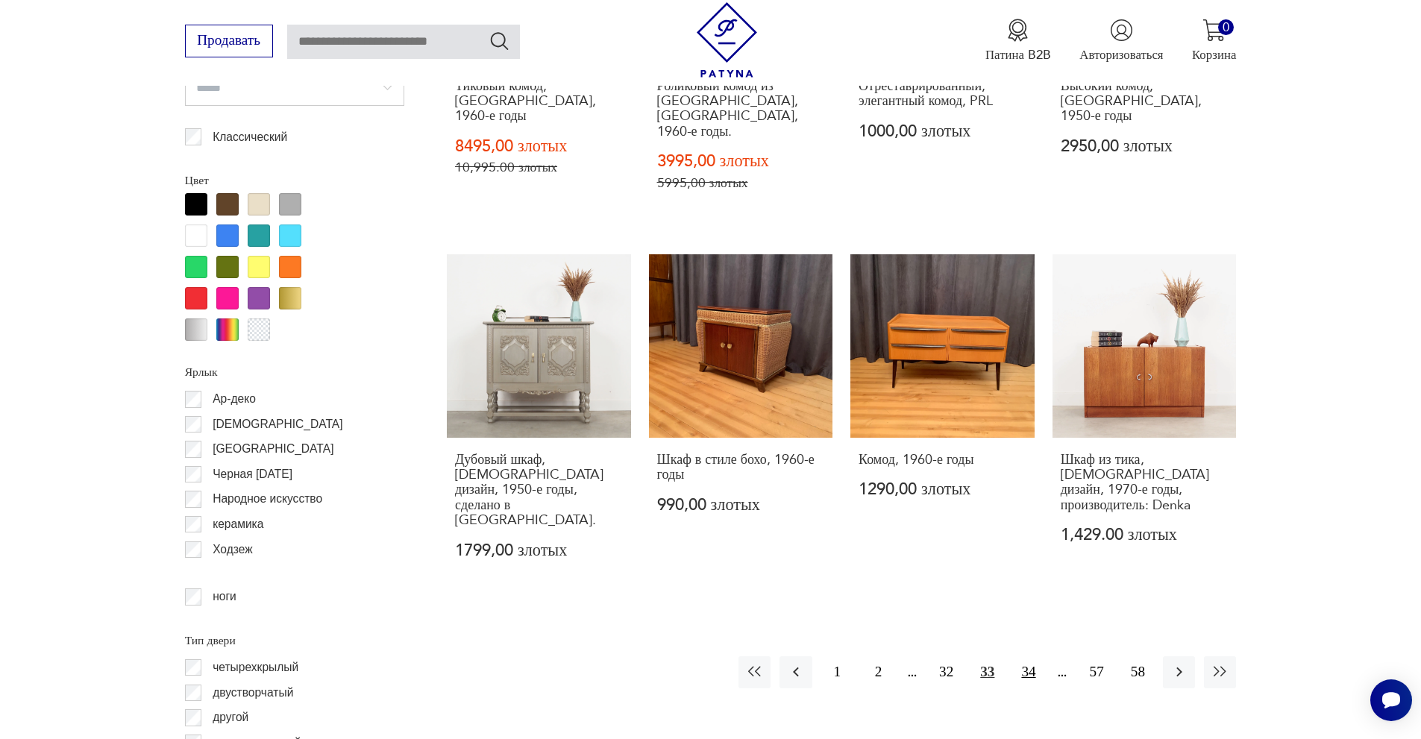
click at [1026, 664] on font "34" at bounding box center [1028, 672] width 14 height 16
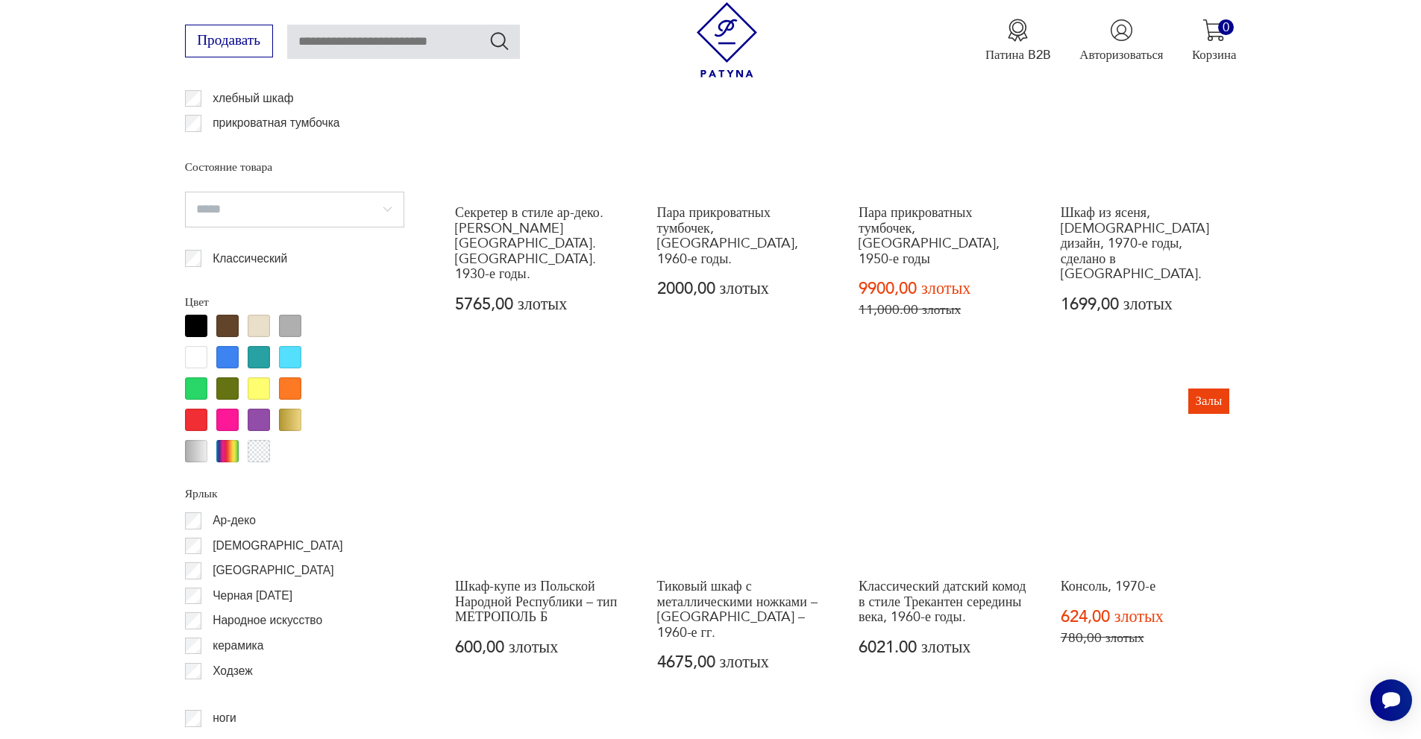
scroll to position [1624, 0]
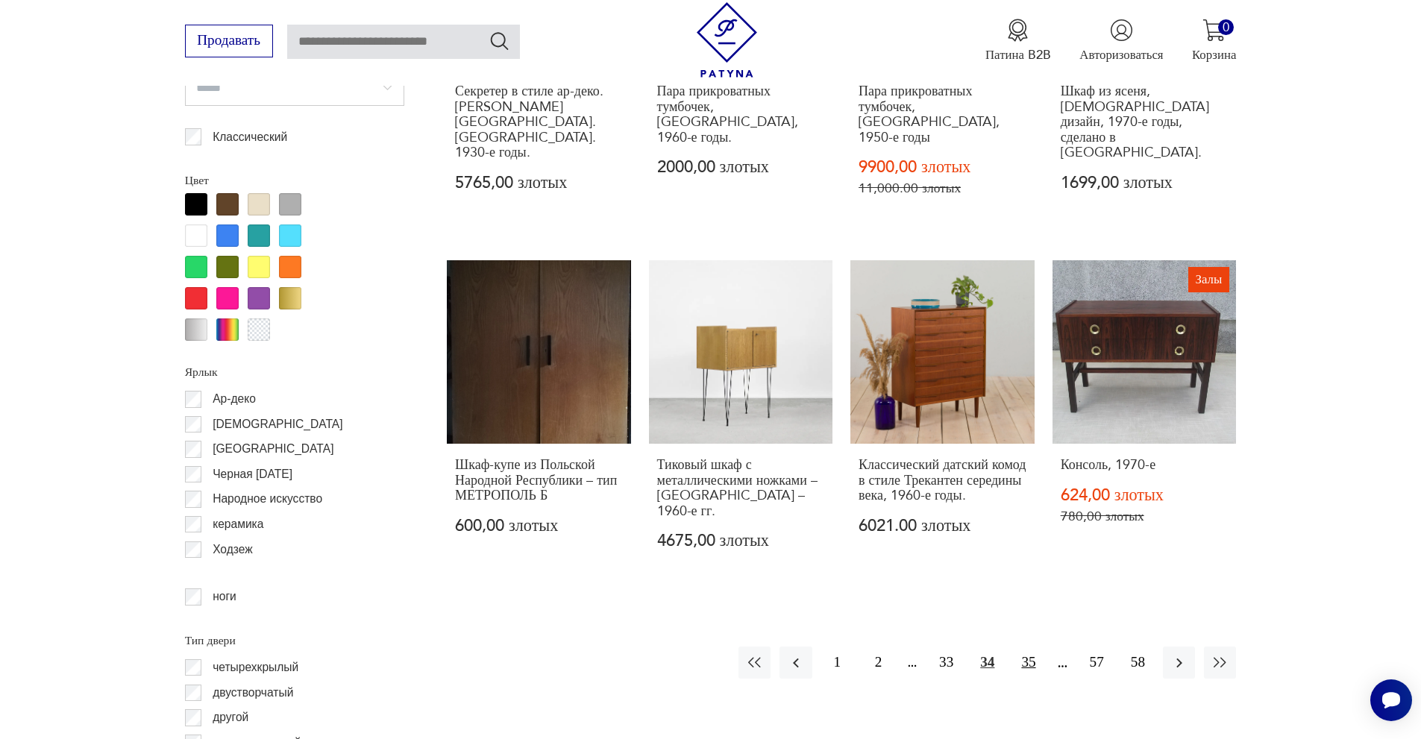
click at [1031, 654] on font "35" at bounding box center [1028, 662] width 14 height 16
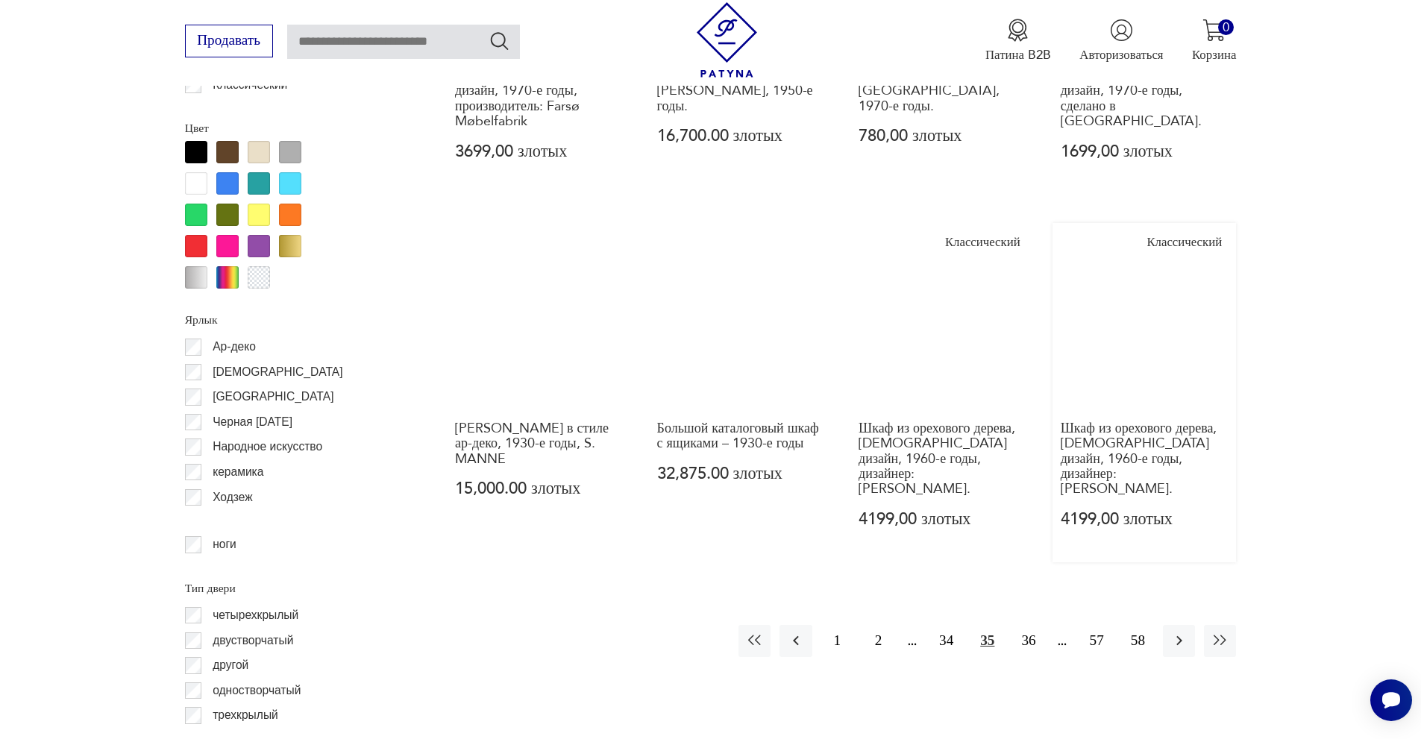
scroll to position [1699, 0]
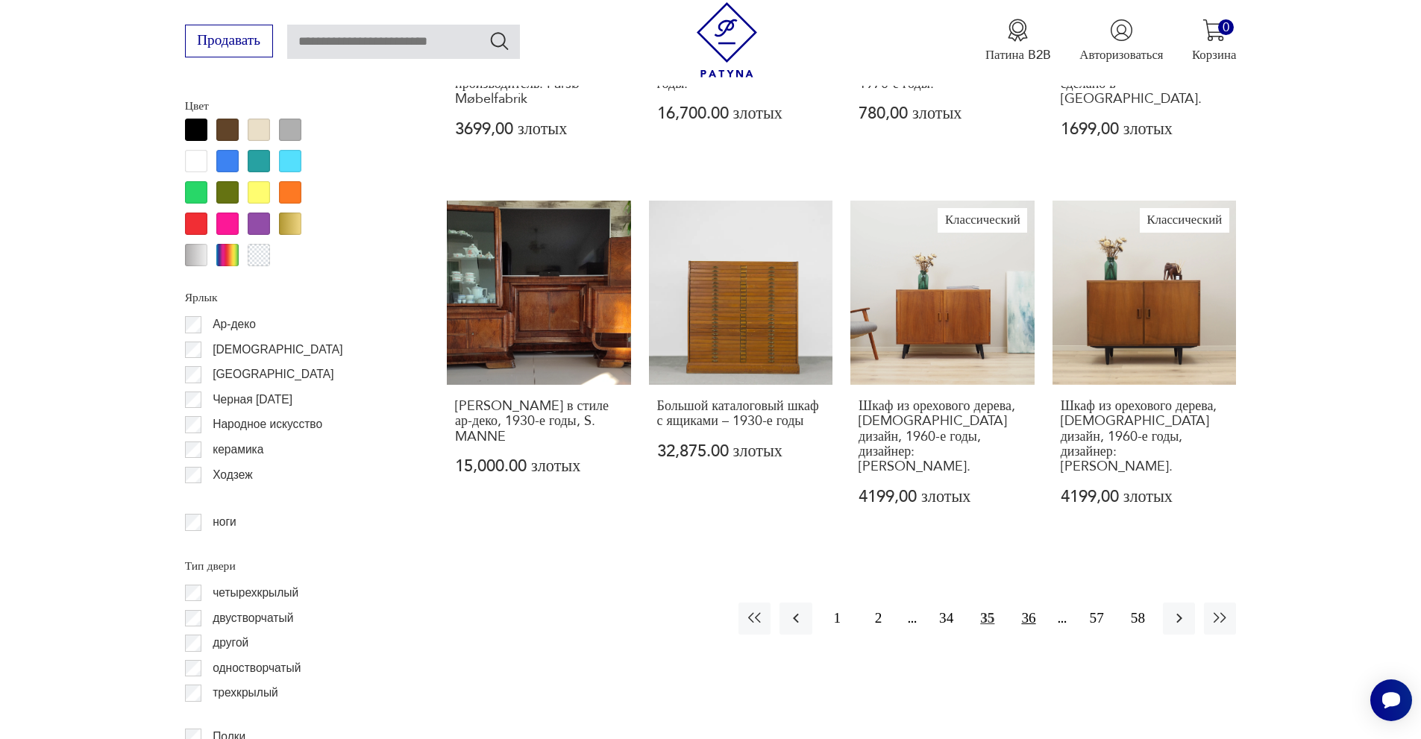
click at [1025, 610] on font "36" at bounding box center [1028, 618] width 14 height 16
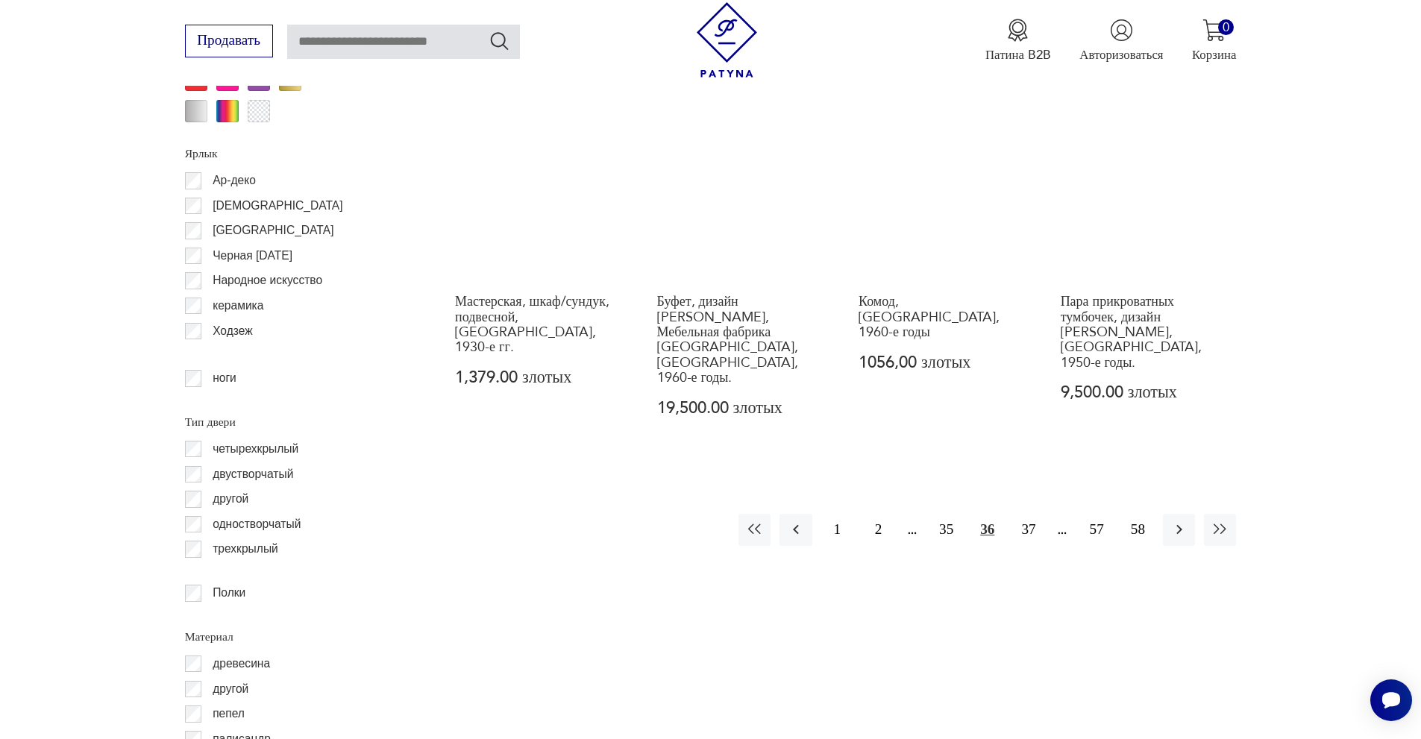
scroll to position [1848, 0]
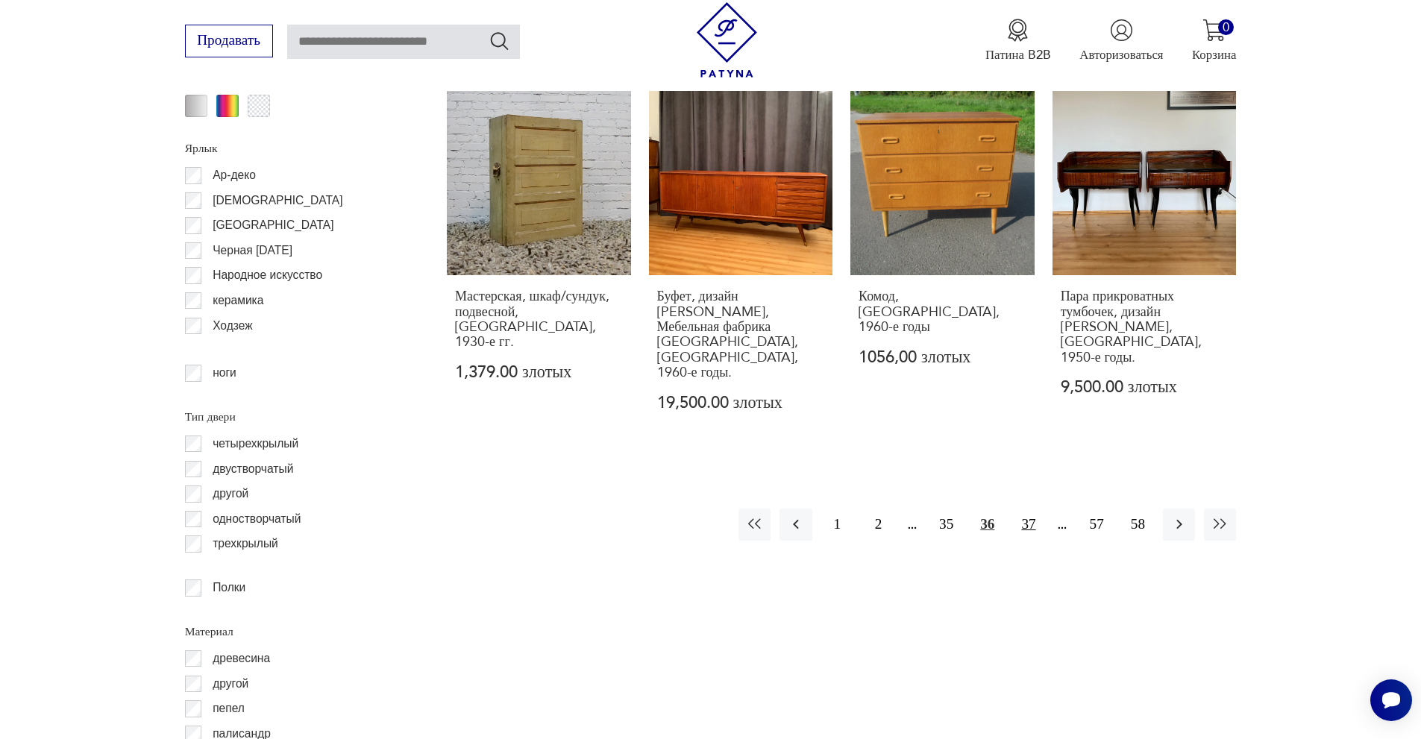
click at [1031, 516] on font "37" at bounding box center [1028, 524] width 14 height 16
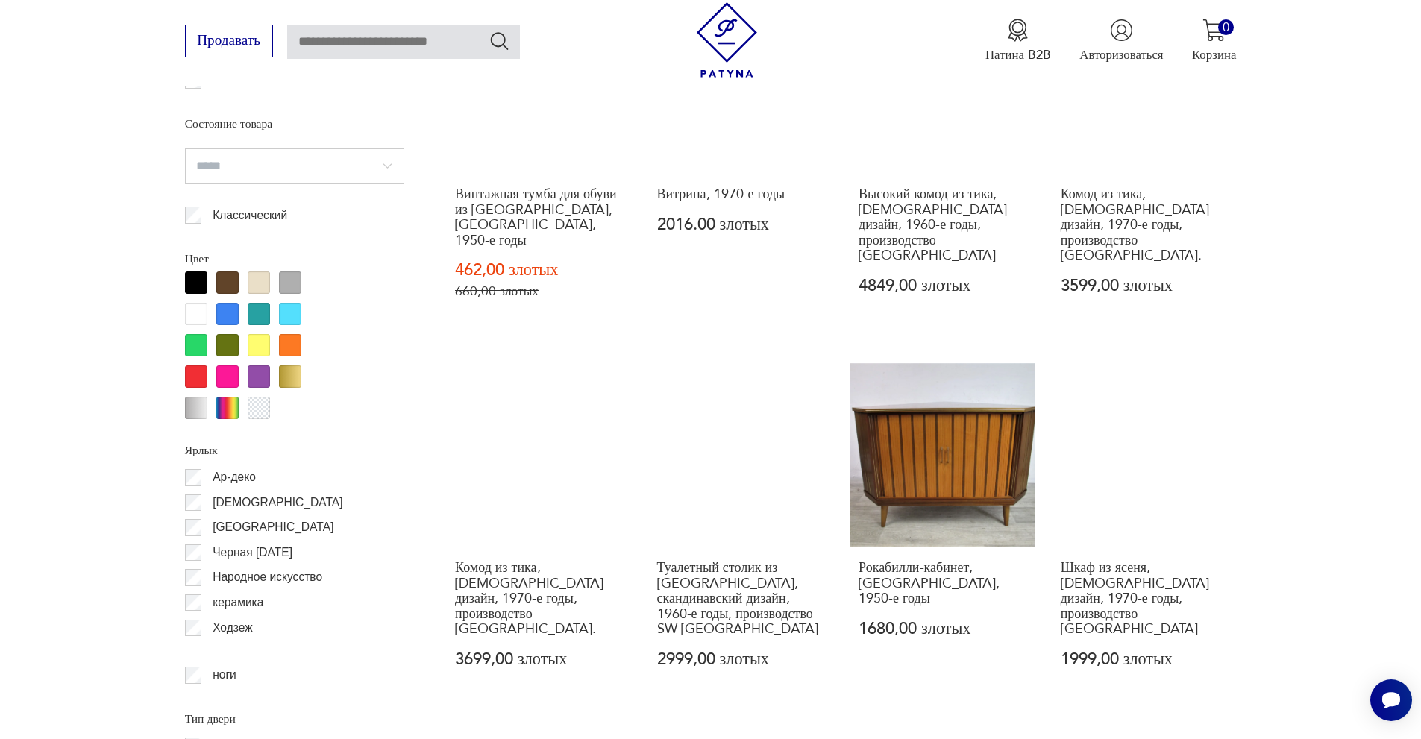
scroll to position [1848, 0]
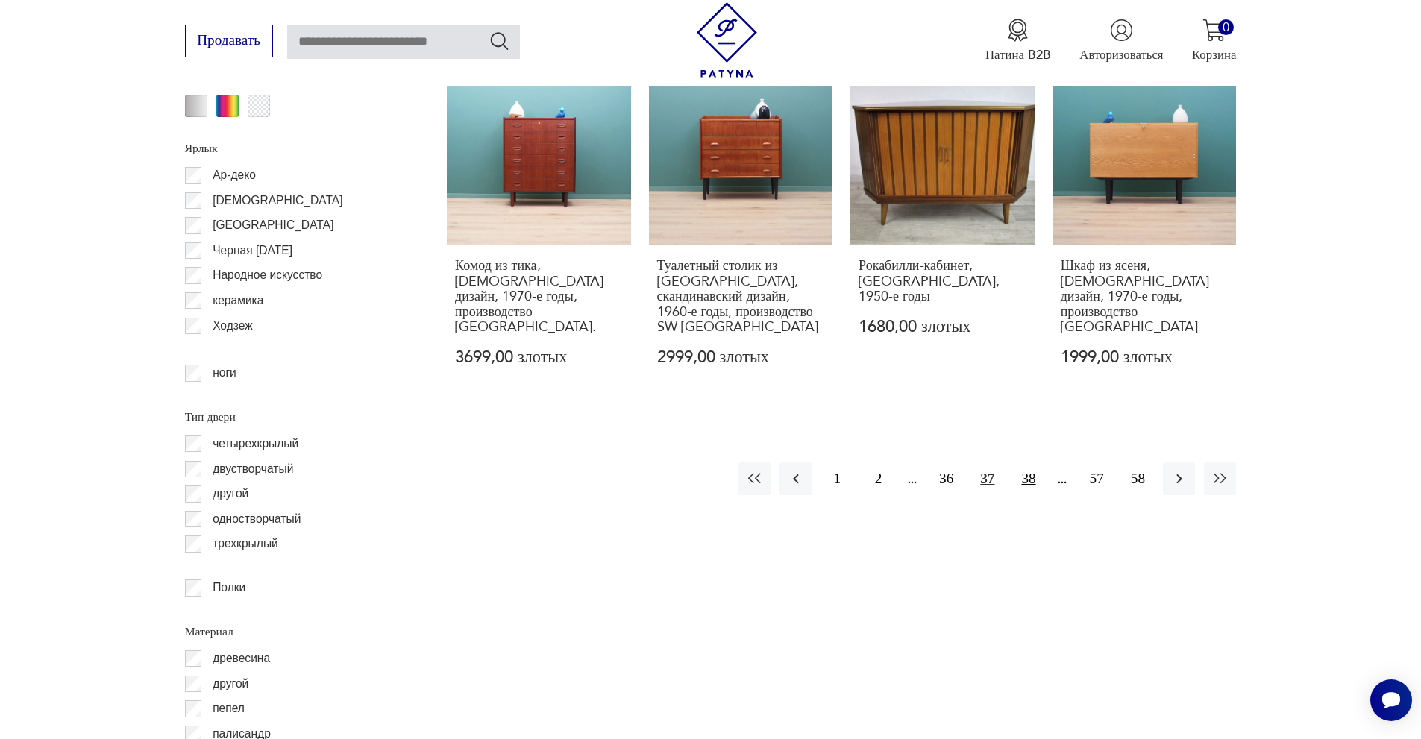
click at [1024, 471] on font "38" at bounding box center [1028, 479] width 14 height 16
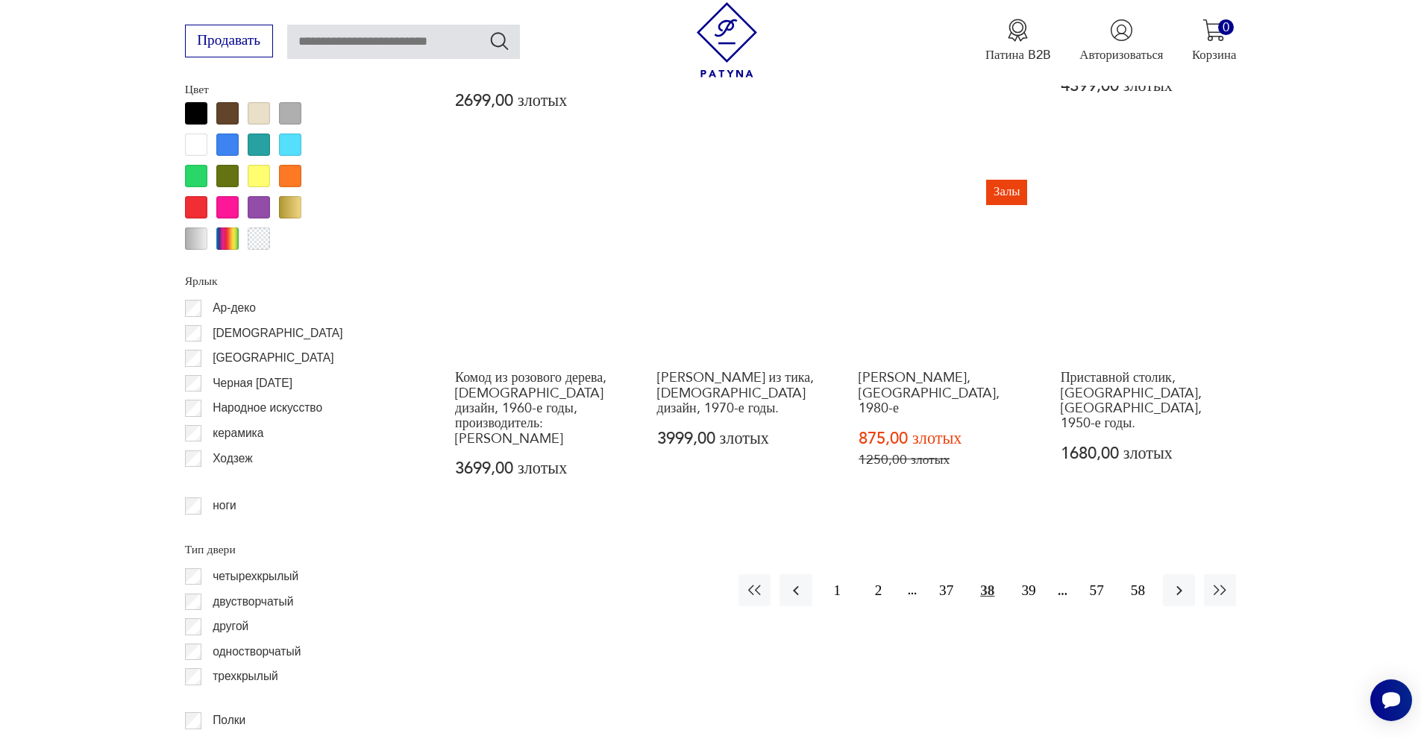
scroll to position [1997, 0]
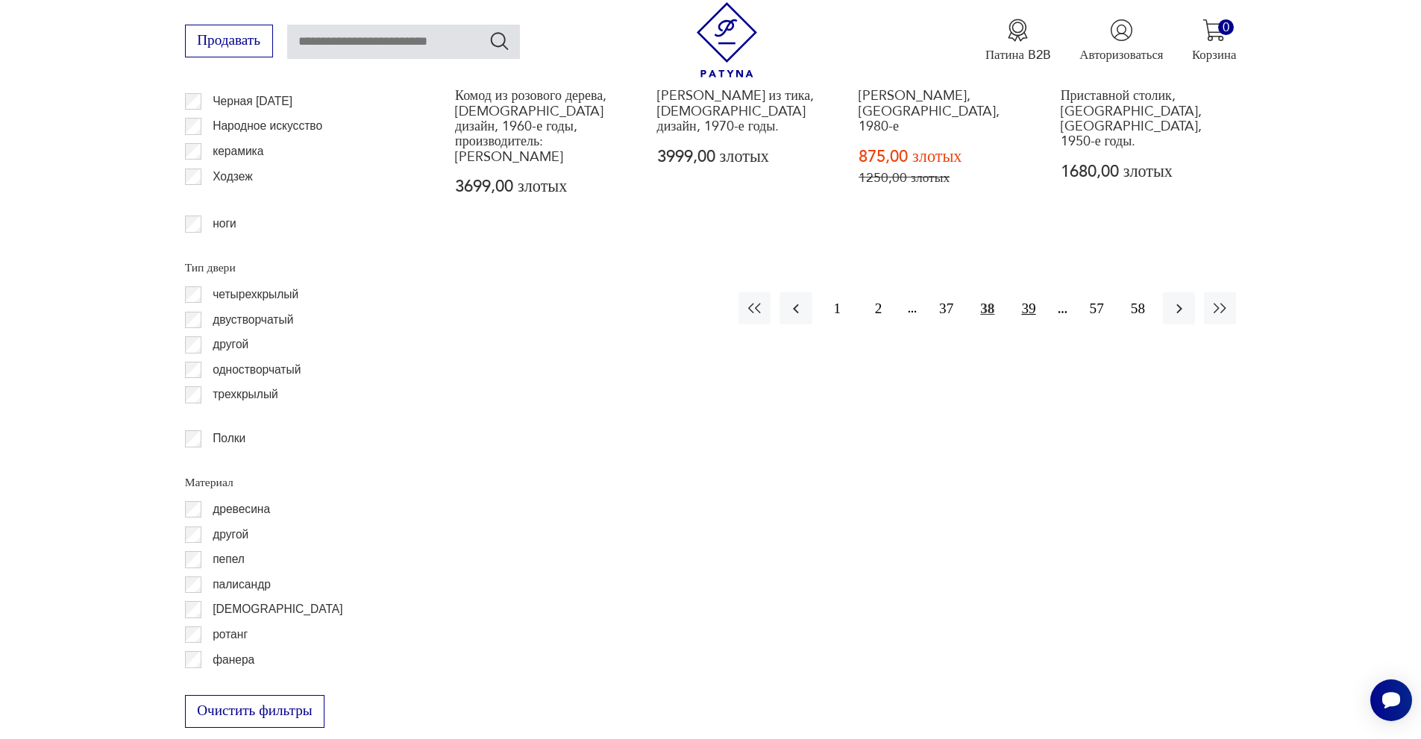
click at [1031, 301] on font "39" at bounding box center [1028, 309] width 14 height 16
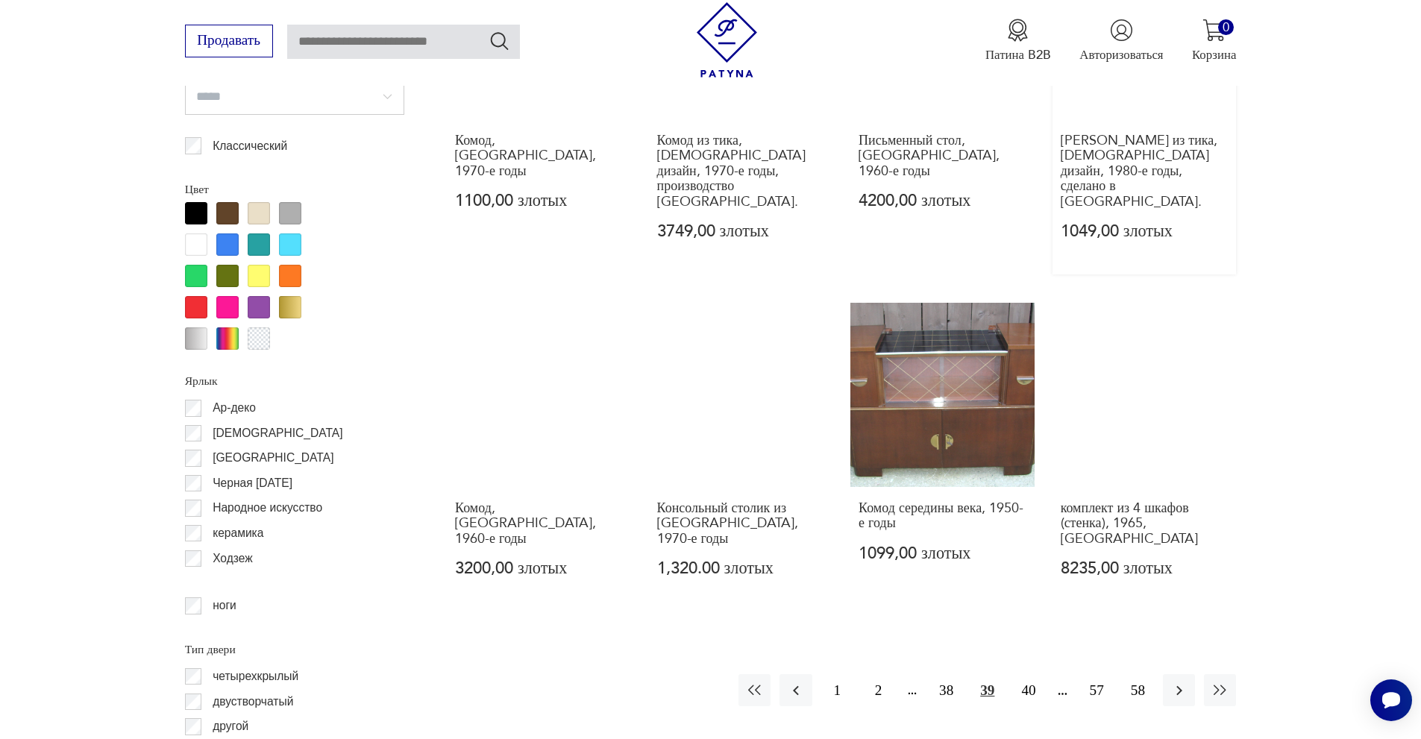
scroll to position [1848, 0]
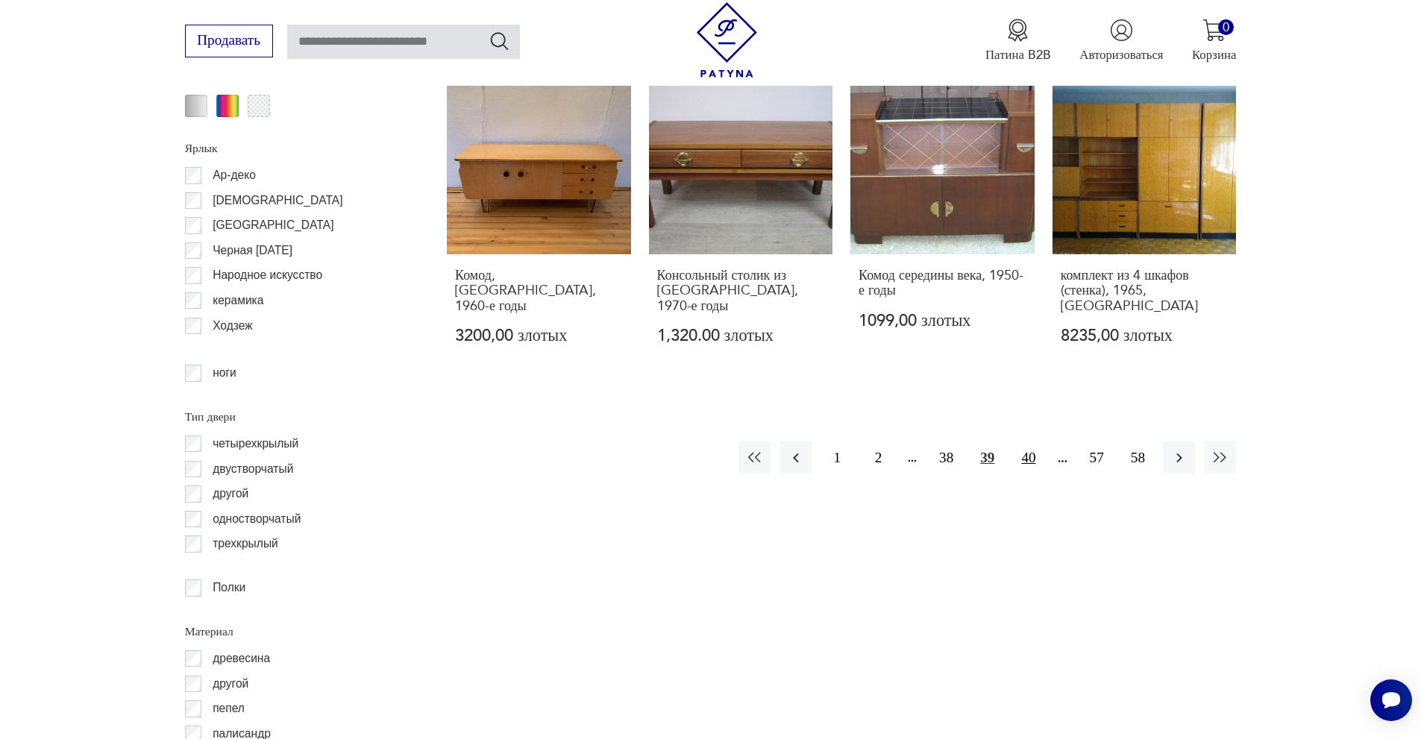
click at [1032, 450] on font "40" at bounding box center [1028, 458] width 14 height 16
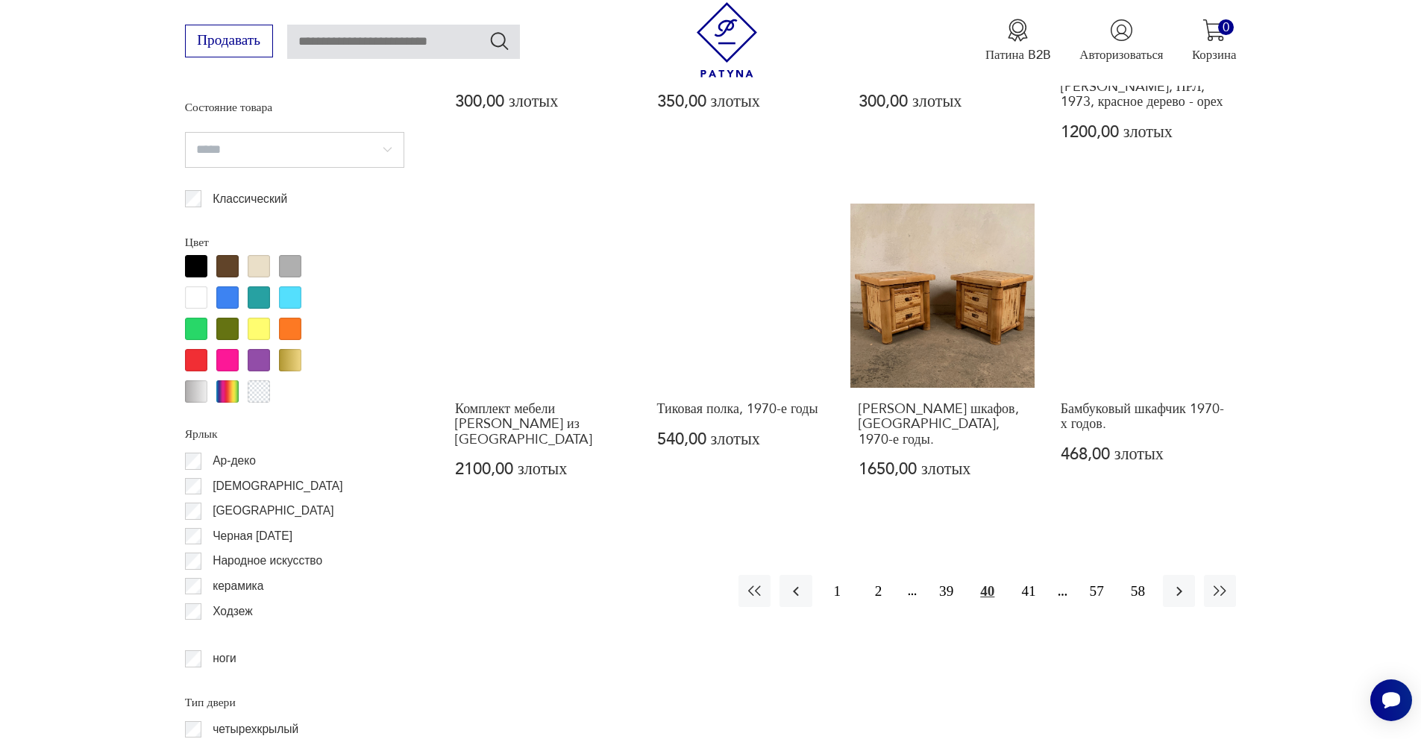
scroll to position [1997, 0]
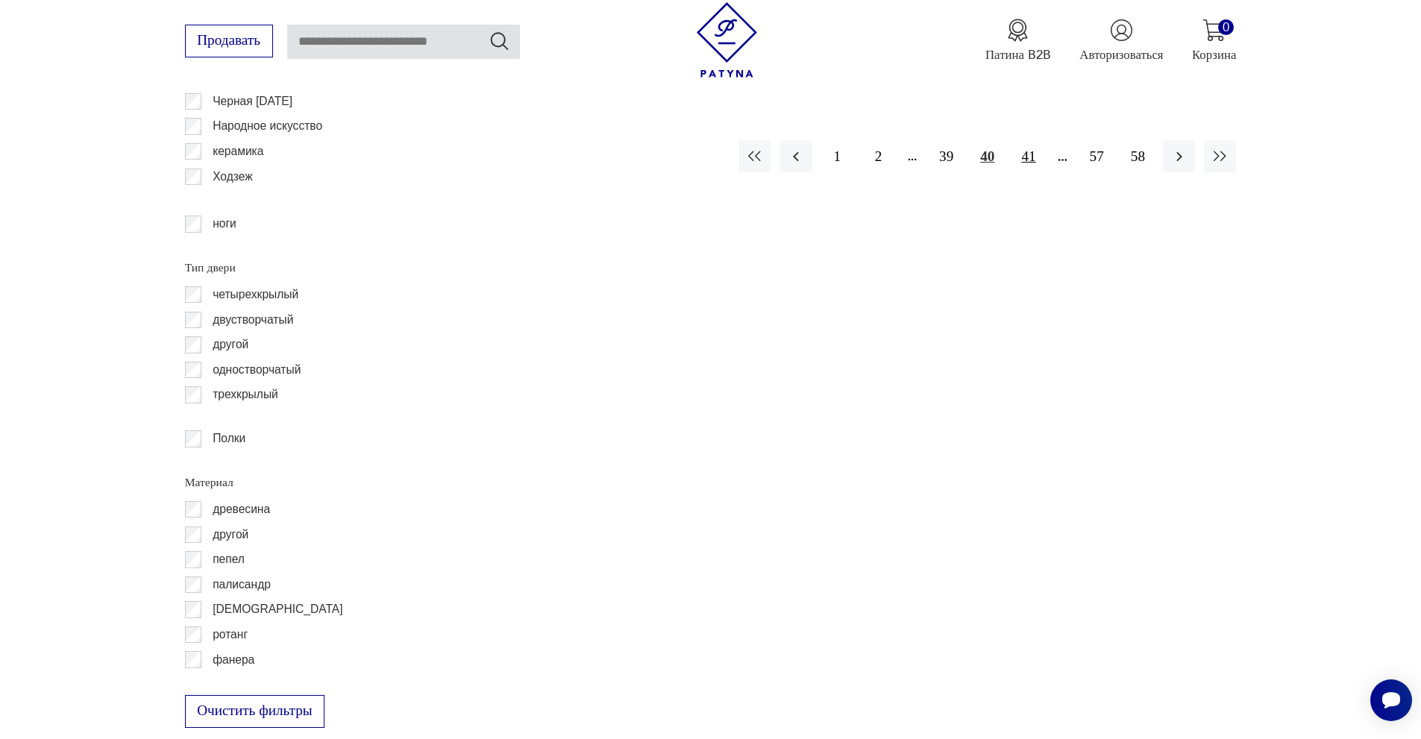
click at [1028, 160] on font "41" at bounding box center [1028, 156] width 14 height 16
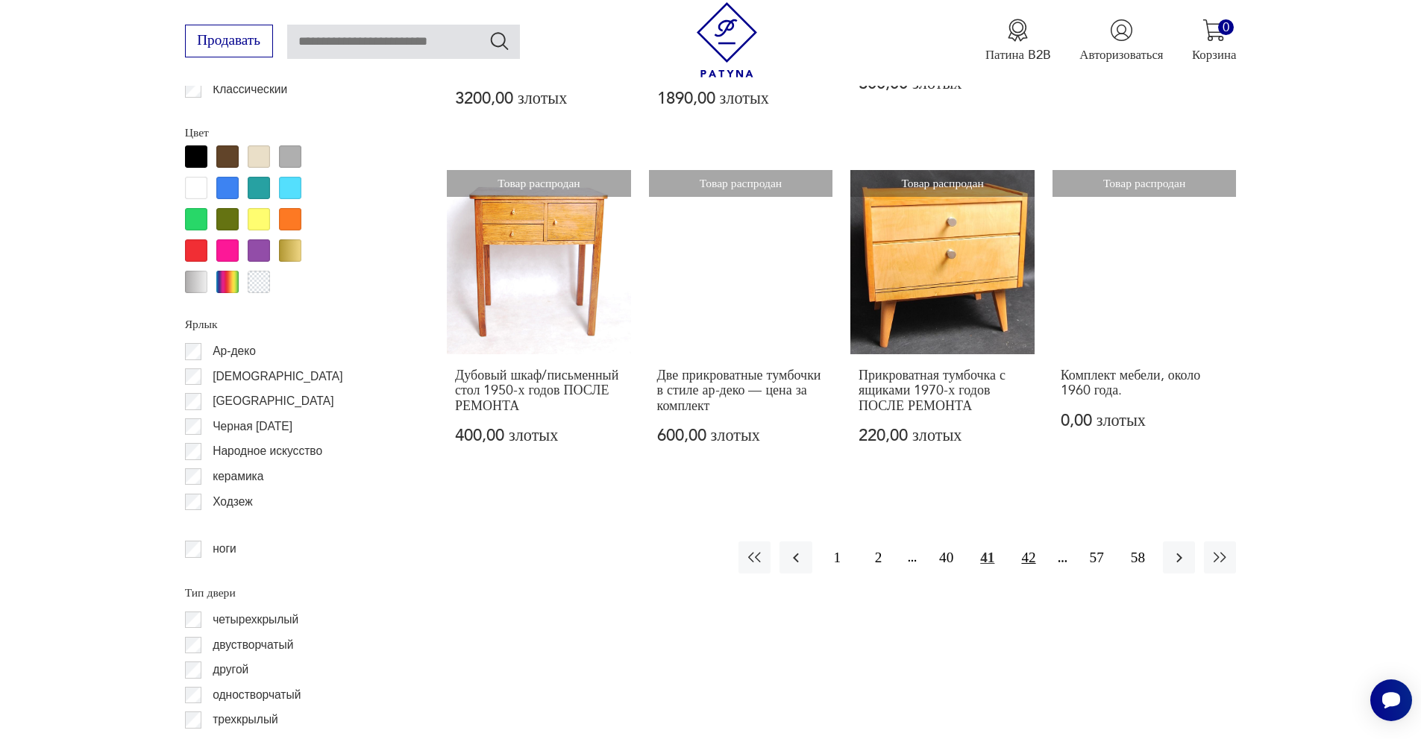
scroll to position [1699, 0]
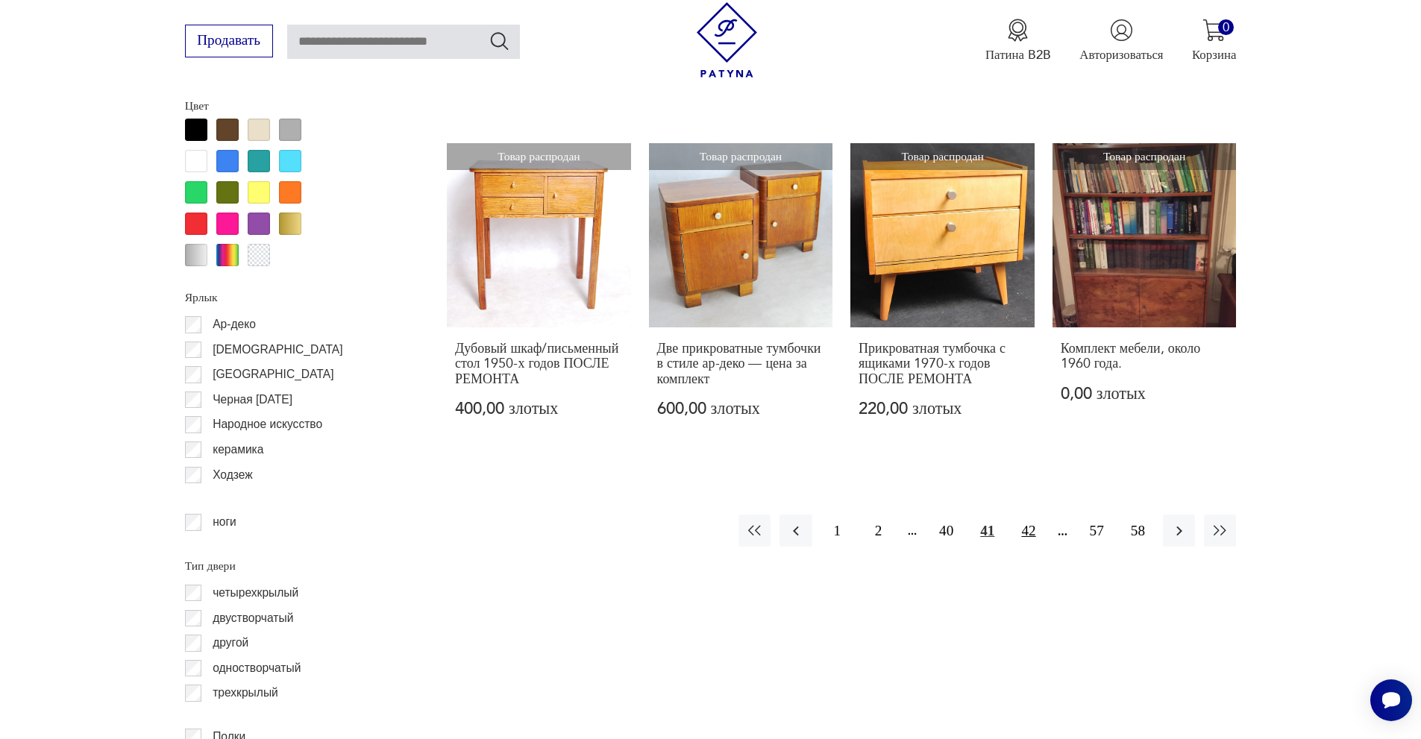
click at [1021, 532] on font "42" at bounding box center [1028, 531] width 14 height 16
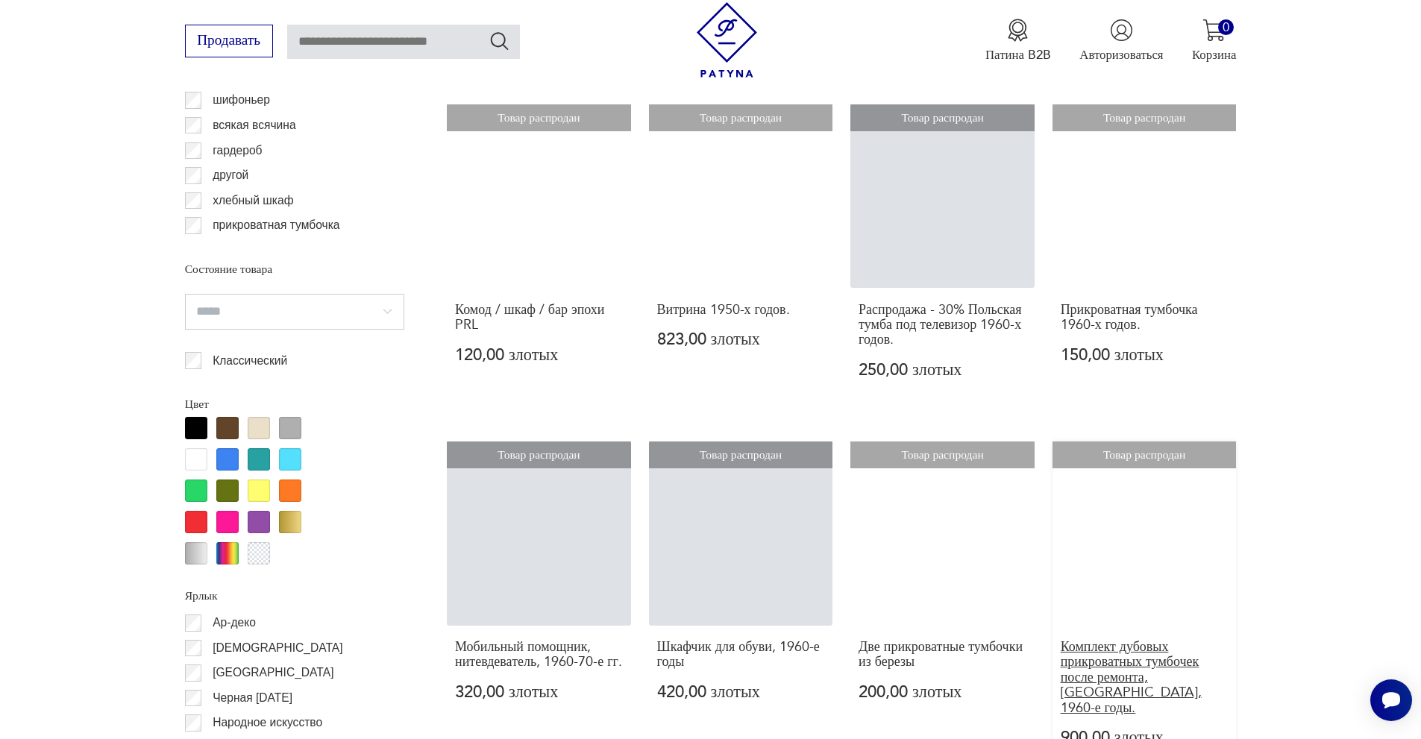
scroll to position [1624, 0]
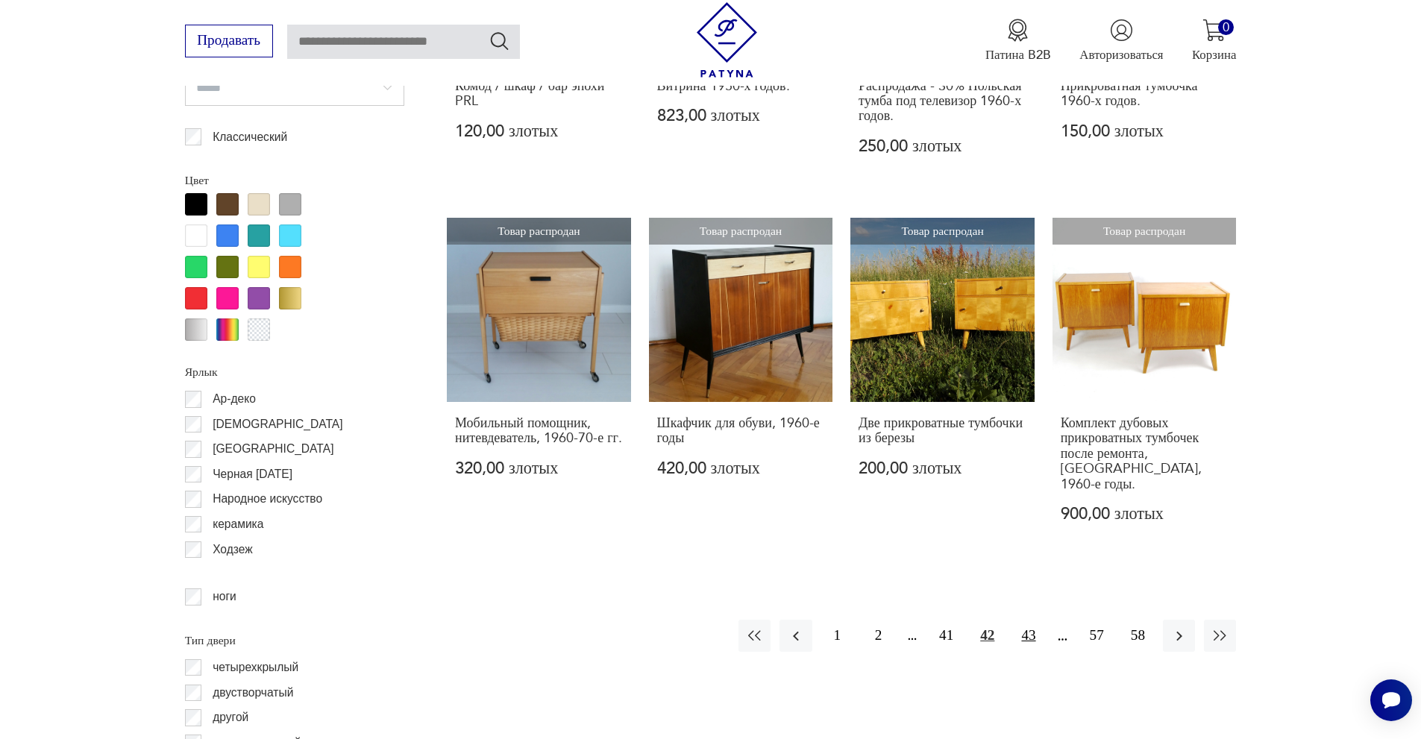
click at [1028, 627] on font "43" at bounding box center [1028, 635] width 14 height 16
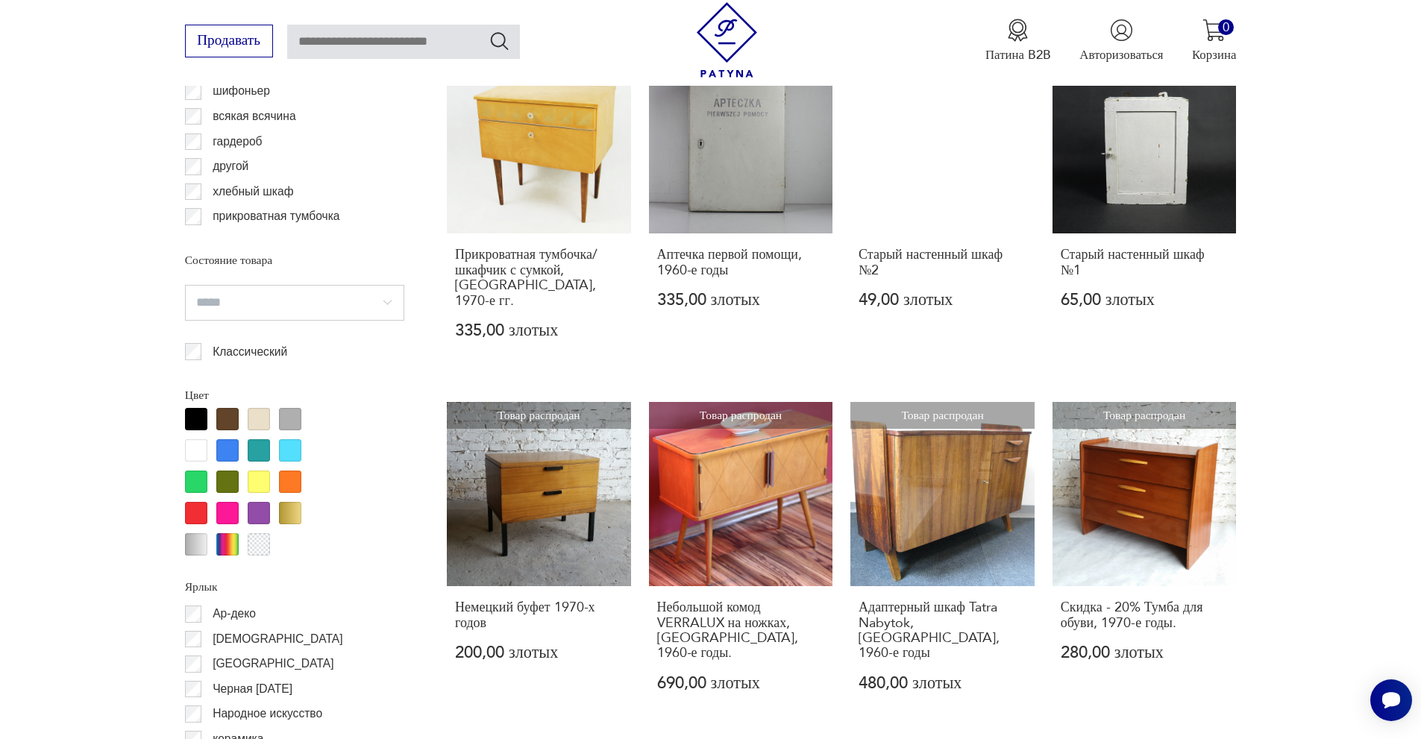
scroll to position [1699, 0]
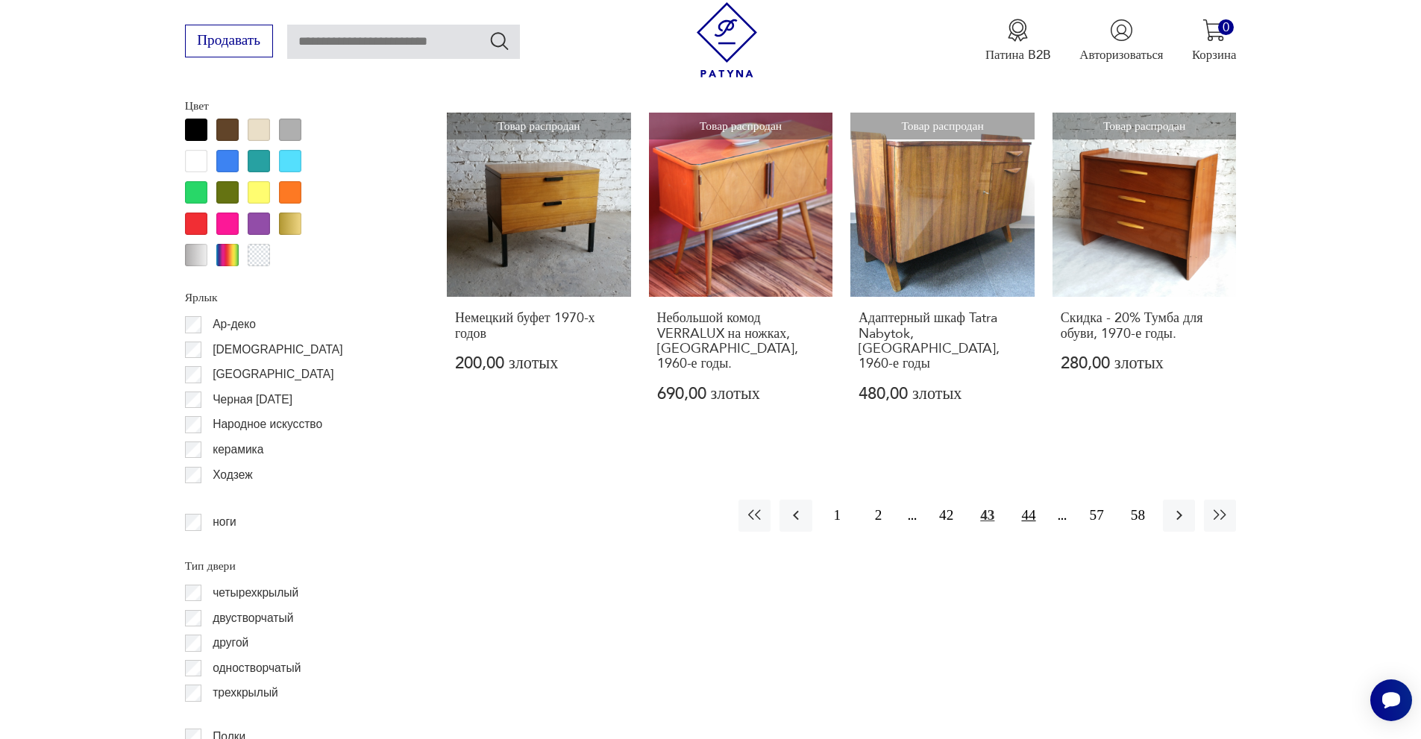
click at [1031, 507] on font "44" at bounding box center [1028, 515] width 14 height 16
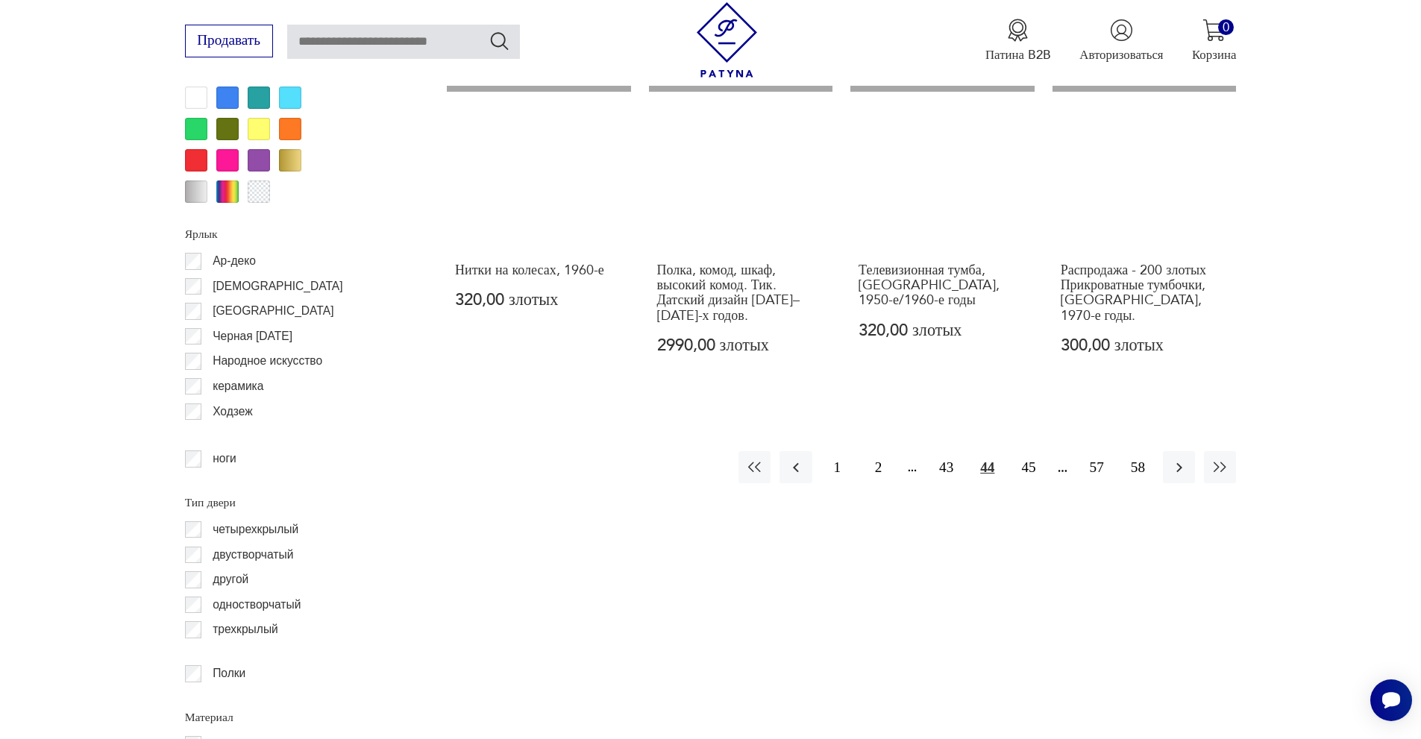
scroll to position [1773, 0]
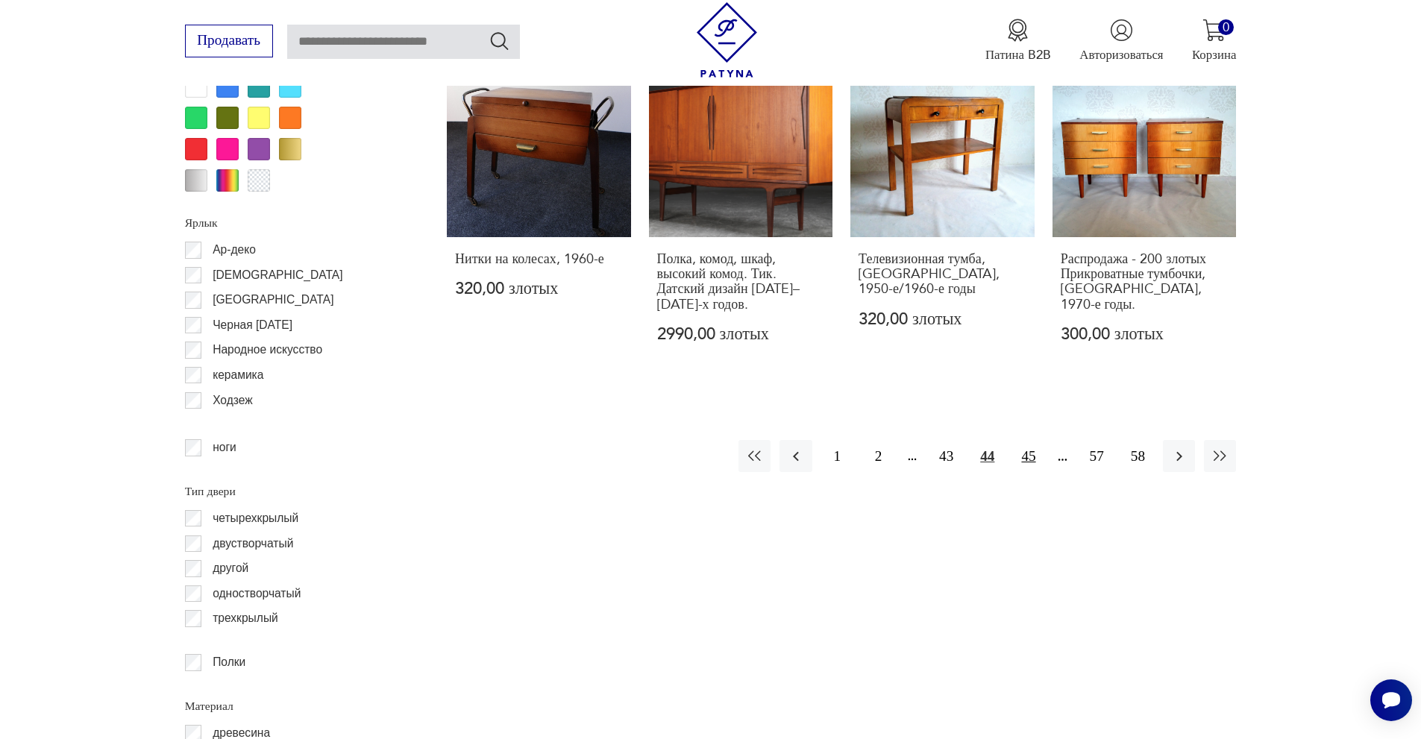
click at [1019, 440] on button "45" at bounding box center [1028, 456] width 32 height 32
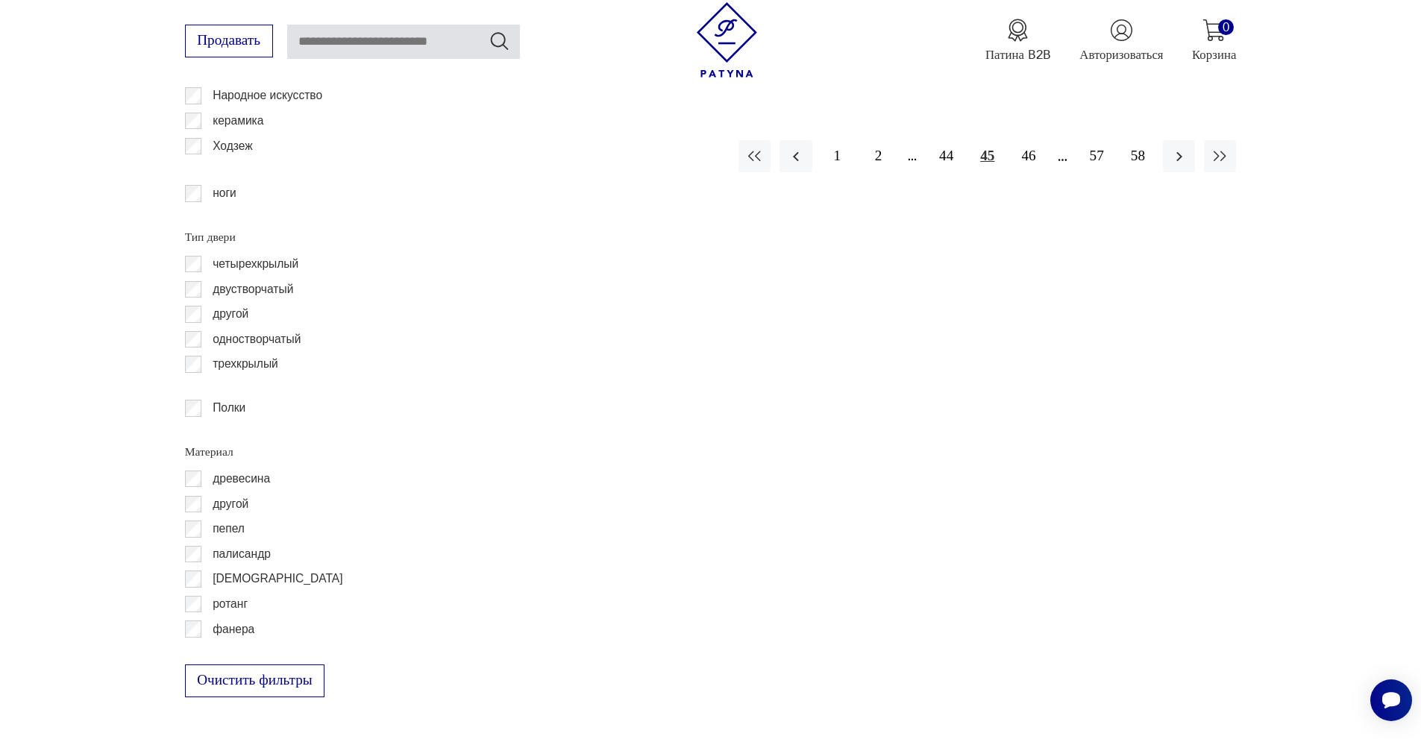
scroll to position [1773, 0]
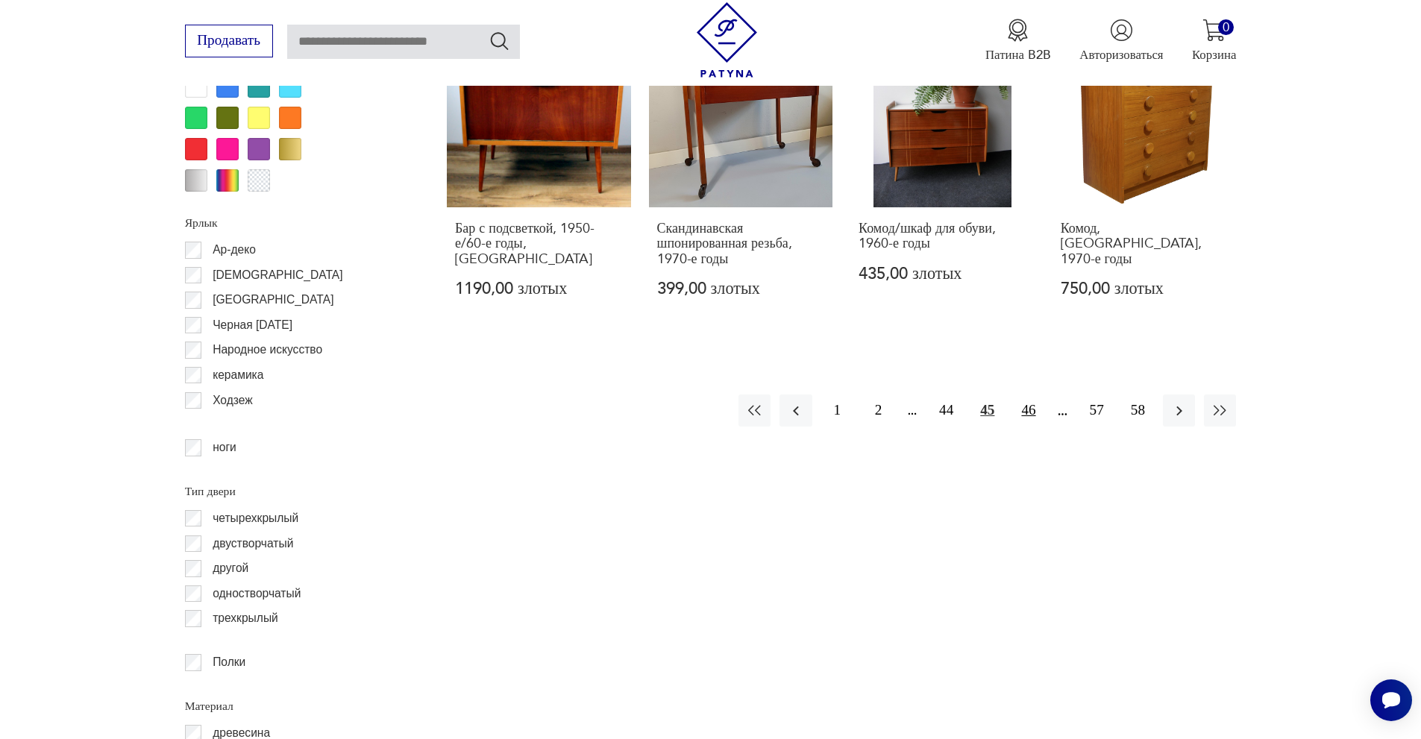
click at [1023, 414] on font "46" at bounding box center [1028, 410] width 14 height 16
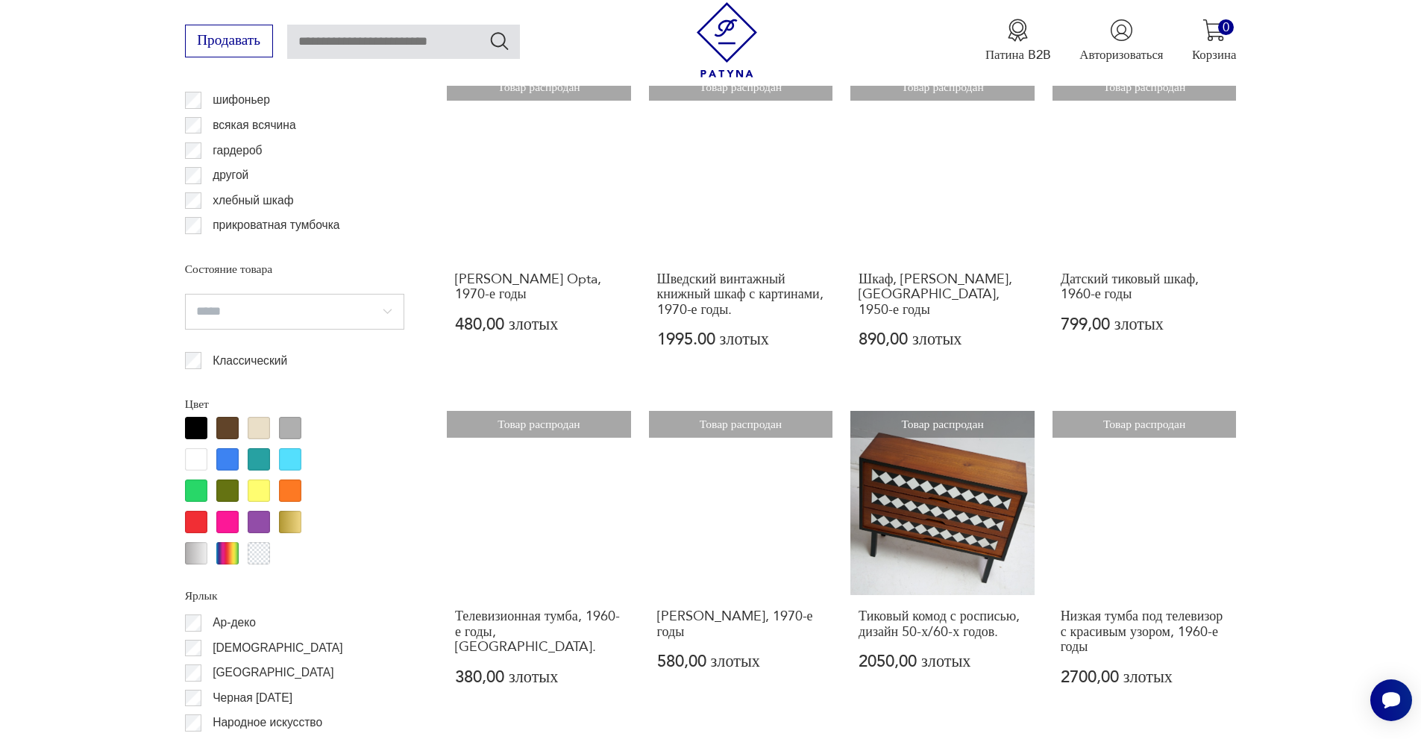
scroll to position [1773, 0]
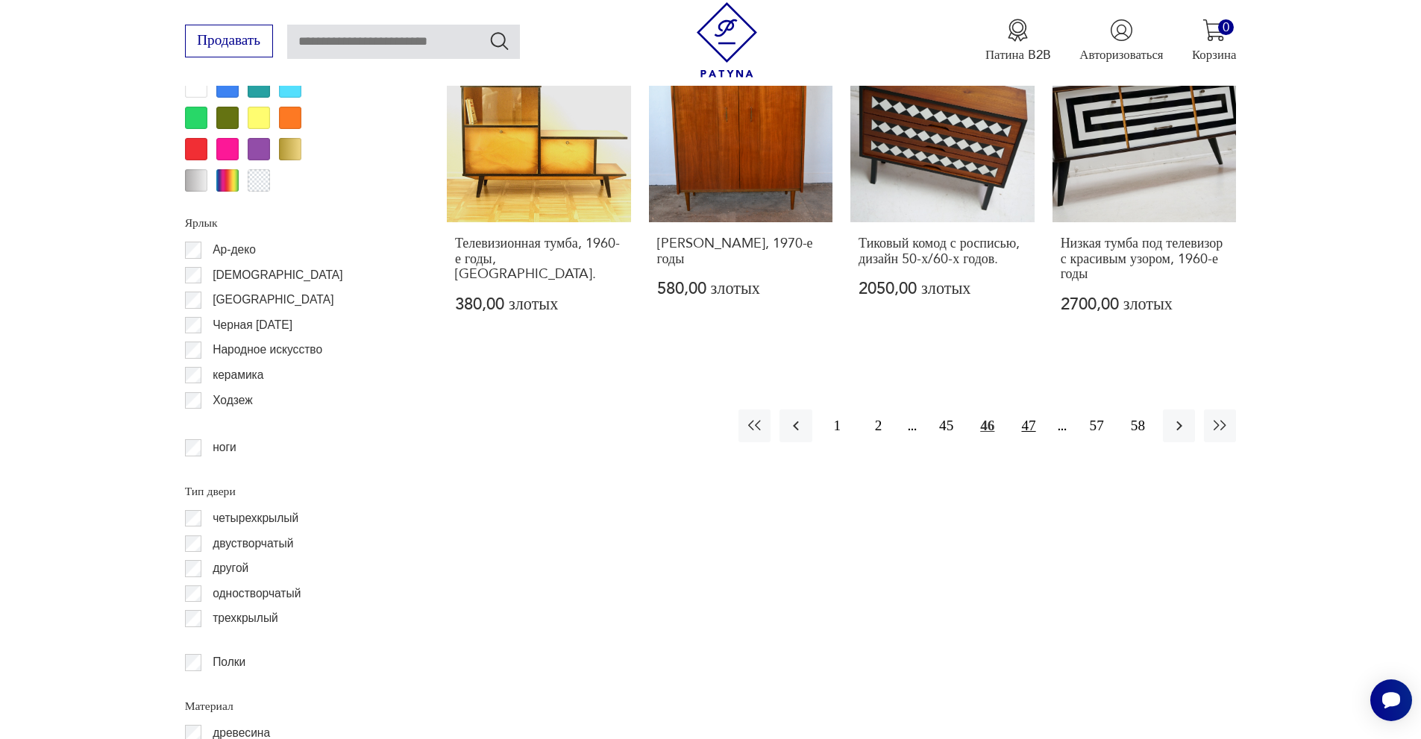
click at [1028, 418] on font "47" at bounding box center [1028, 426] width 14 height 16
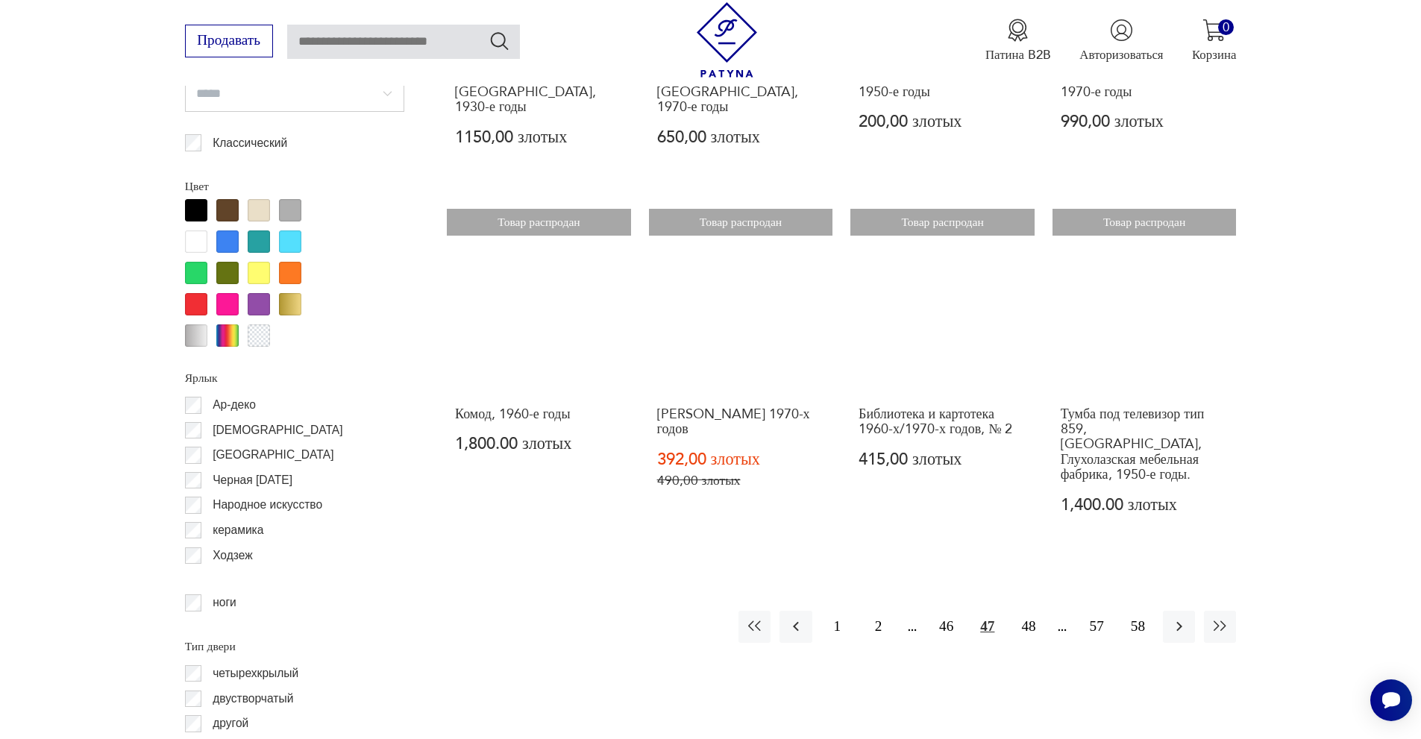
scroll to position [1773, 0]
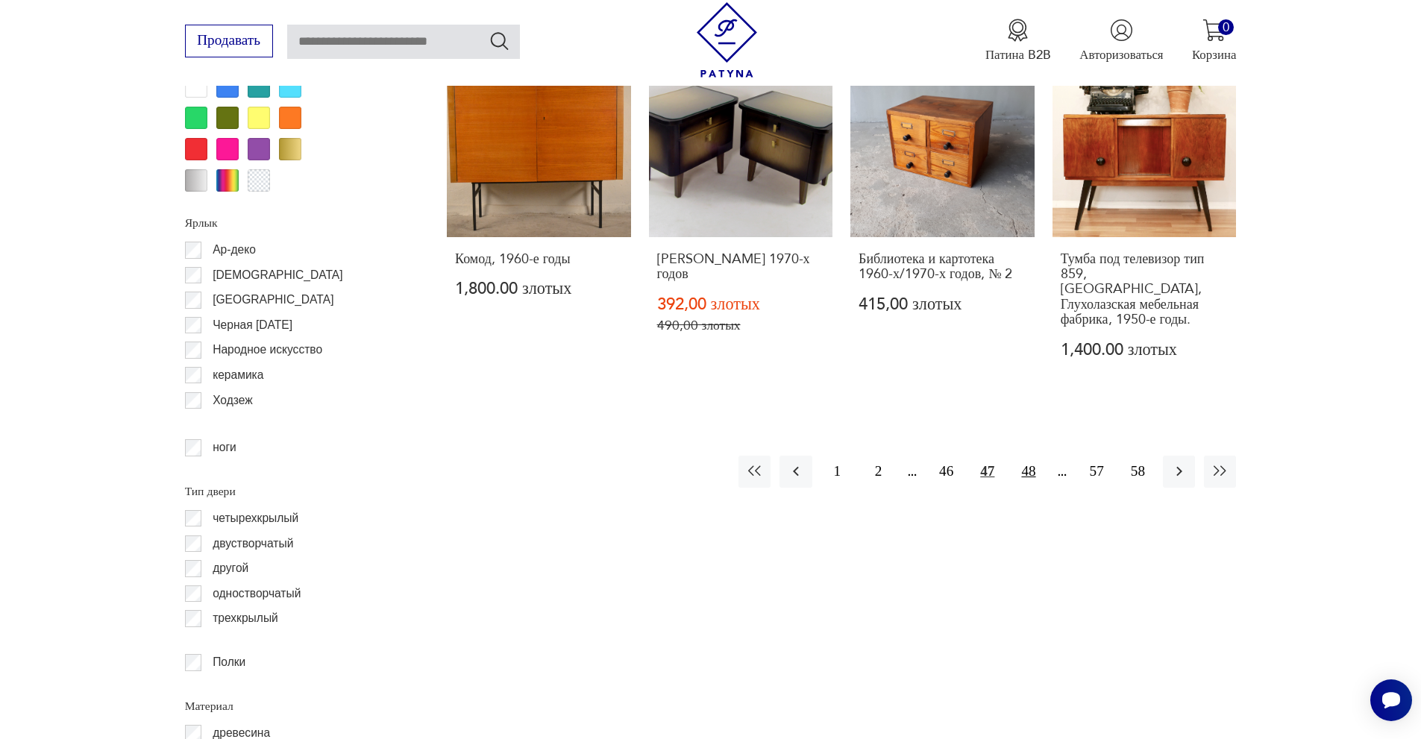
click at [1028, 463] on font "48" at bounding box center [1028, 471] width 14 height 16
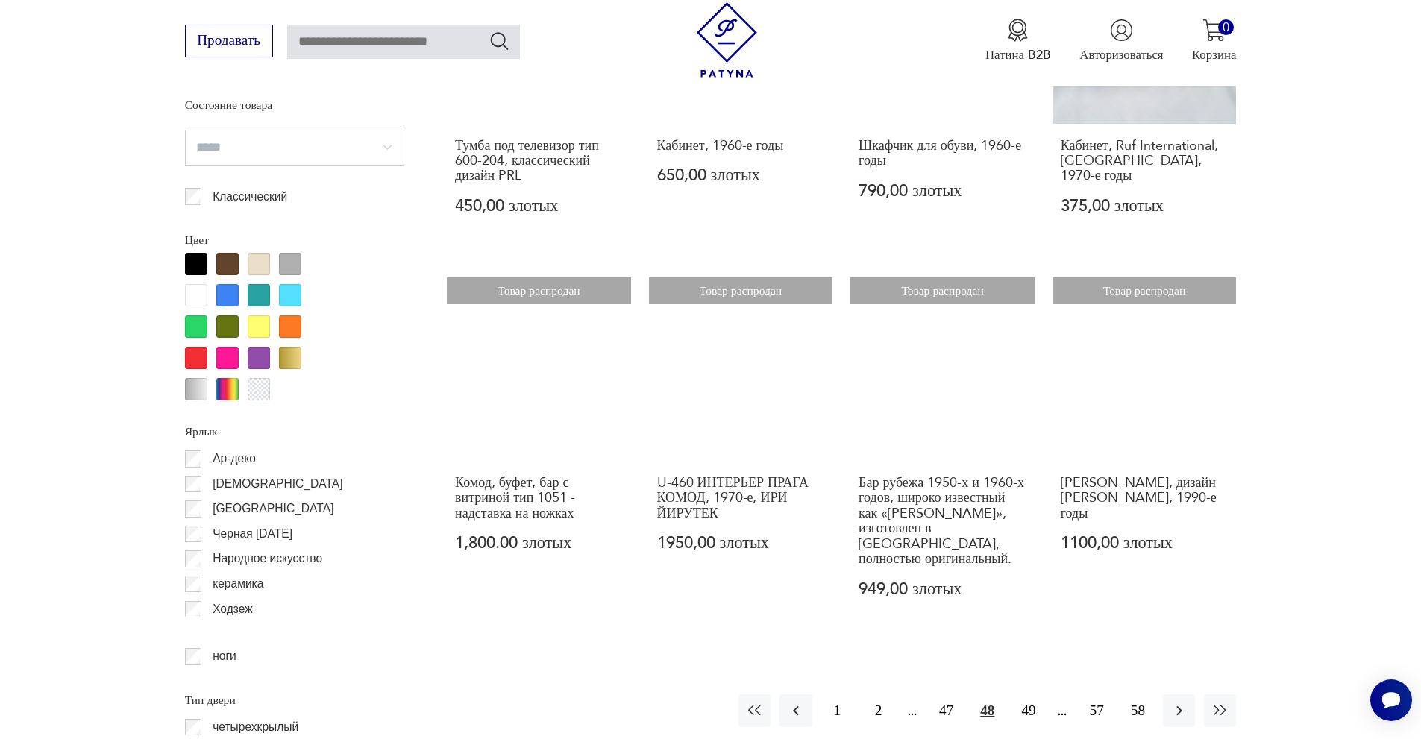
scroll to position [1848, 0]
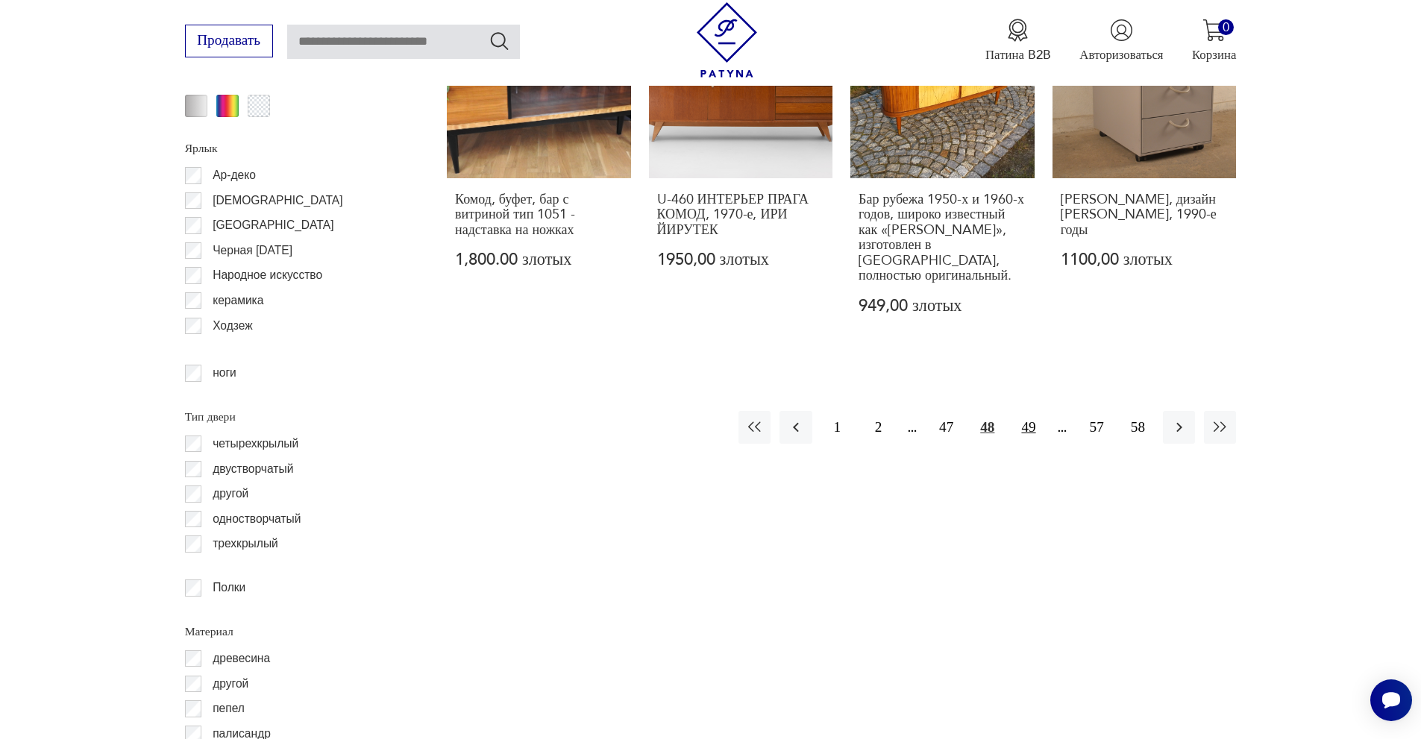
click at [1028, 419] on font "49" at bounding box center [1028, 427] width 14 height 16
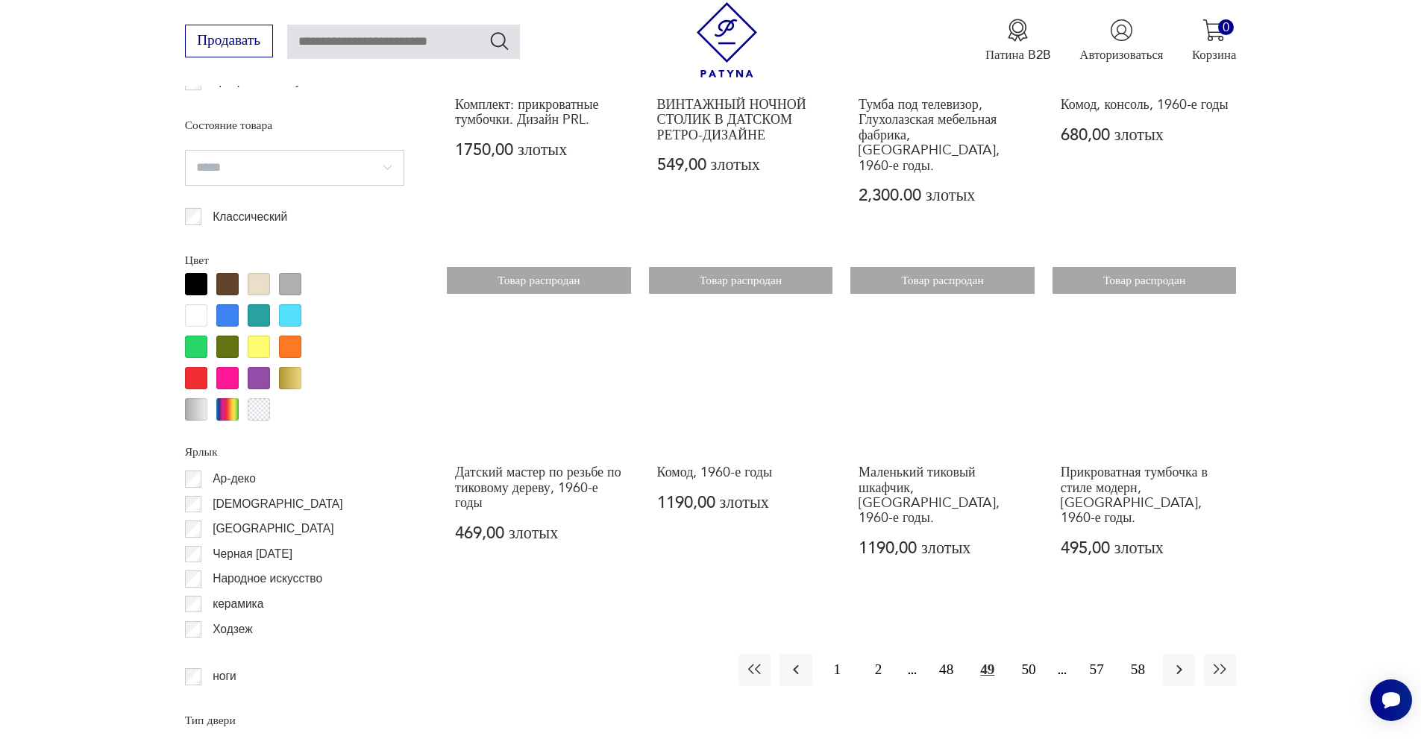
scroll to position [1848, 0]
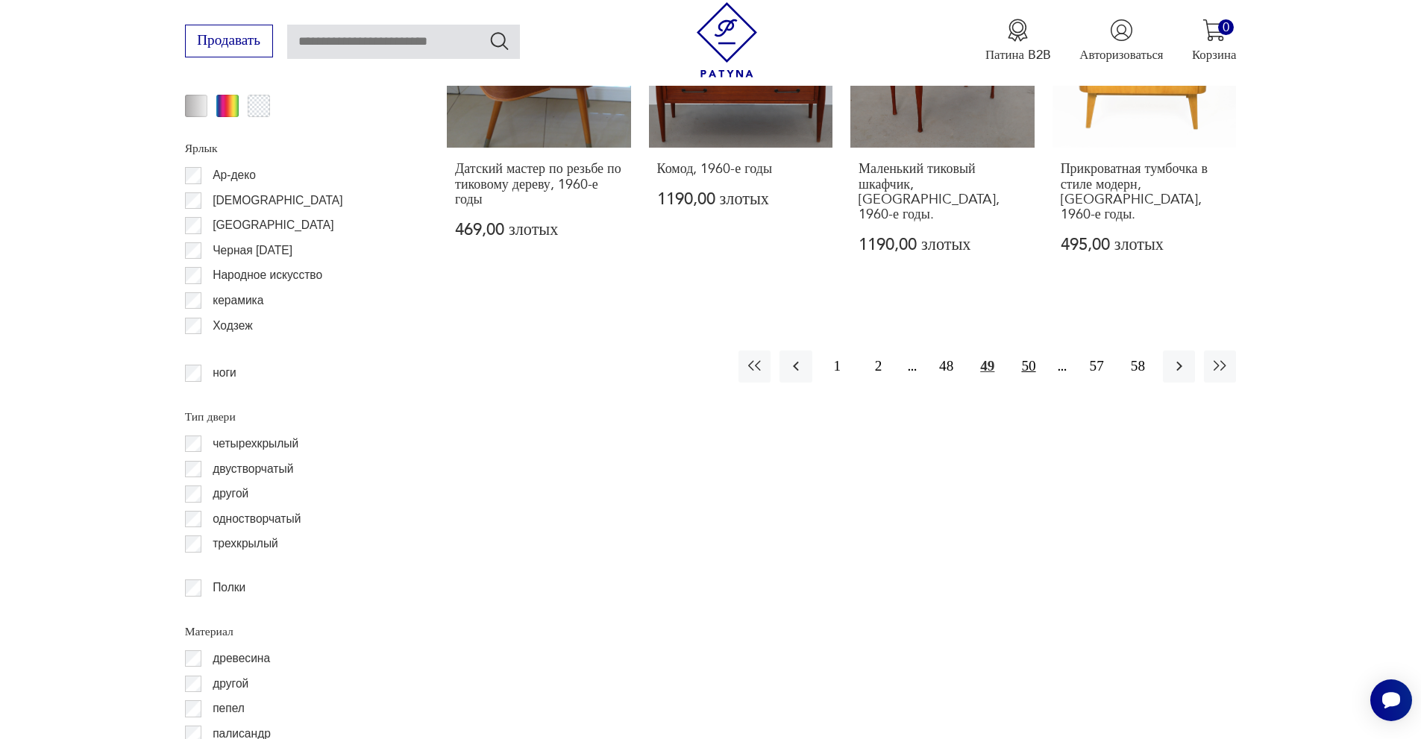
click at [1024, 358] on font "50" at bounding box center [1028, 366] width 14 height 16
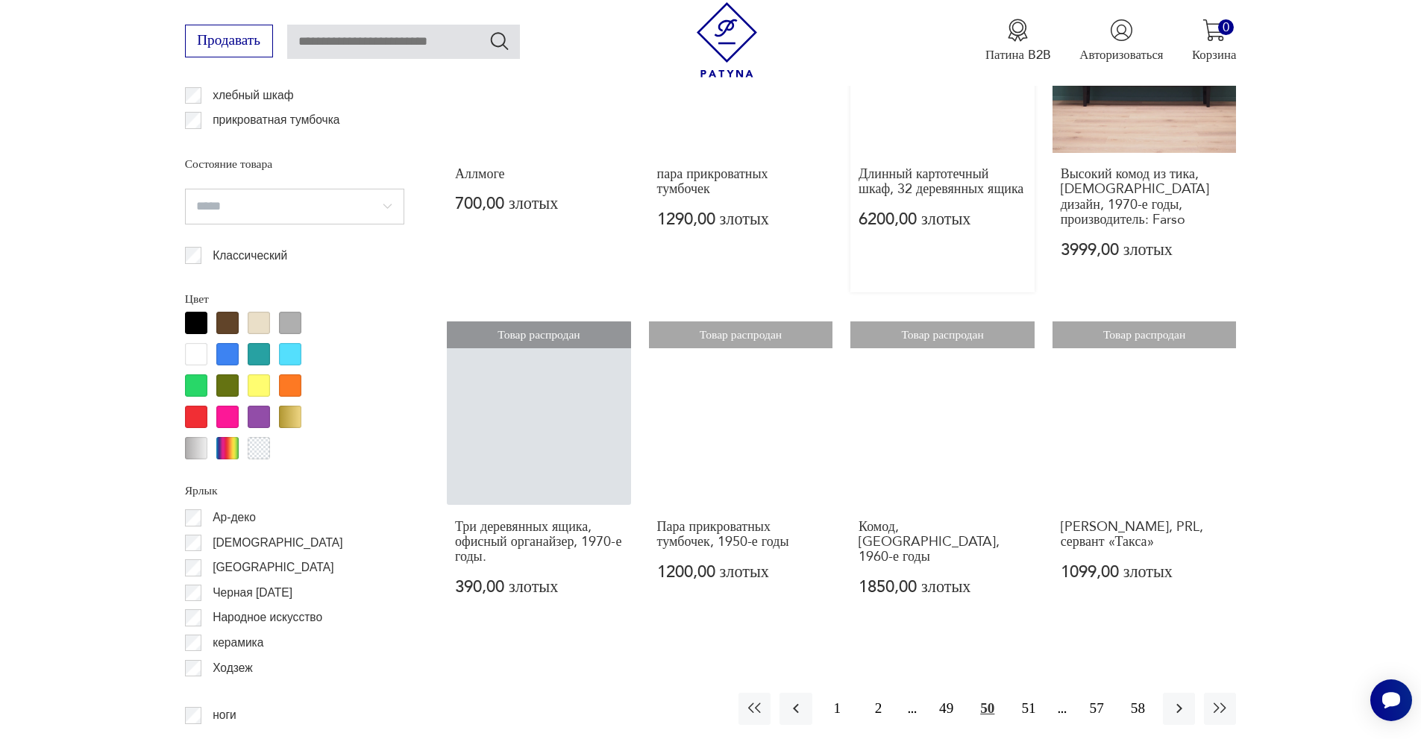
scroll to position [1624, 0]
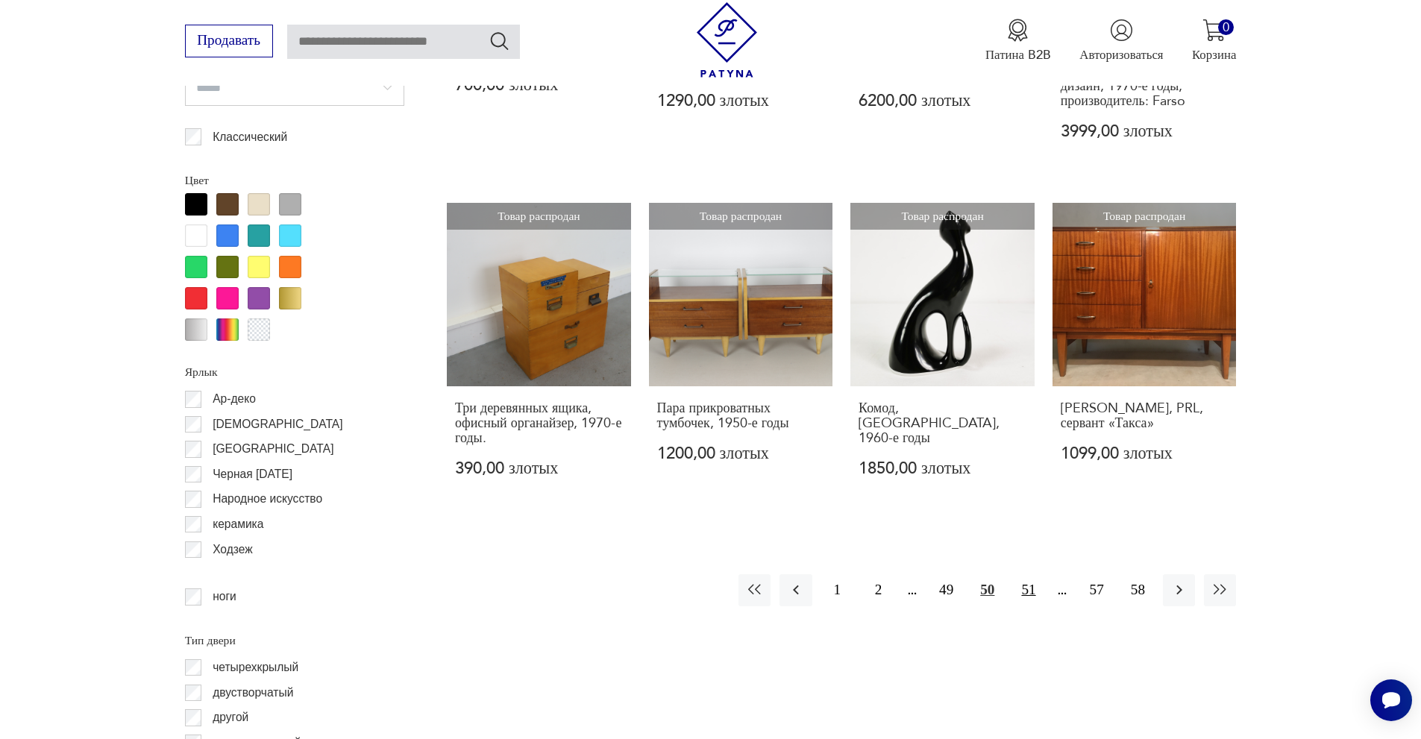
click at [1027, 582] on font "51" at bounding box center [1028, 590] width 14 height 16
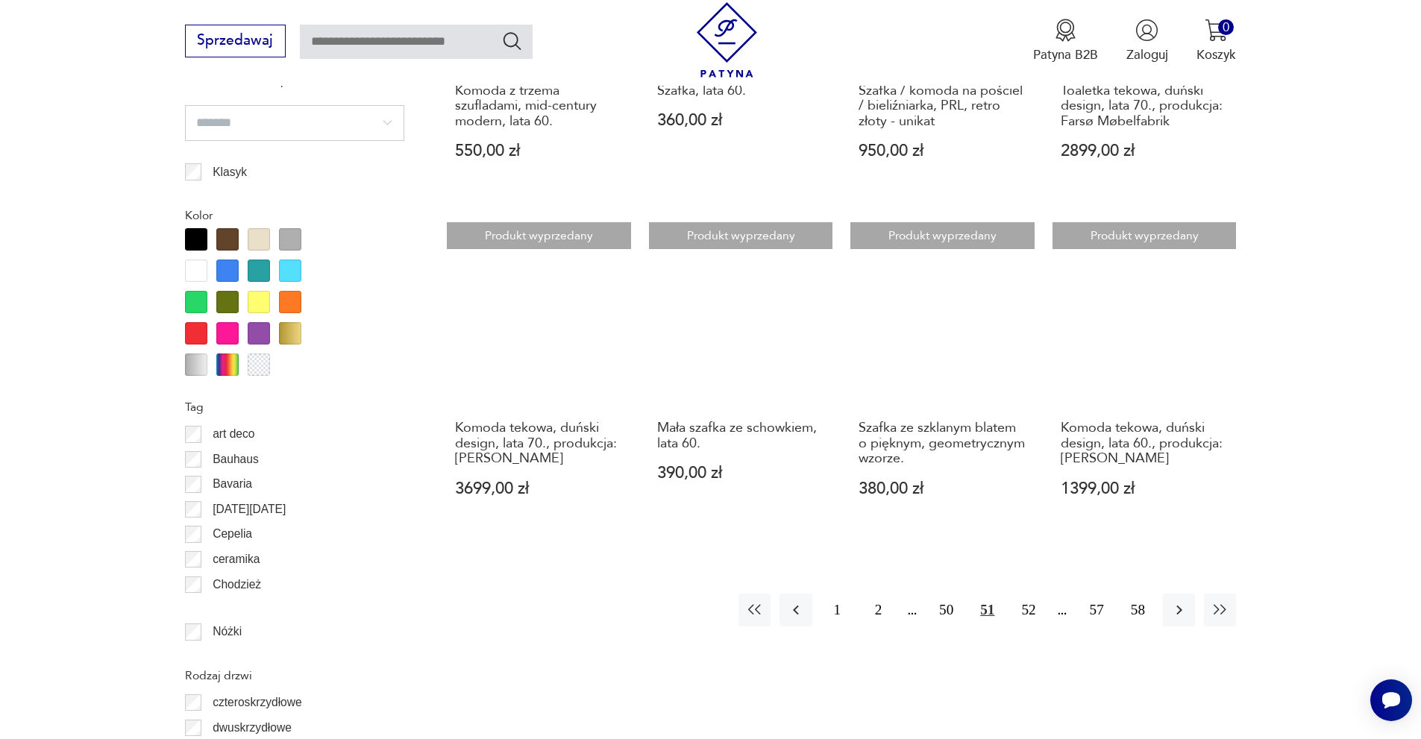
scroll to position [1624, 0]
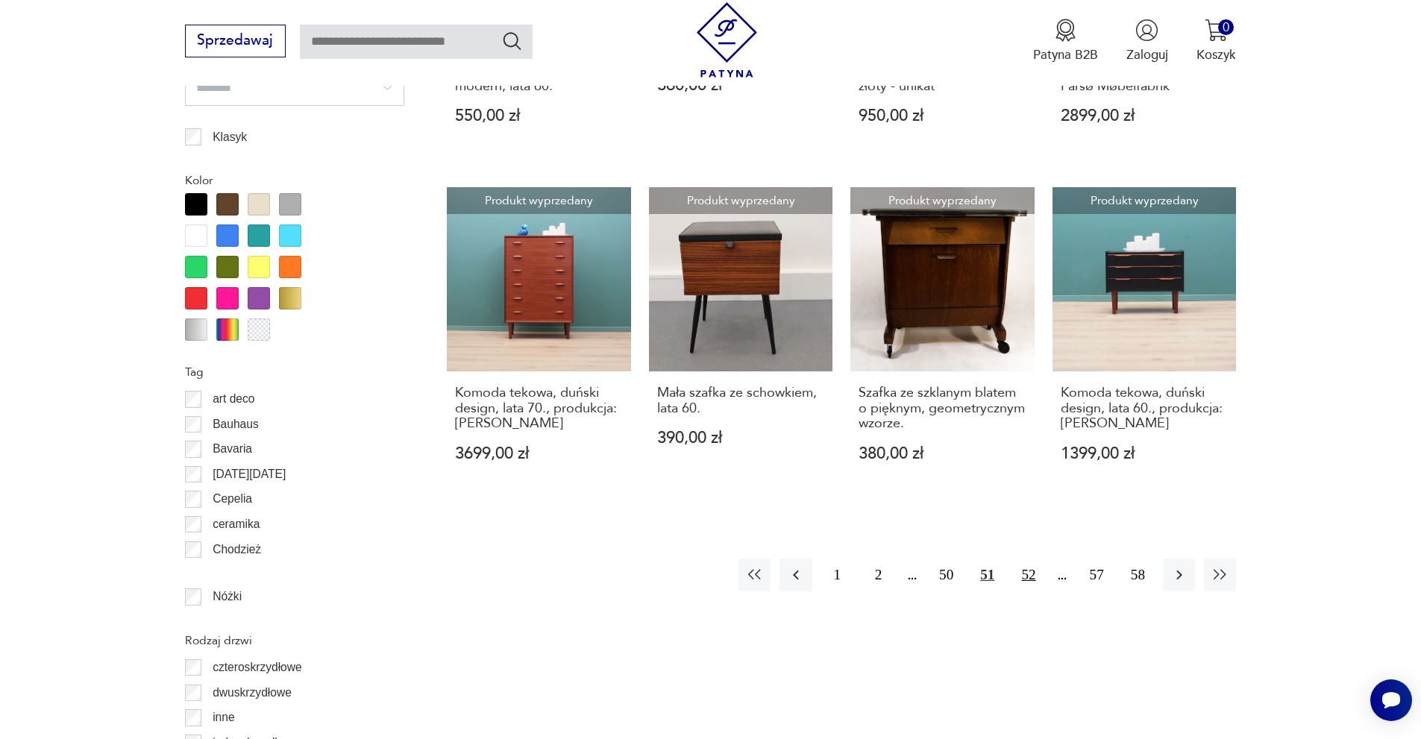
click at [1029, 580] on button "52" at bounding box center [1028, 575] width 32 height 32
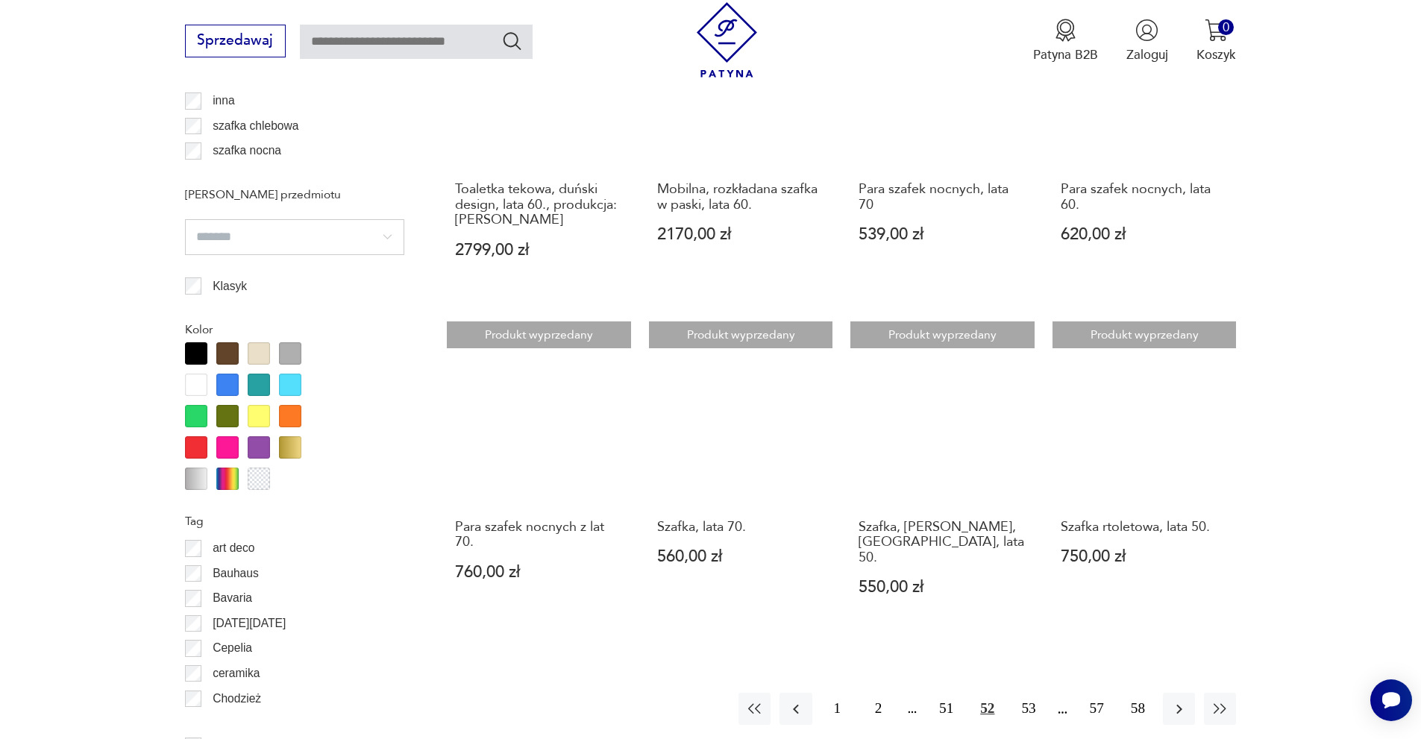
scroll to position [1848, 0]
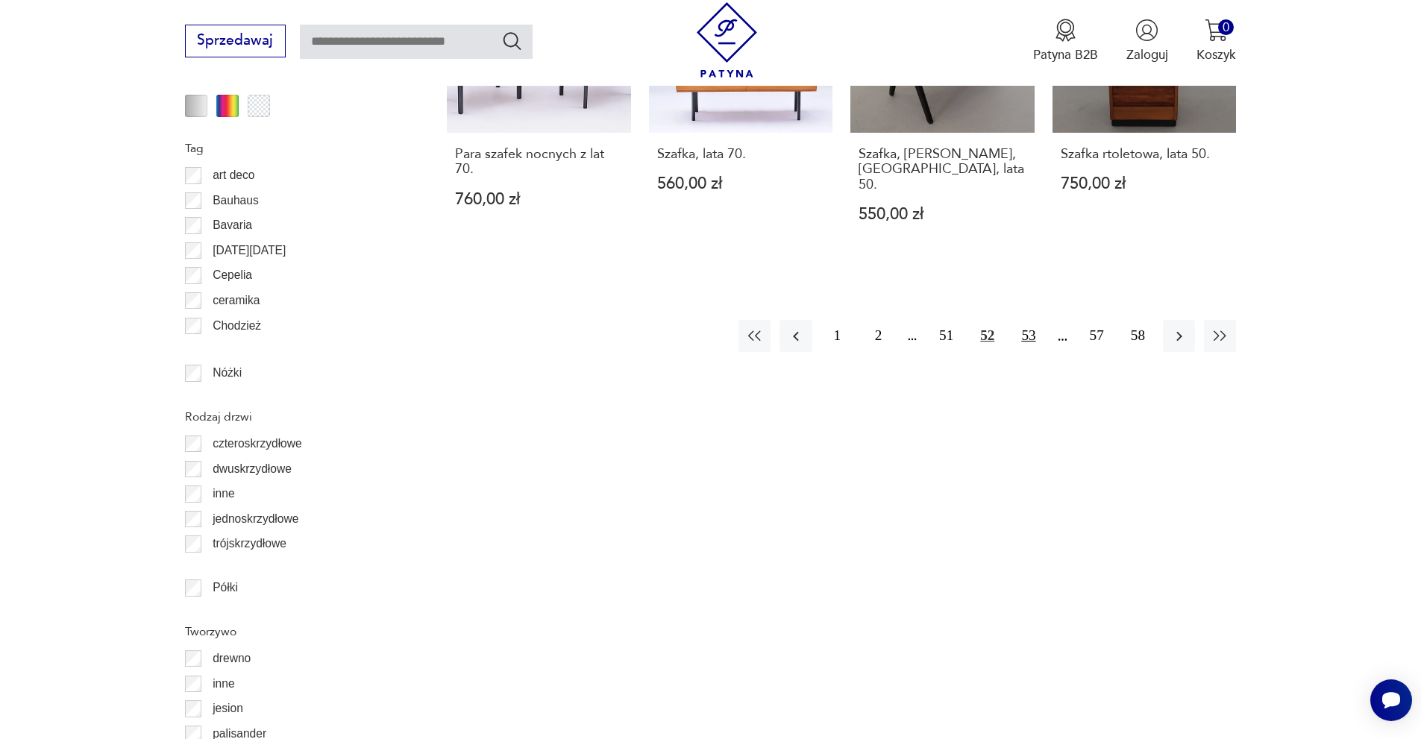
click at [1025, 320] on button "53" at bounding box center [1028, 336] width 32 height 32
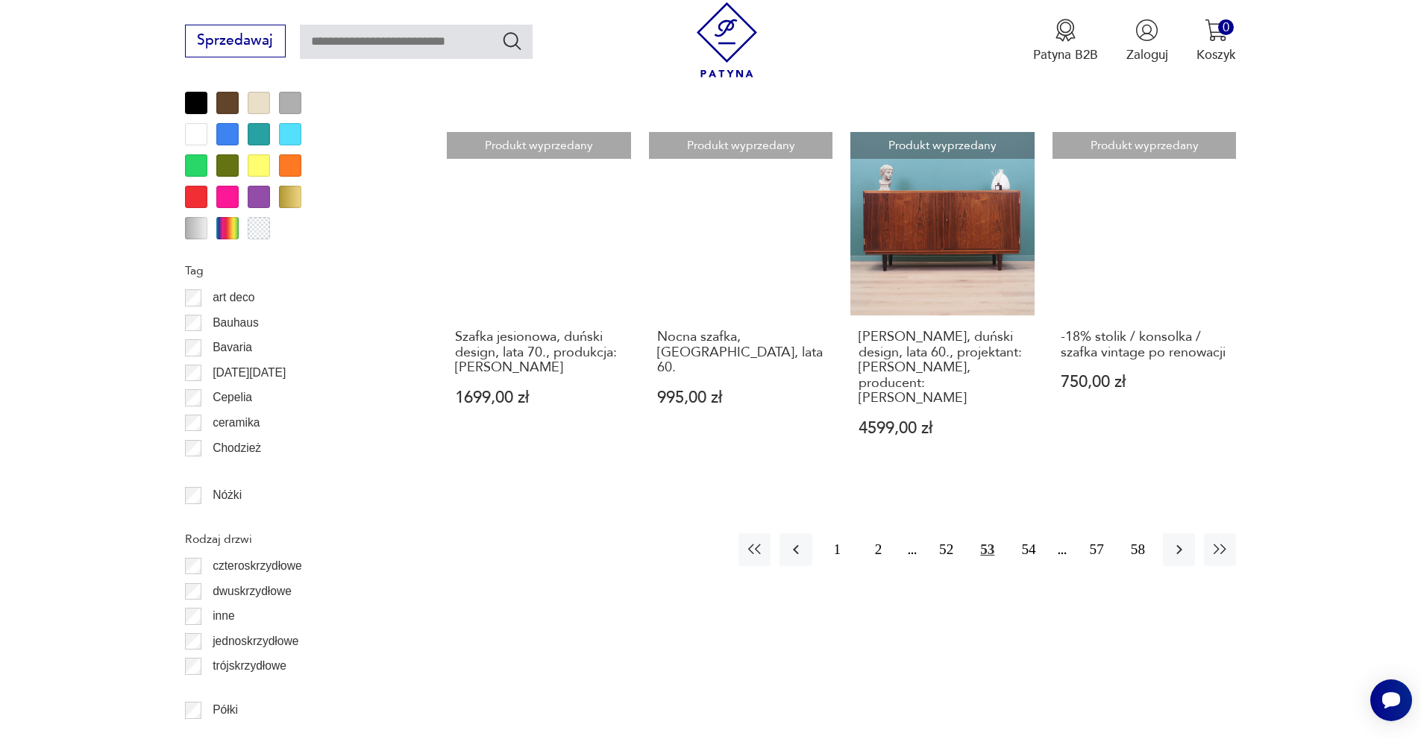
scroll to position [1773, 0]
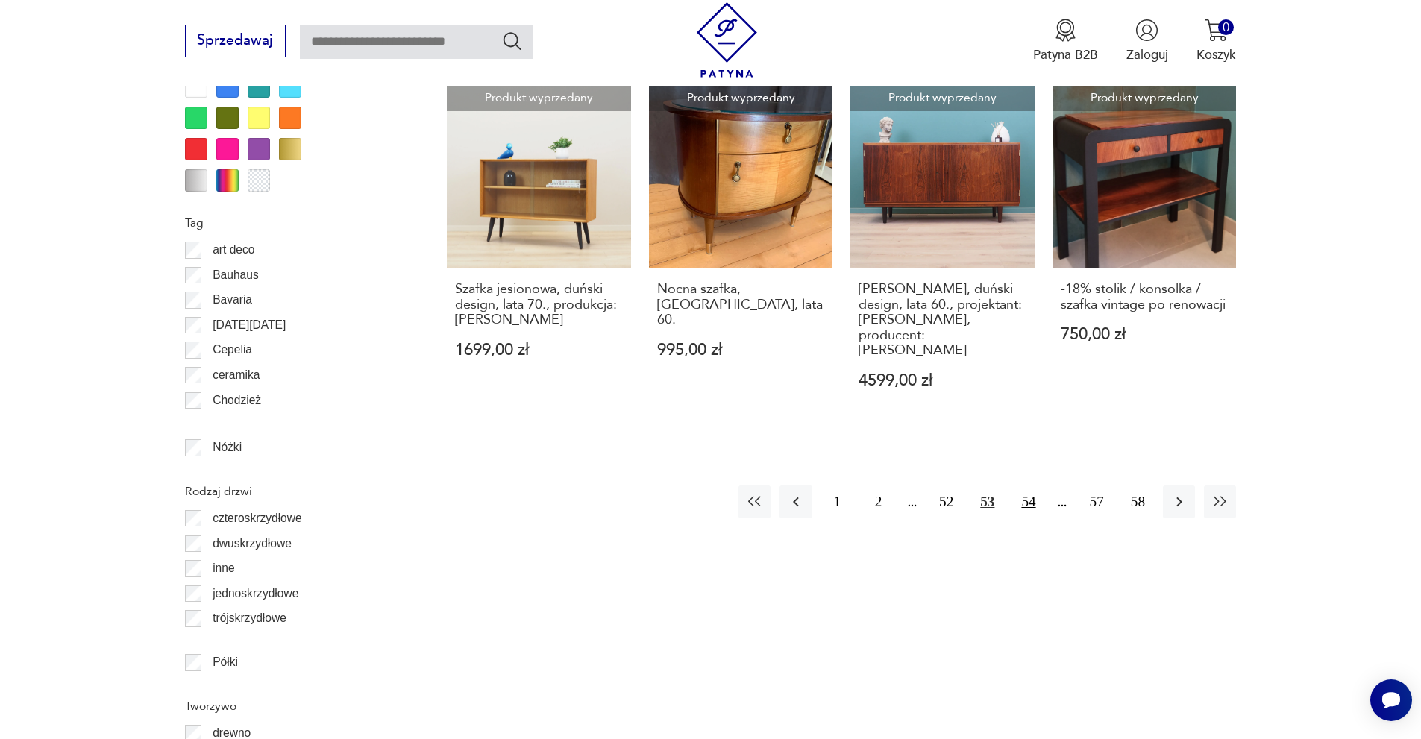
click at [1030, 485] on button "54" at bounding box center [1028, 501] width 32 height 32
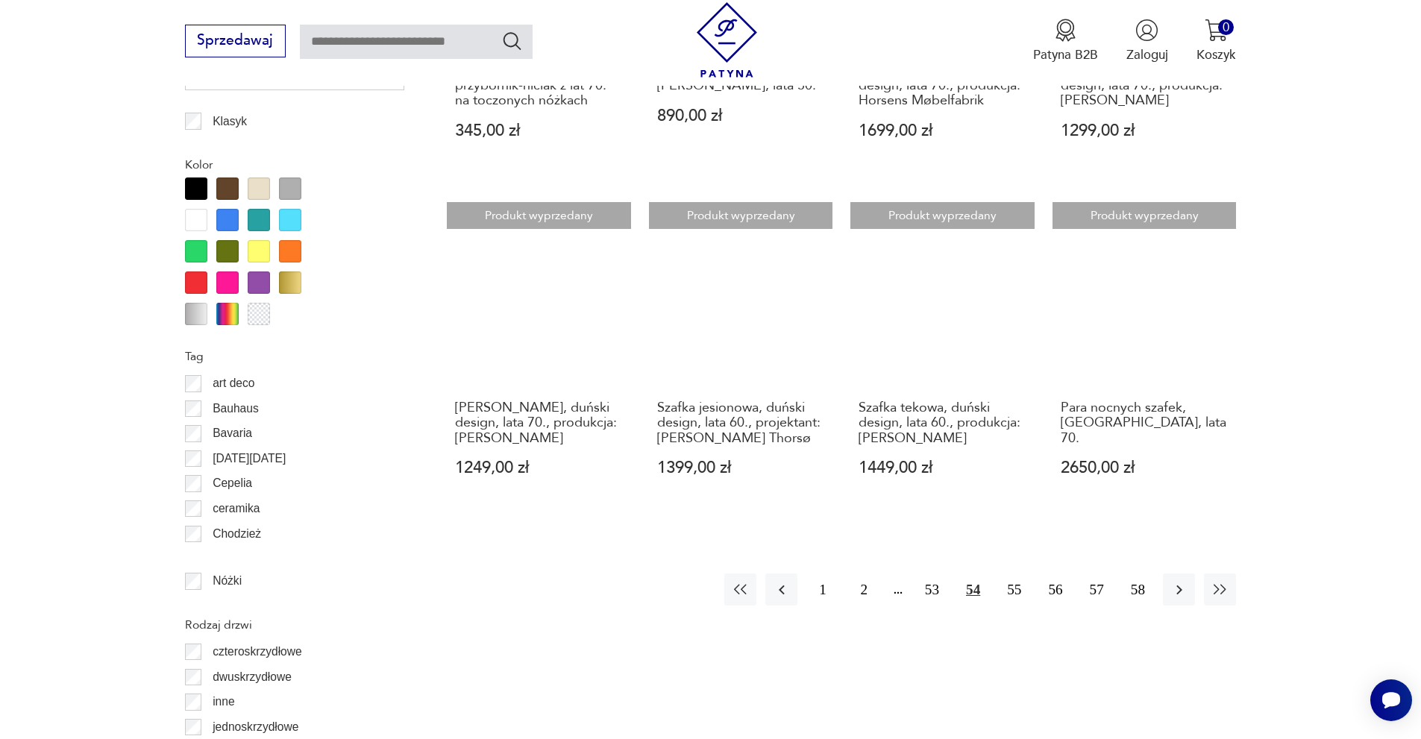
scroll to position [1848, 0]
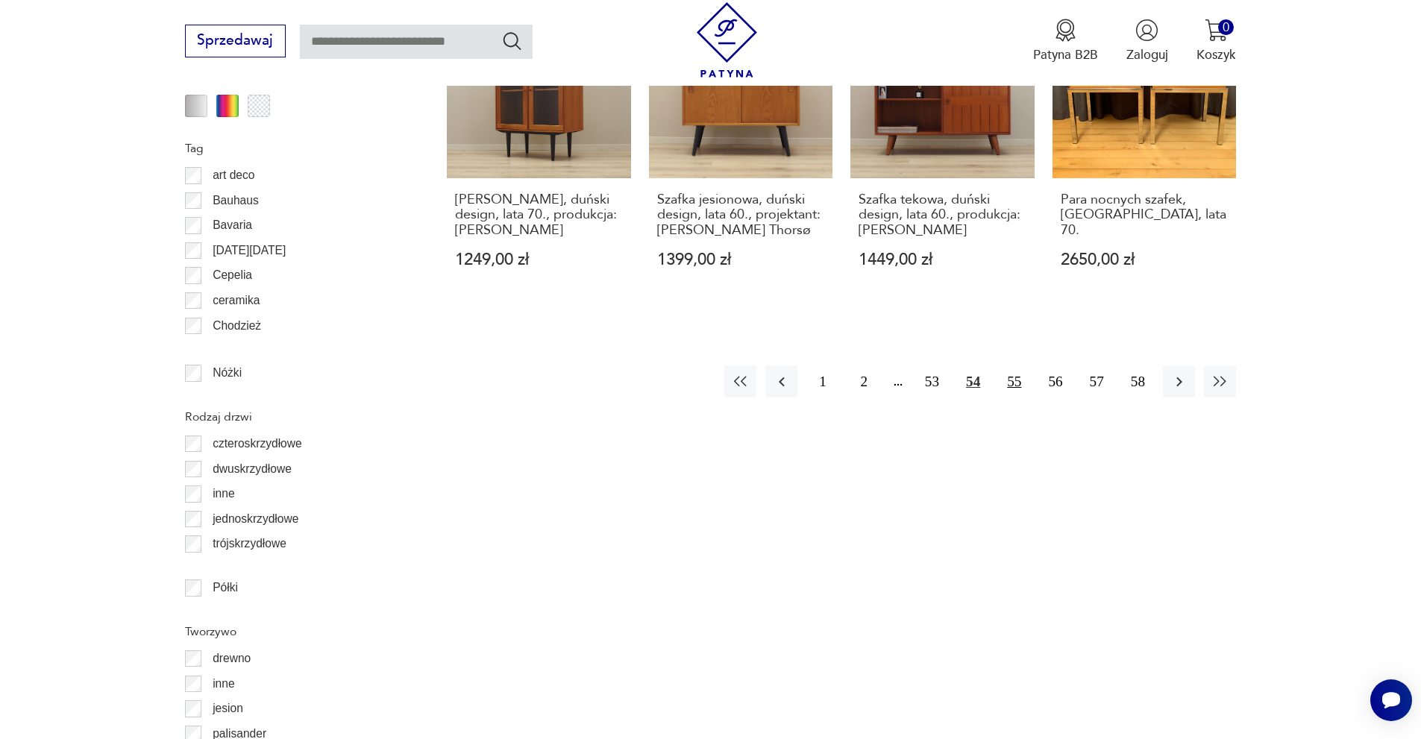
click at [1015, 365] on button "55" at bounding box center [1014, 381] width 32 height 32
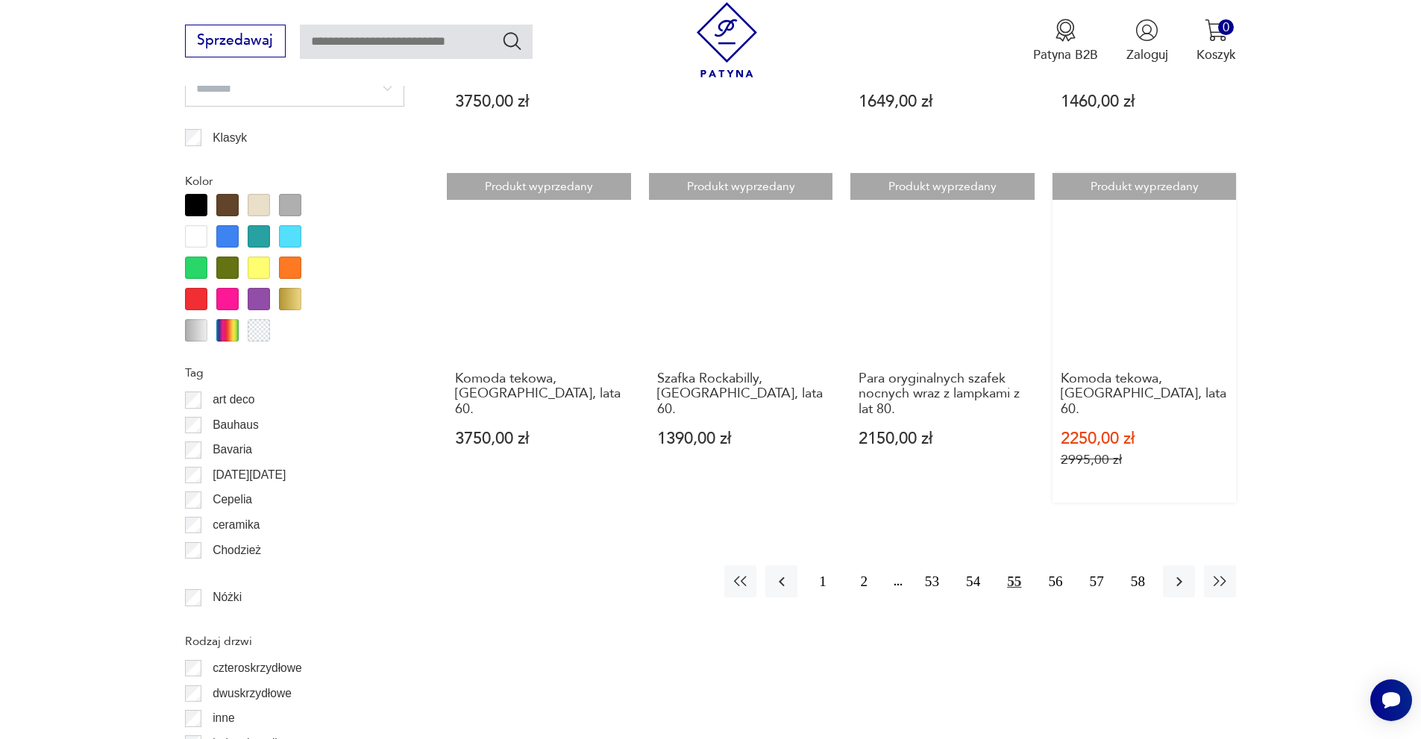
scroll to position [1624, 0]
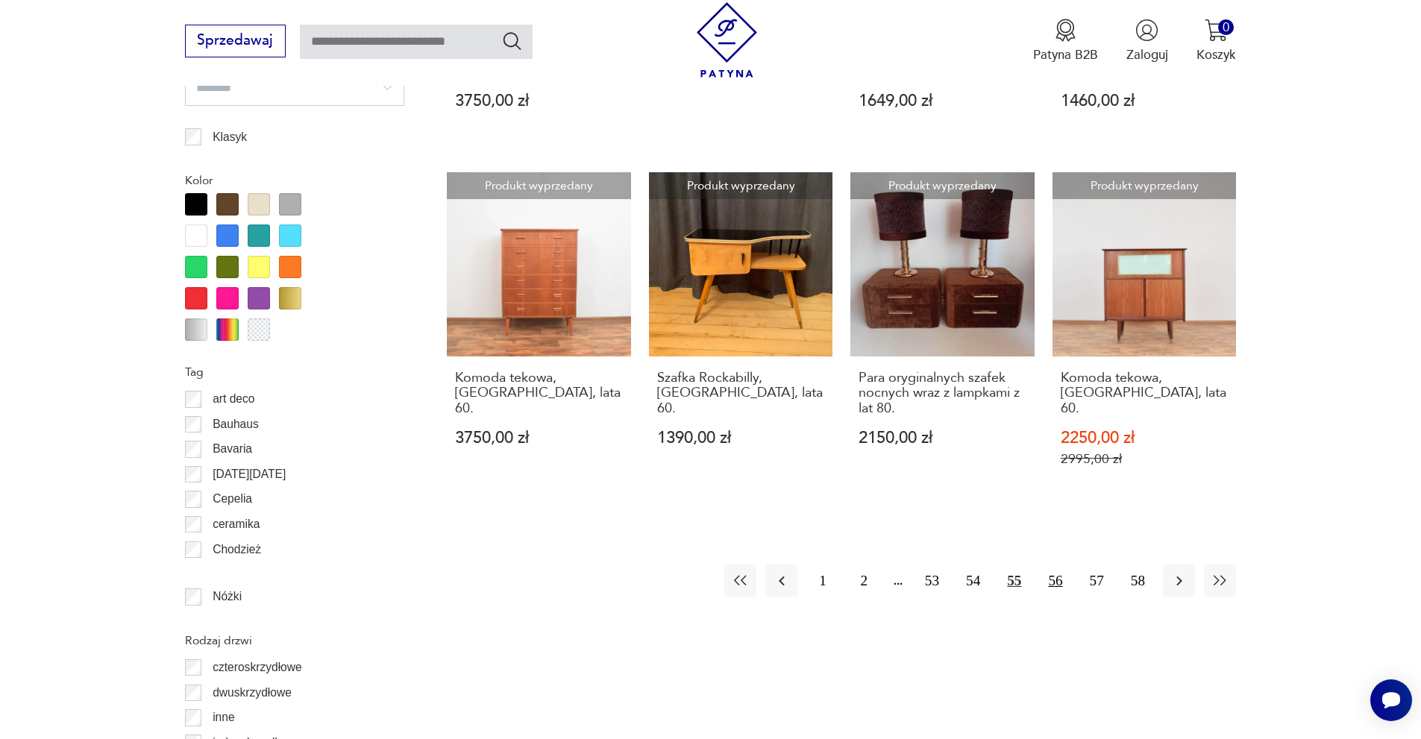
click at [1053, 565] on button "56" at bounding box center [1055, 581] width 32 height 32
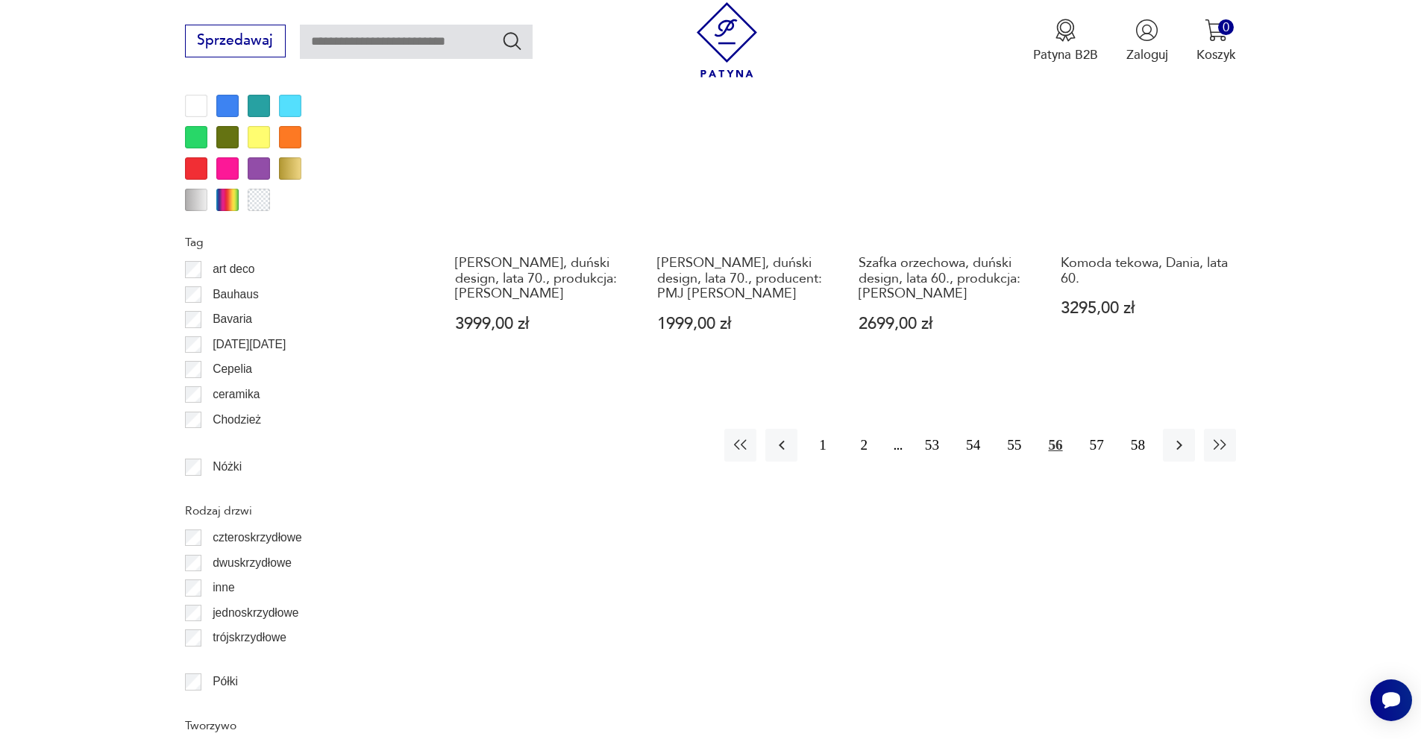
scroll to position [1773, 0]
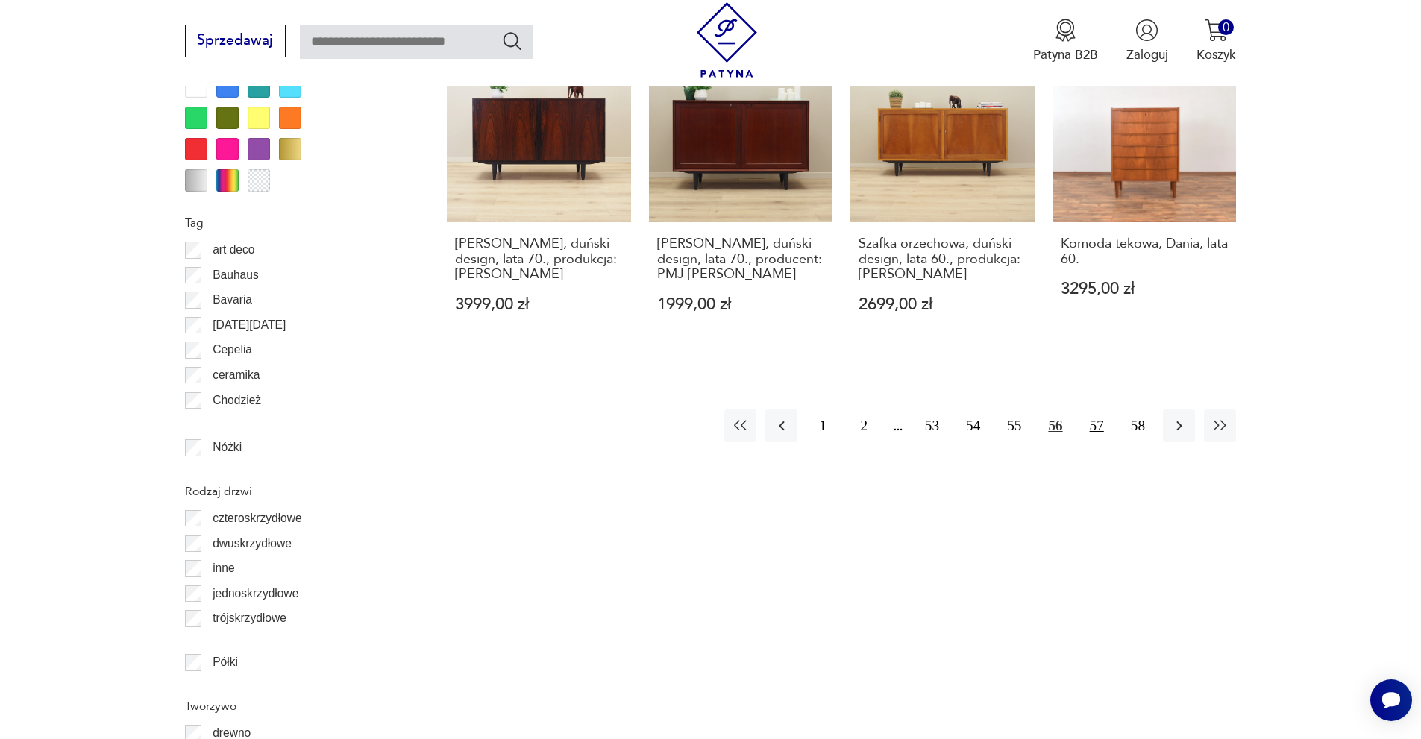
click at [1094, 409] on button "57" at bounding box center [1097, 425] width 32 height 32
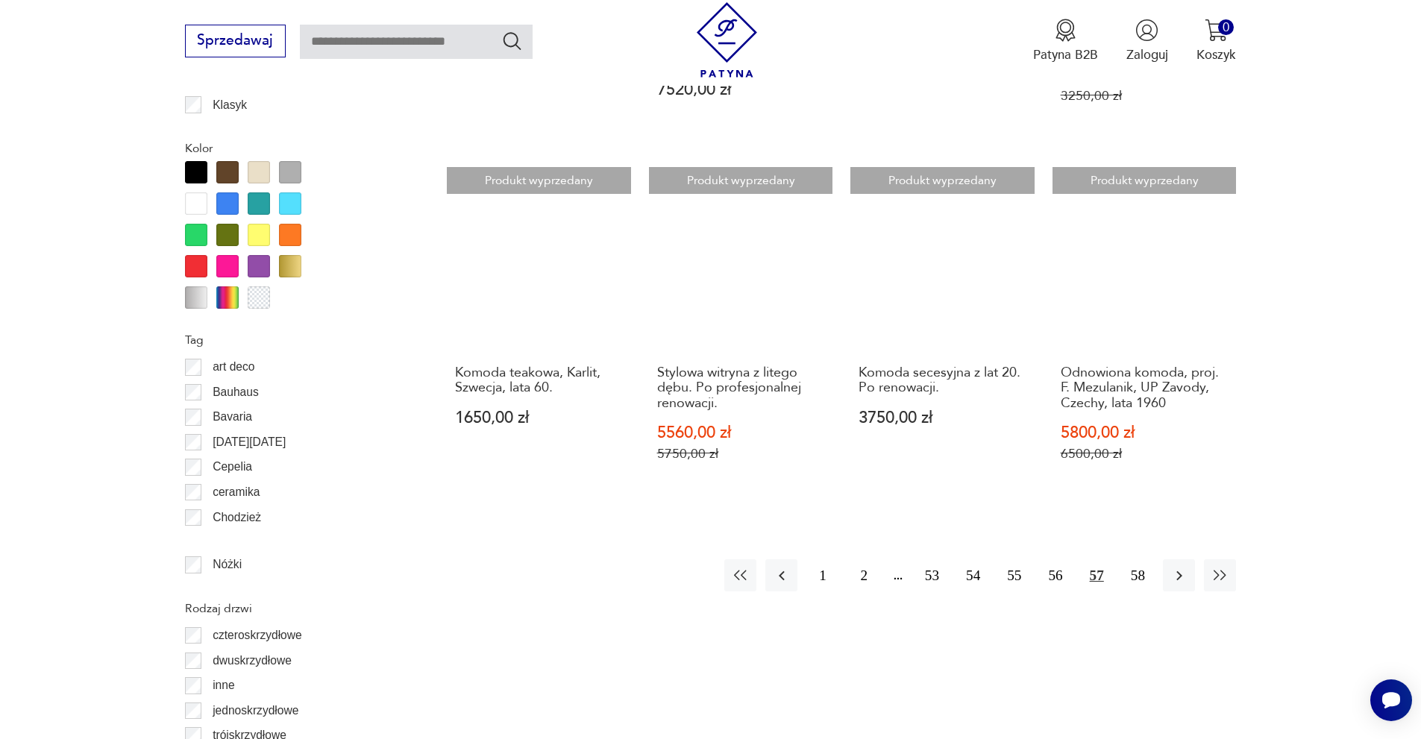
scroll to position [1848, 0]
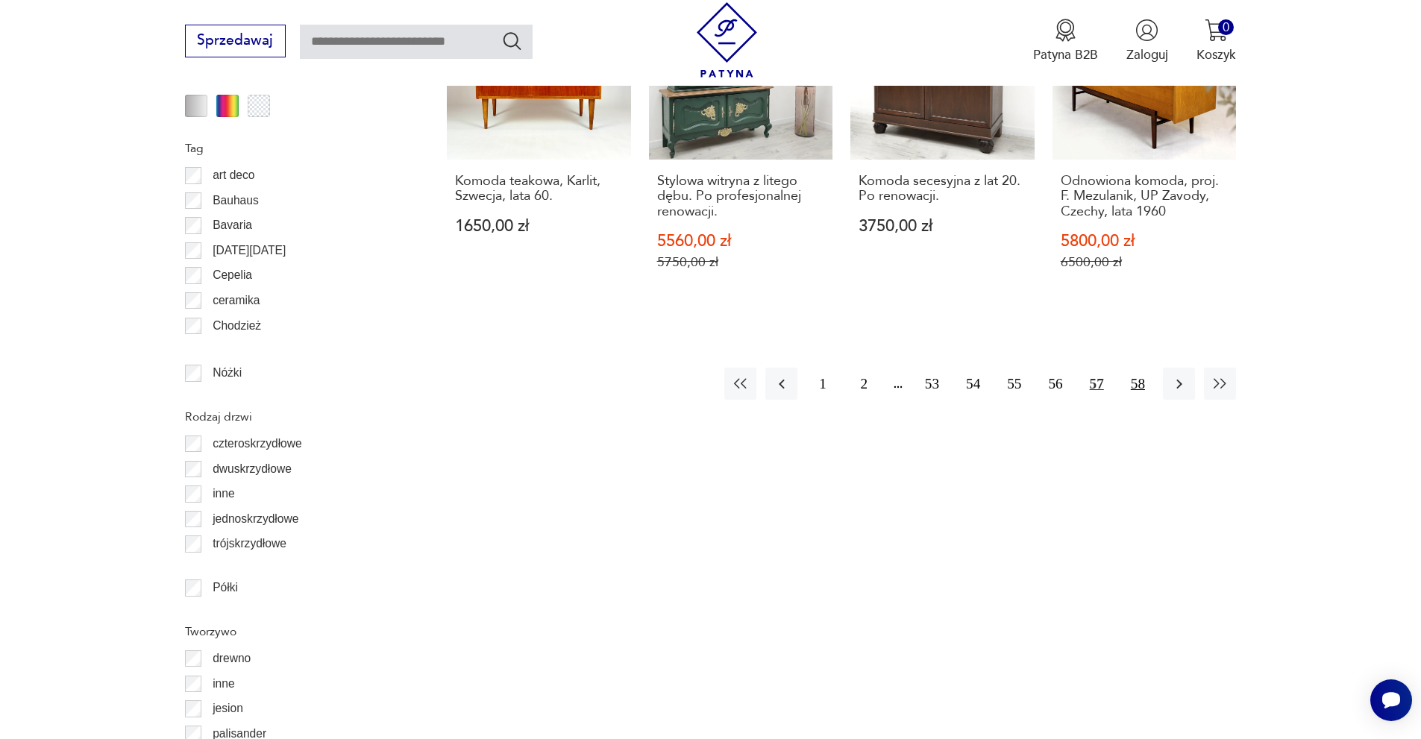
click at [1133, 368] on button "58" at bounding box center [1138, 384] width 32 height 32
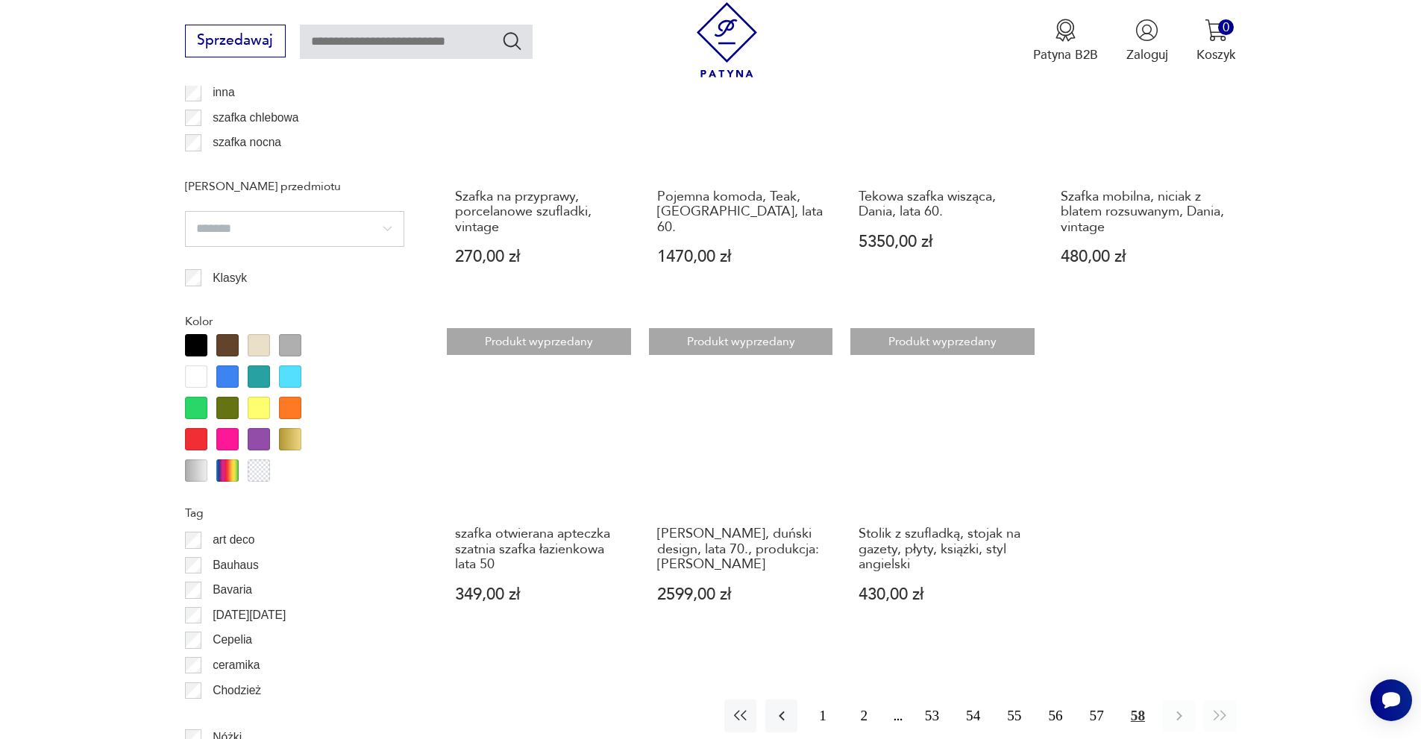
scroll to position [1102, 0]
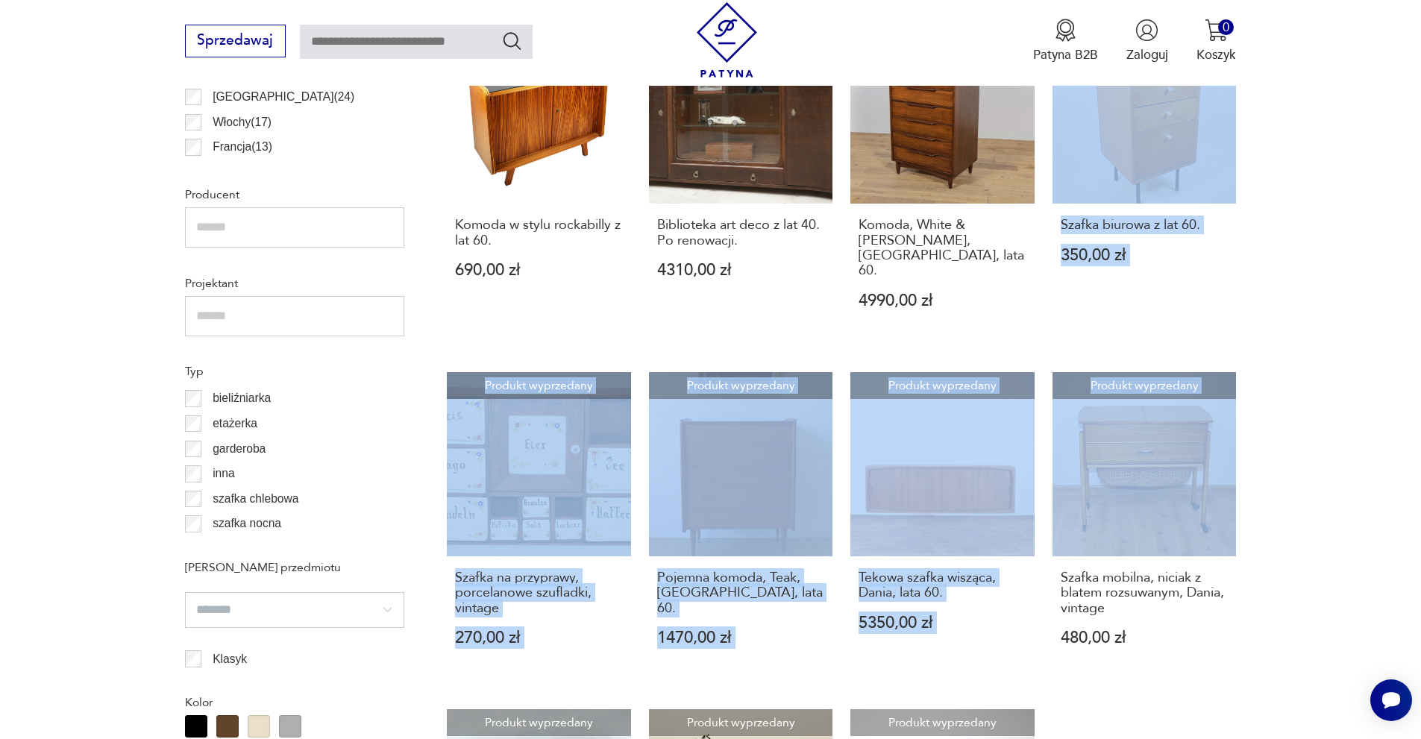
drag, startPoint x: 1415, startPoint y: 365, endPoint x: 1400, endPoint y: 128, distance: 237.7
click at [1400, 128] on section "Filtruj produkty Cena MIN MAX OK Promocja Datowanie OK Kraj pochodzenia [PERSON…" at bounding box center [710, 667] width 1421 height 2081
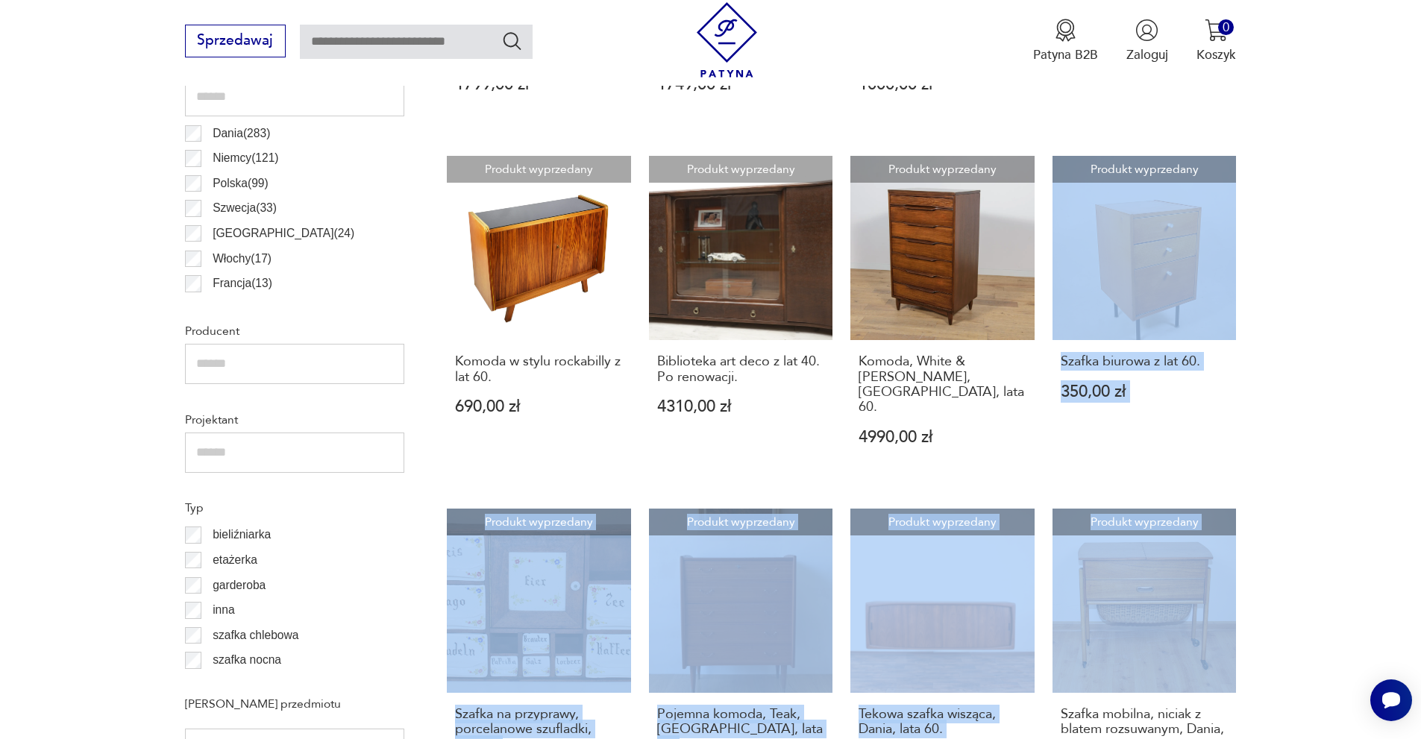
scroll to position [1193, 0]
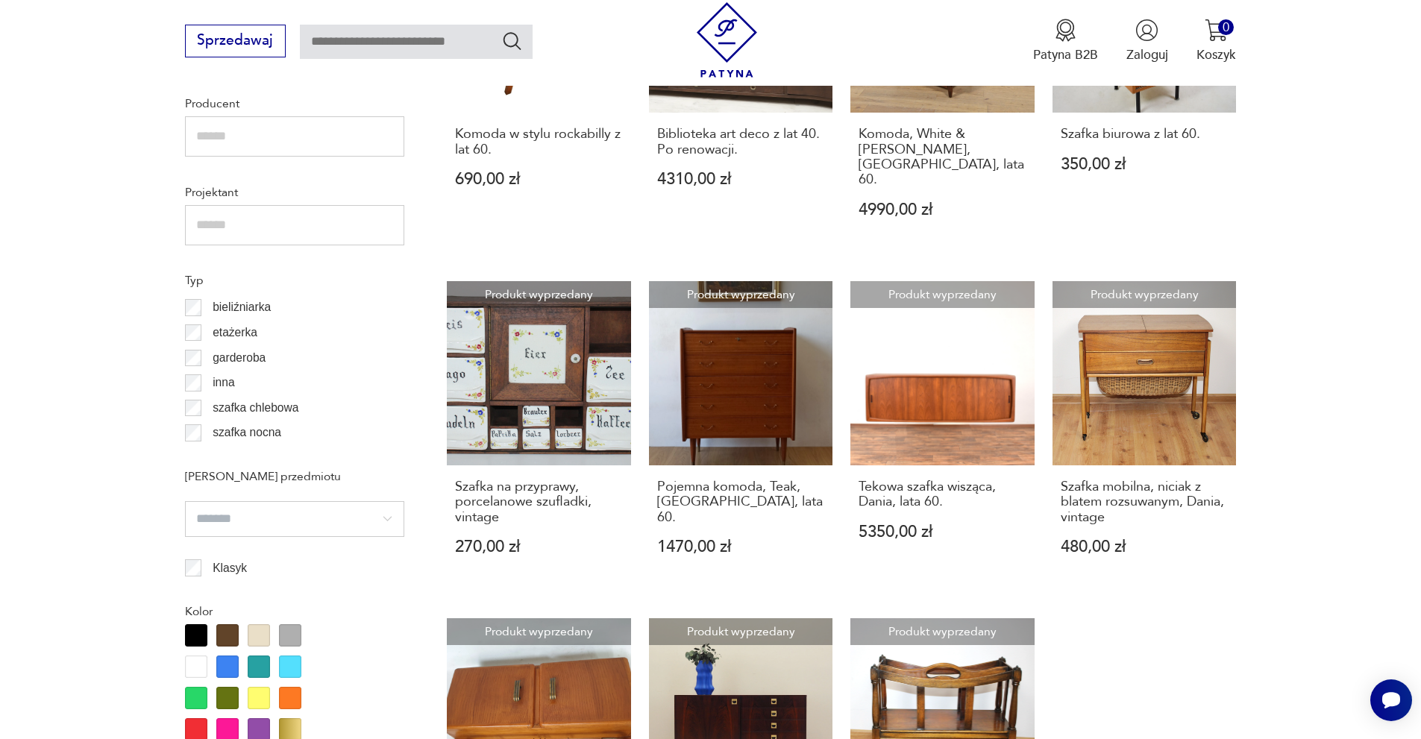
click at [1348, 562] on section "Filtruj produkty Cena MIN MAX OK Promocja Datowanie OK Kraj pochodzenia [PERSON…" at bounding box center [710, 576] width 1421 height 2081
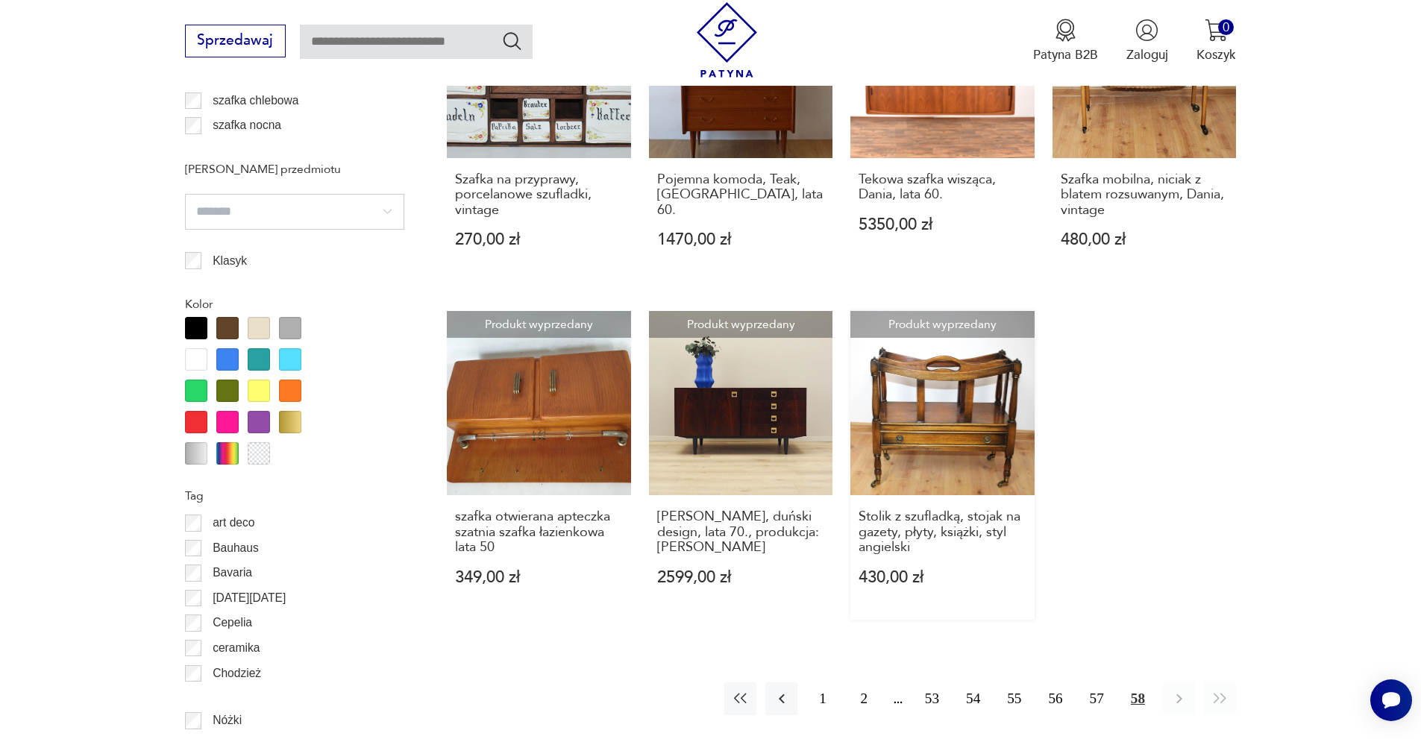
scroll to position [1498, 0]
